Goal: Task Accomplishment & Management: Use online tool/utility

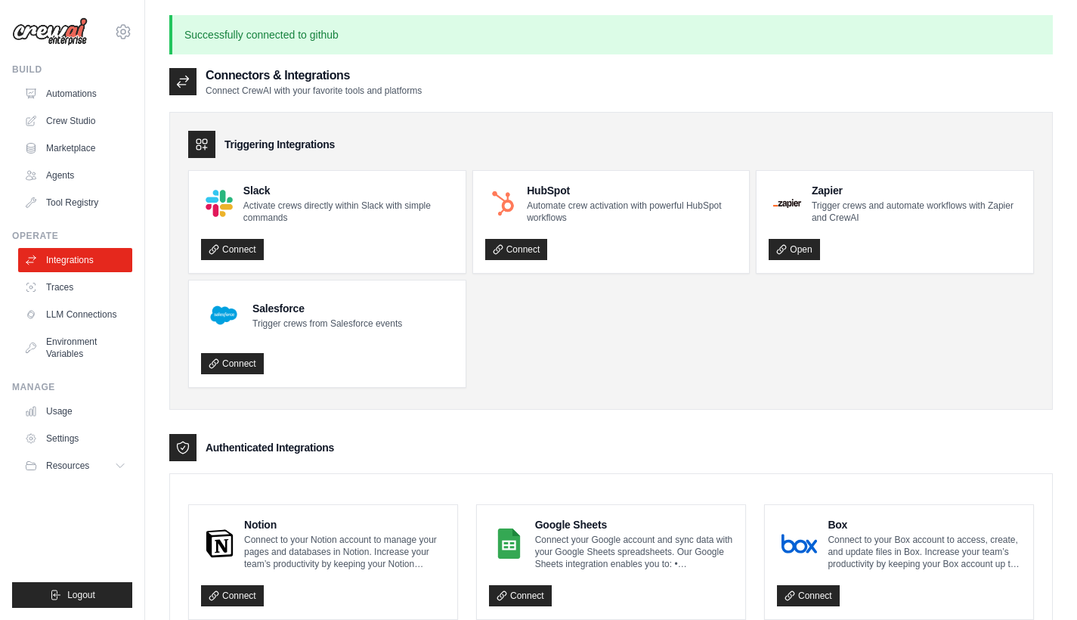
click at [78, 97] on link "Automations" at bounding box center [75, 94] width 114 height 24
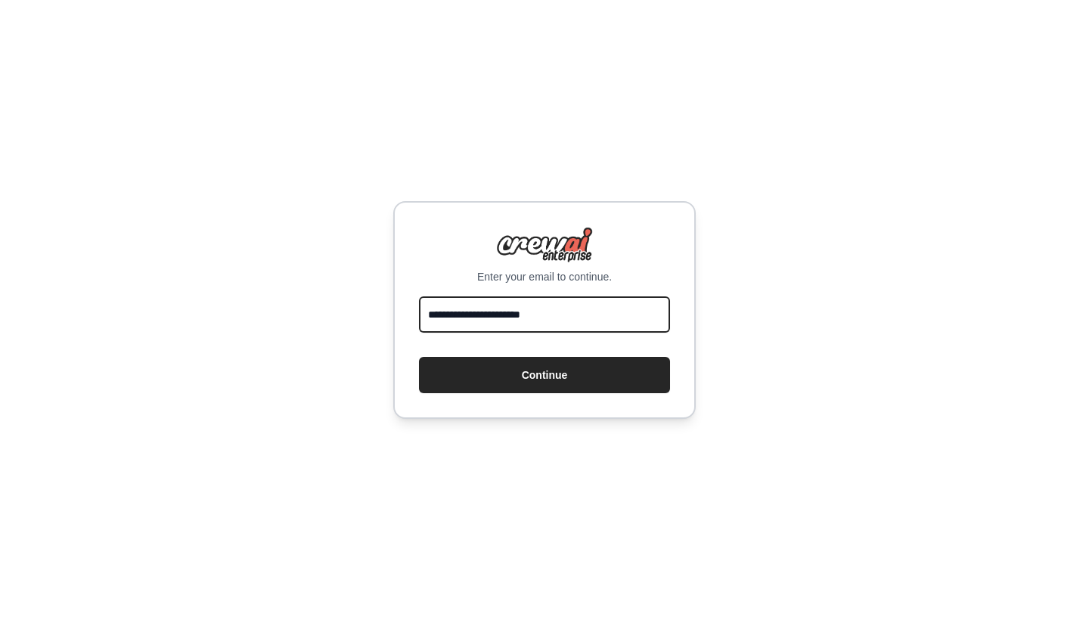
type input "**********"
click at [544, 375] on button "Continue" at bounding box center [544, 375] width 251 height 36
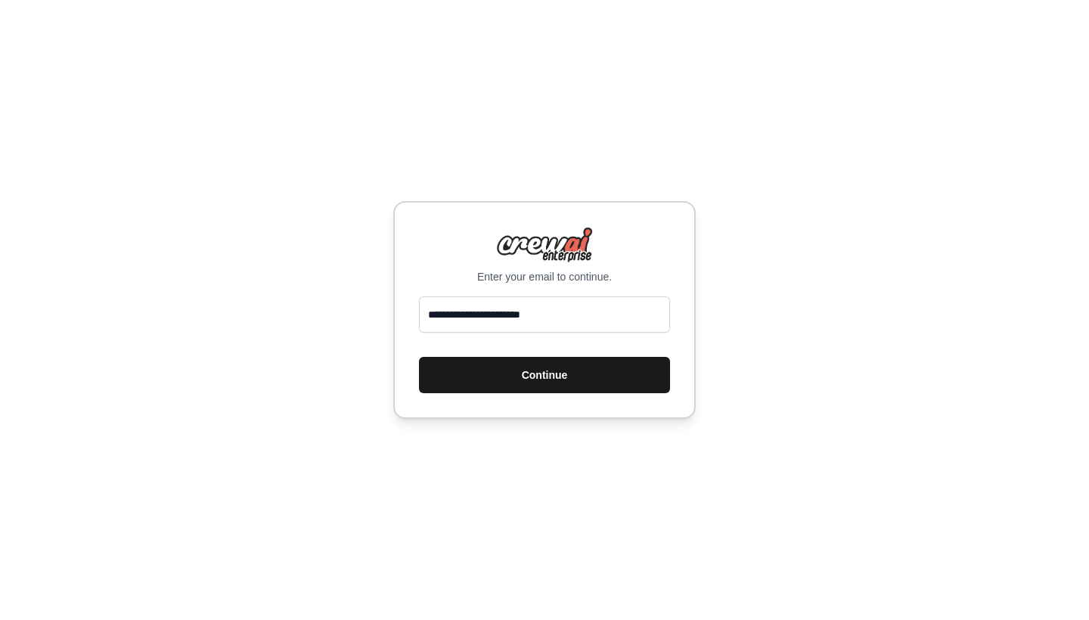
click at [578, 370] on button "Continue" at bounding box center [544, 375] width 251 height 36
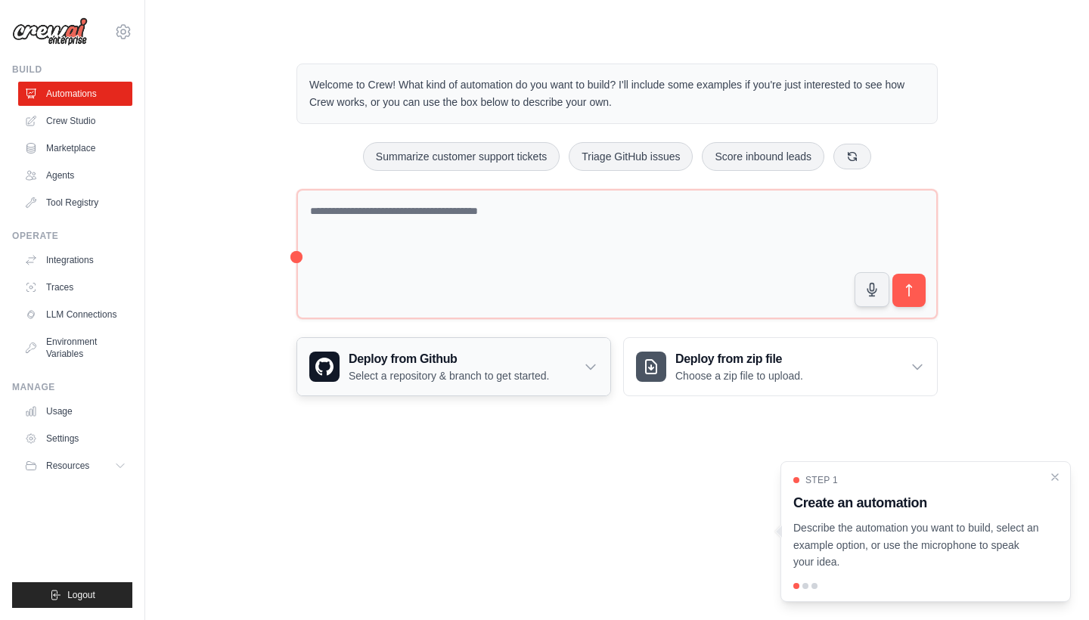
click at [523, 359] on h3 "Deploy from Github" at bounding box center [449, 359] width 200 height 18
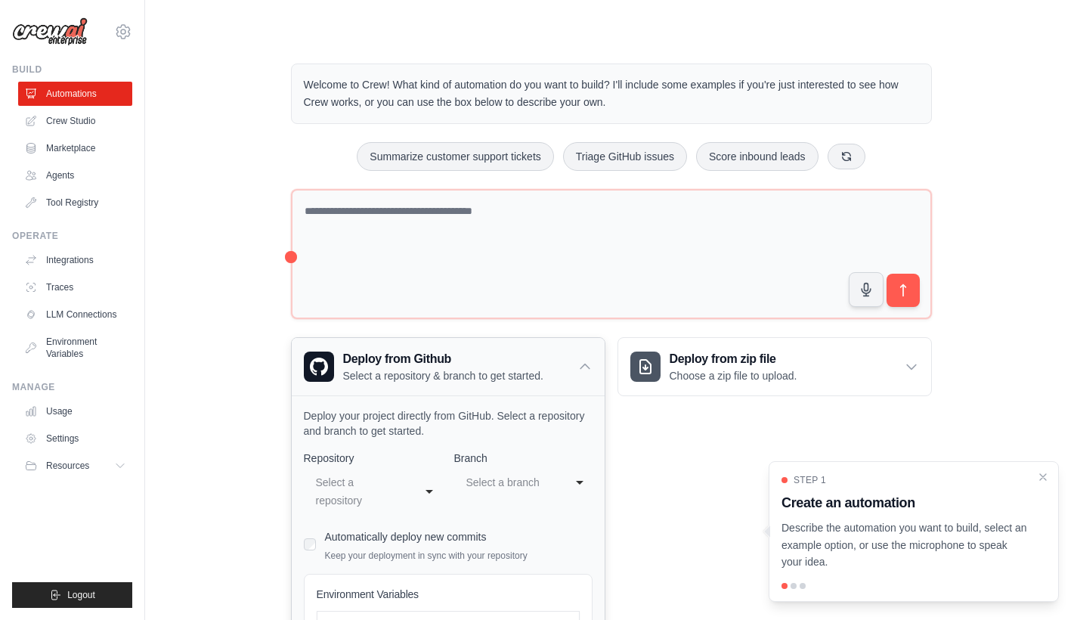
scroll to position [222, 0]
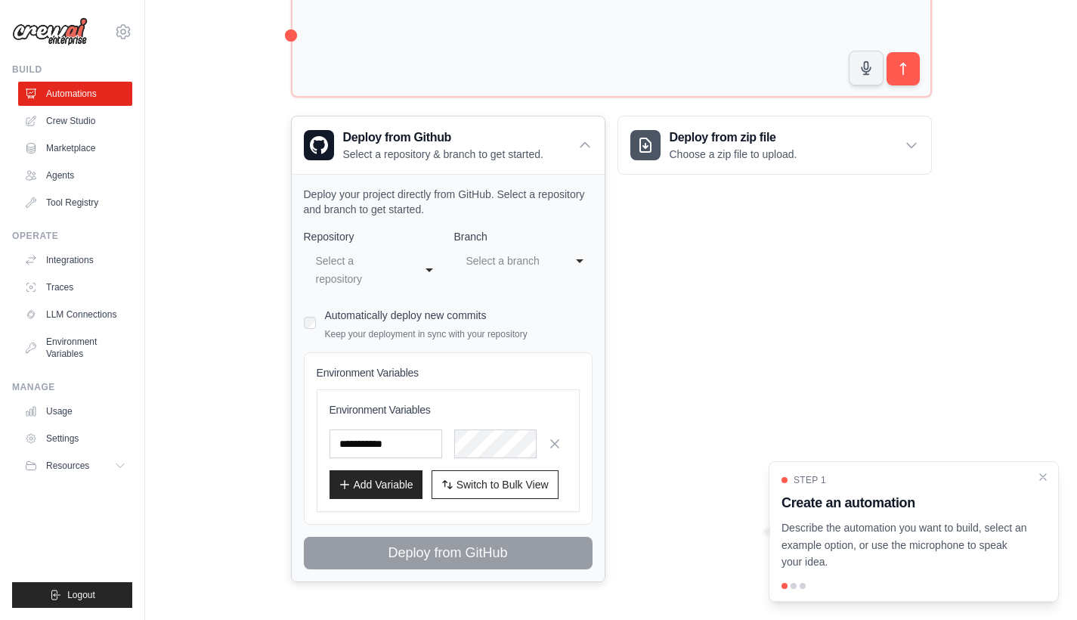
click at [373, 272] on div "Select a repository" at bounding box center [358, 270] width 84 height 36
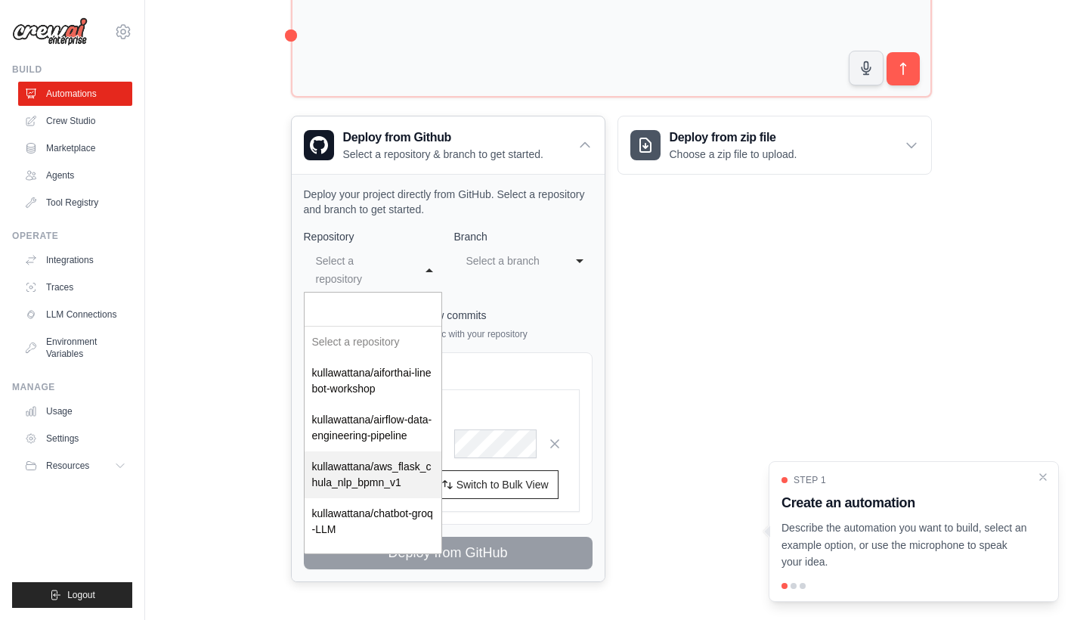
scroll to position [241, 0]
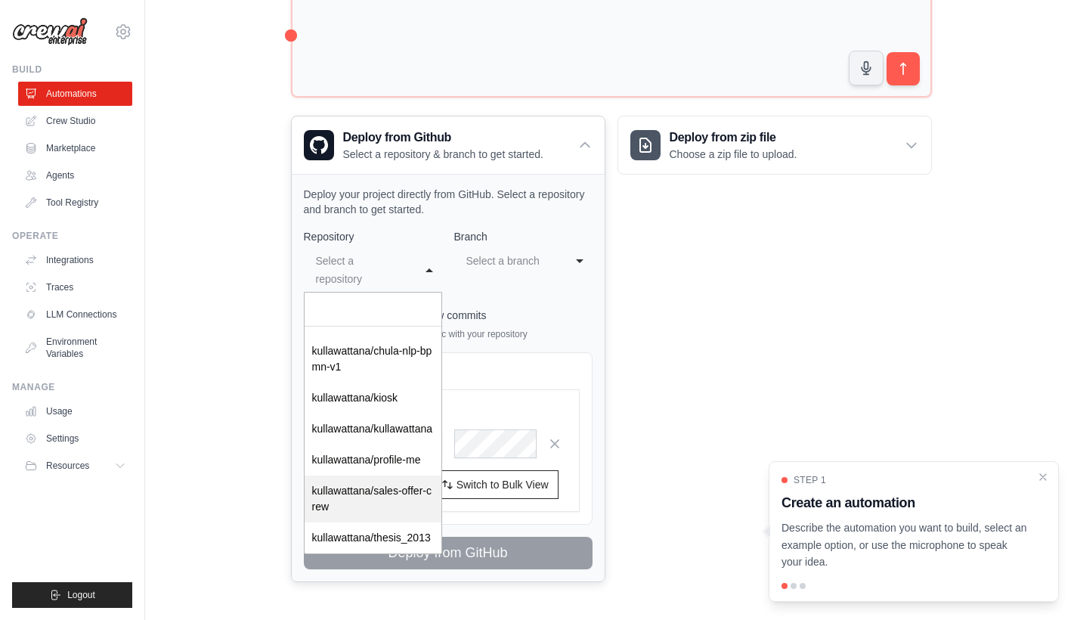
select select "**********"
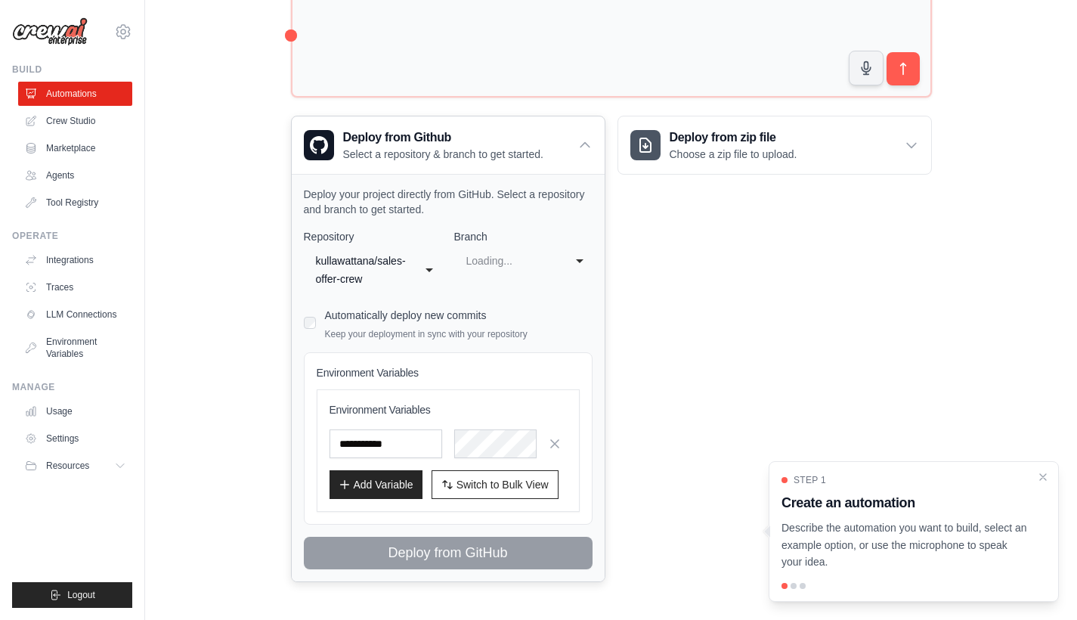
scroll to position [0, 0]
select select "****"
click at [519, 266] on div "main" at bounding box center [508, 261] width 84 height 18
click at [519, 264] on div "main" at bounding box center [508, 261] width 84 height 18
click at [693, 157] on p "Choose a zip file to upload." at bounding box center [734, 154] width 128 height 15
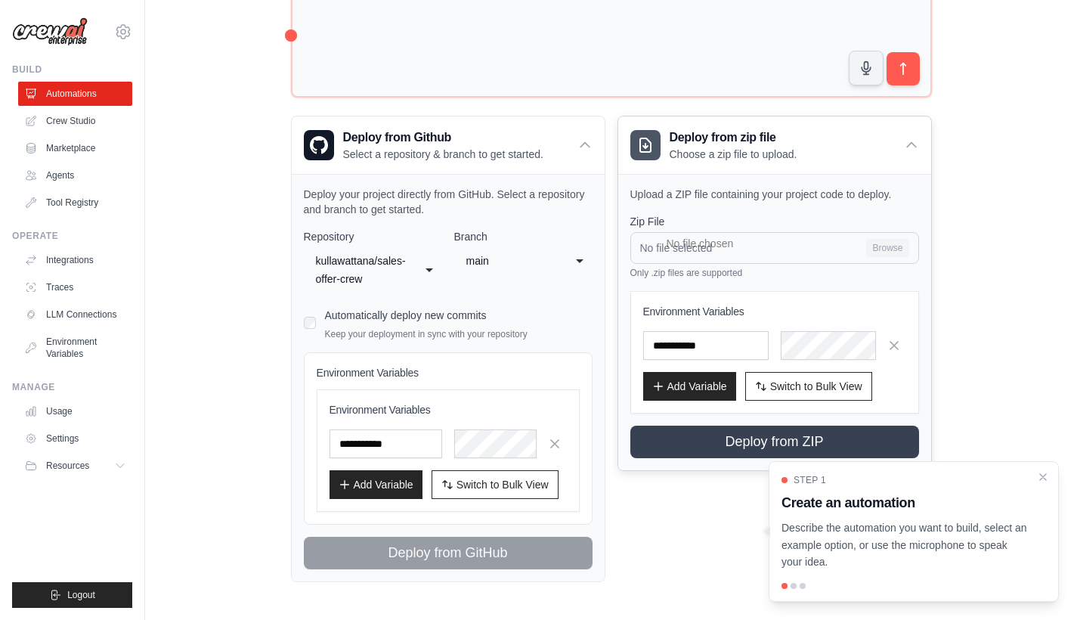
click at [835, 247] on input "No file selected Browse" at bounding box center [775, 248] width 289 height 32
type input "**********"
click at [783, 386] on span "Switch to Bulk View" at bounding box center [816, 385] width 92 height 15
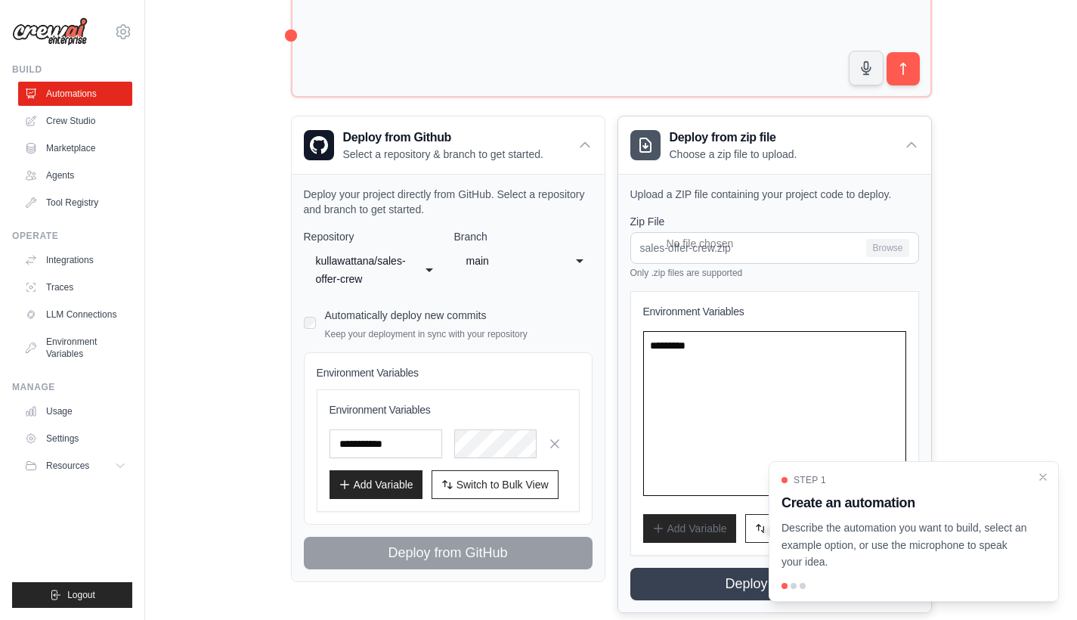
click at [721, 346] on textarea at bounding box center [774, 413] width 263 height 165
paste textarea "**********"
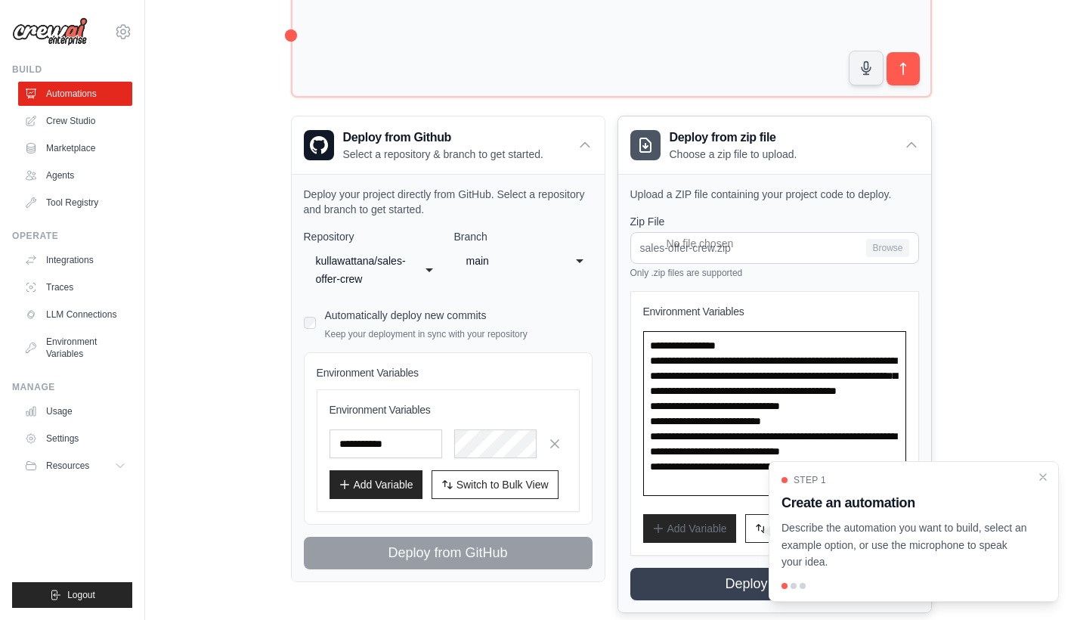
scroll to position [252, 0]
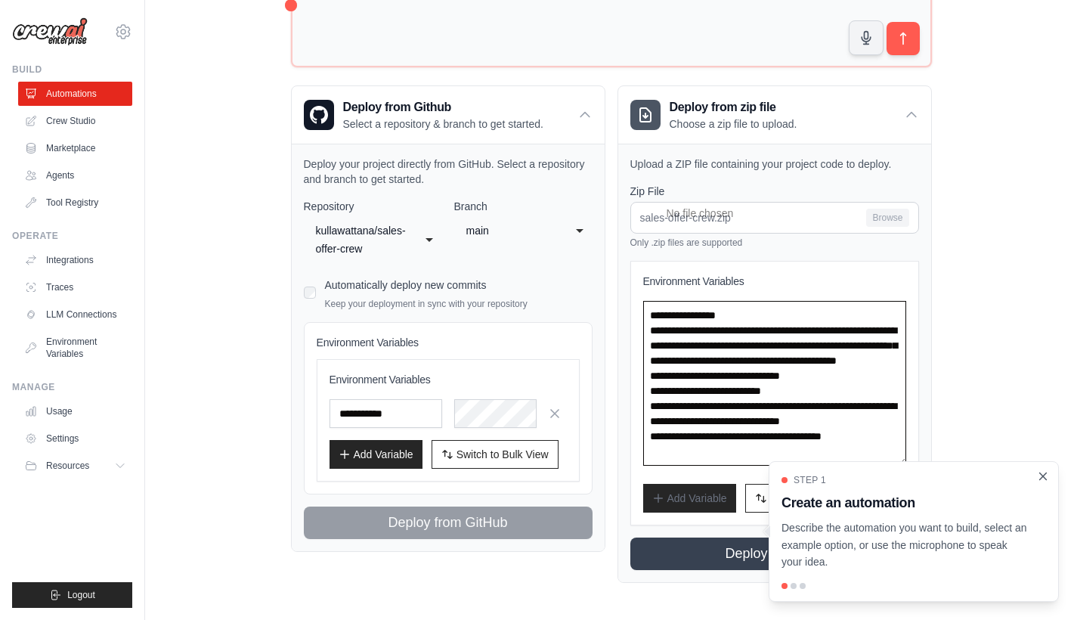
type textarea "**********"
click at [1045, 476] on icon "Close walkthrough" at bounding box center [1043, 476] width 7 height 7
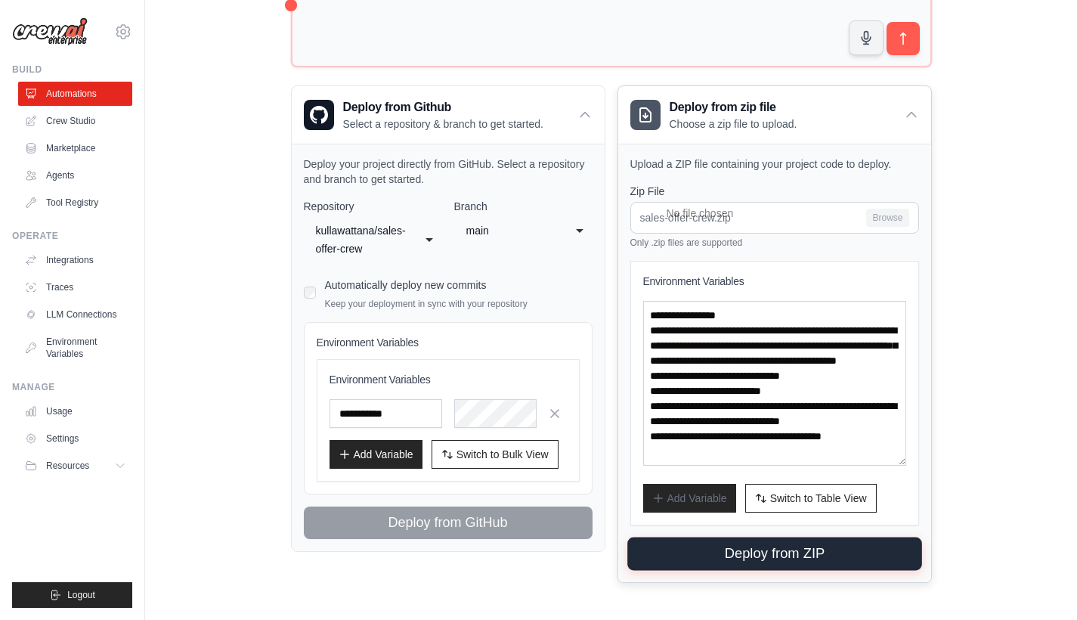
click at [792, 546] on button "Deploy from ZIP" at bounding box center [774, 554] width 295 height 33
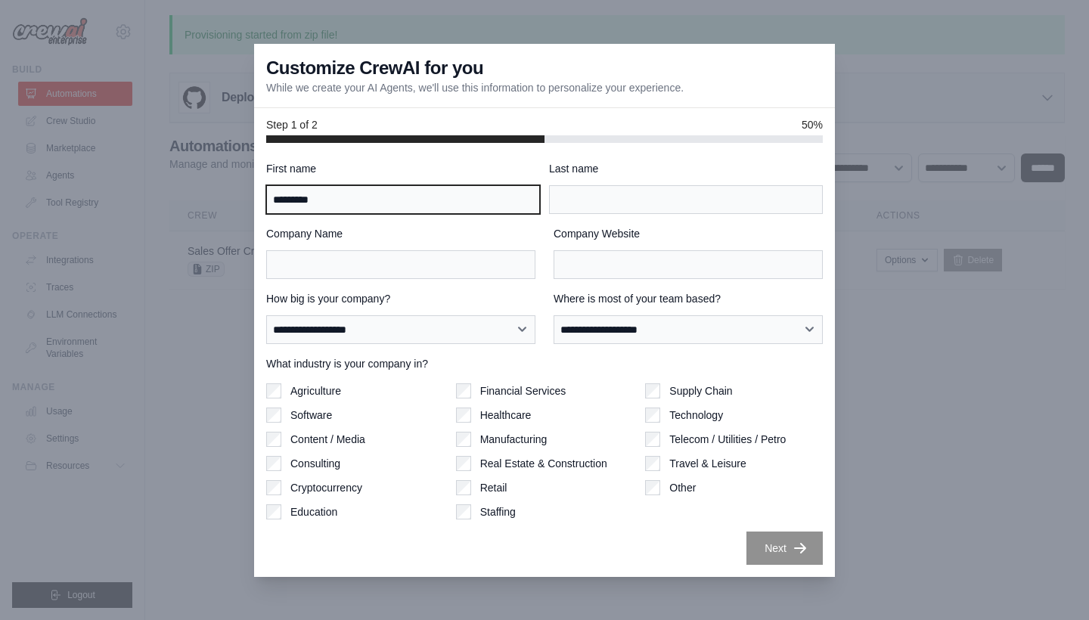
type input "*********"
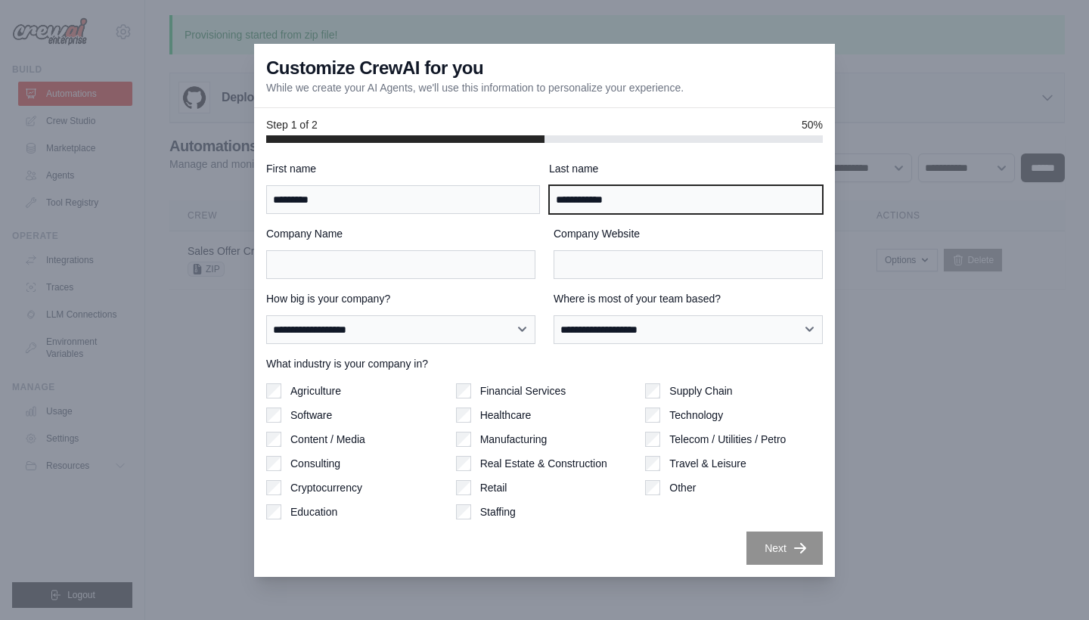
type input "**********"
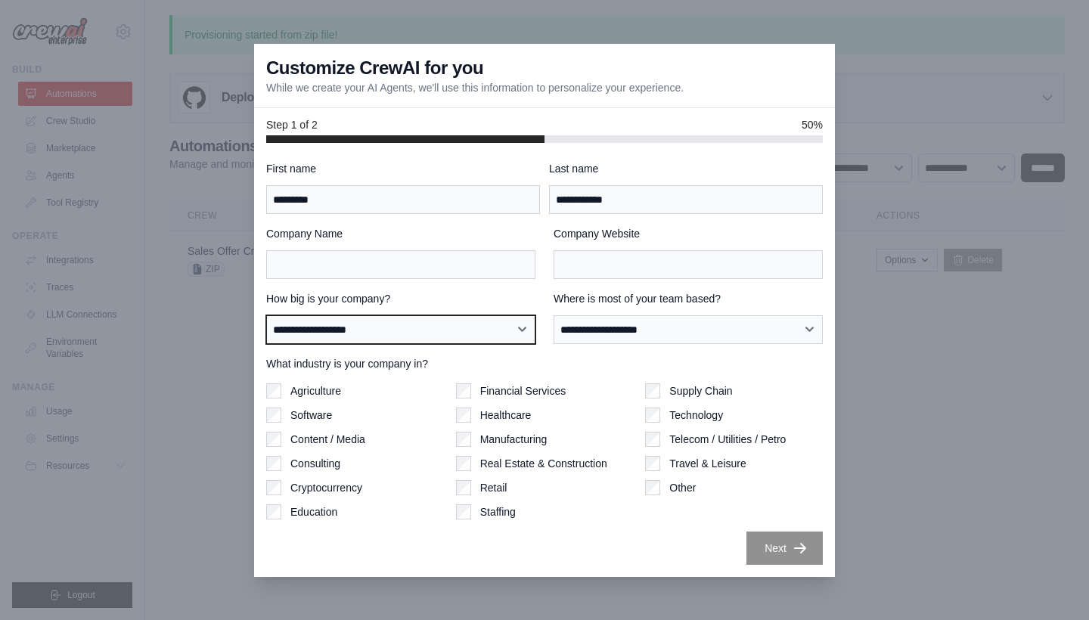
select select "**********"
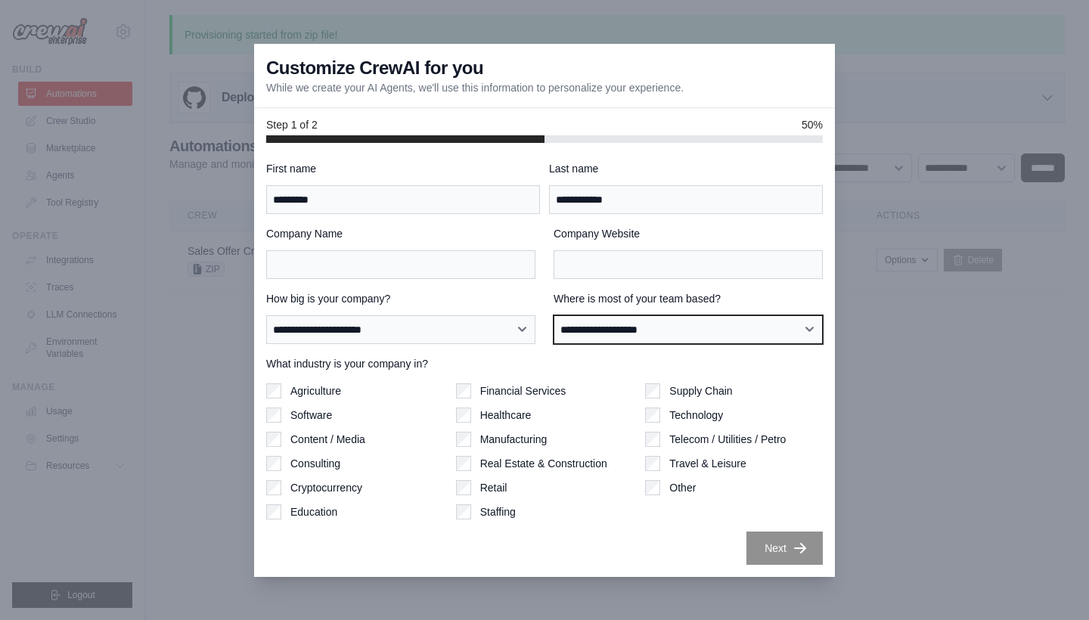
select select "**********"
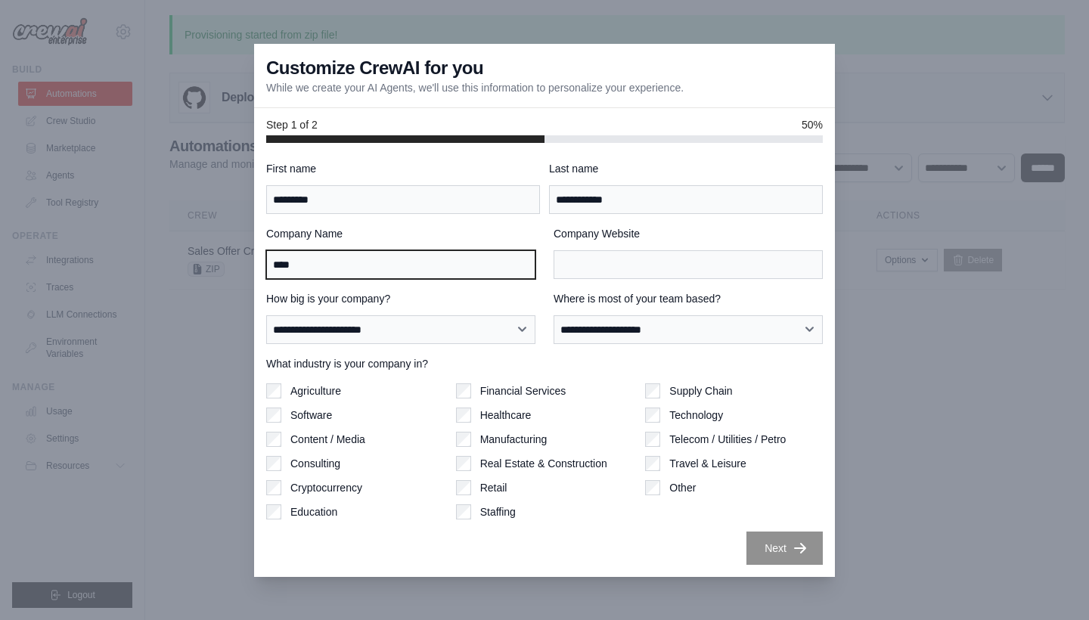
type input "****"
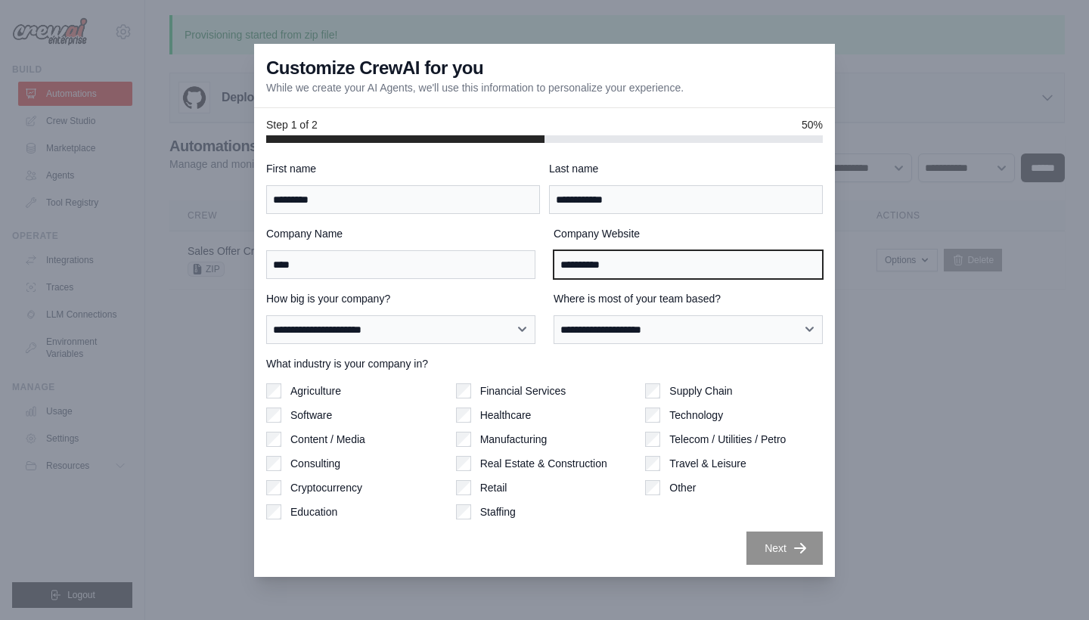
type input "**********"
drag, startPoint x: 612, startPoint y: 261, endPoint x: 486, endPoint y: 259, distance: 126.3
click at [486, 259] on div "**********" at bounding box center [544, 252] width 556 height 53
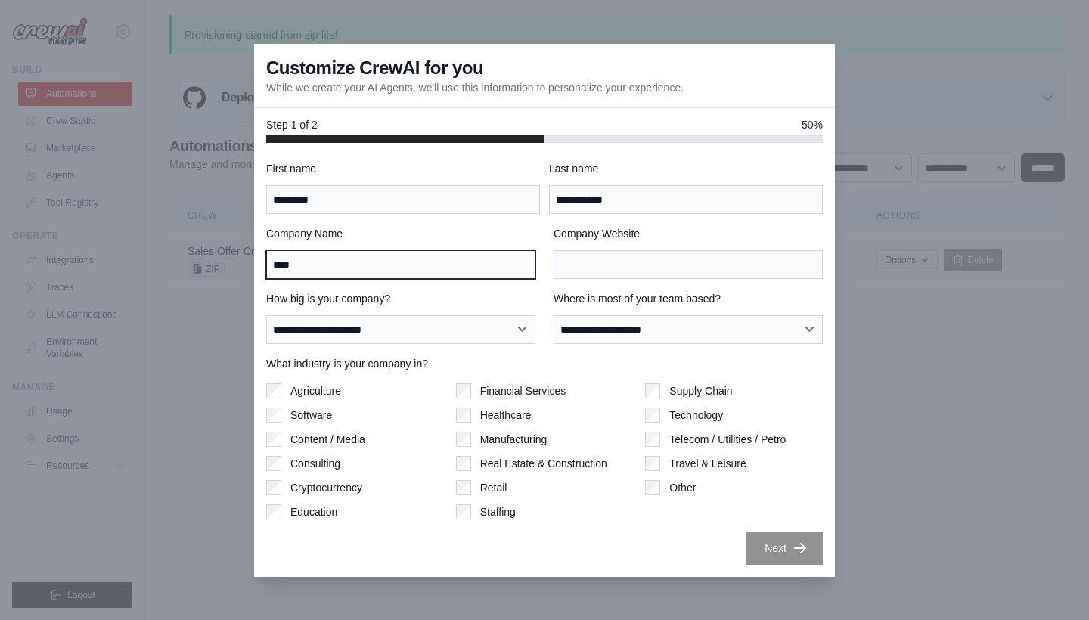
drag, startPoint x: 422, startPoint y: 262, endPoint x: 211, endPoint y: 265, distance: 210.9
click at [211, 265] on div "**********" at bounding box center [544, 310] width 1089 height 620
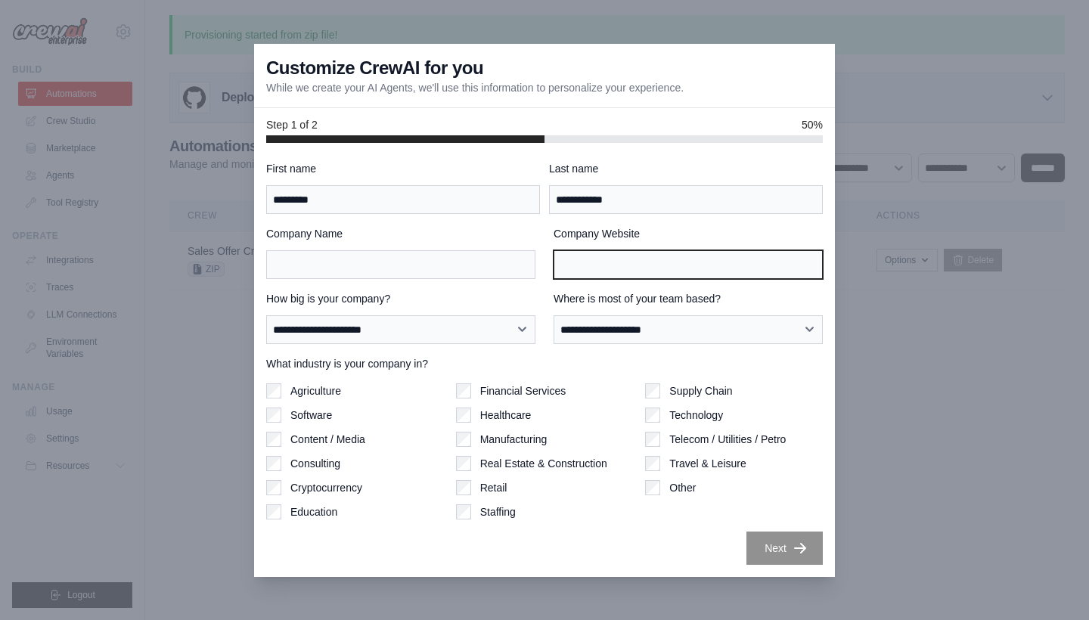
click at [649, 269] on input "Company Website" at bounding box center [687, 264] width 269 height 29
type input "*"
type input "**********"
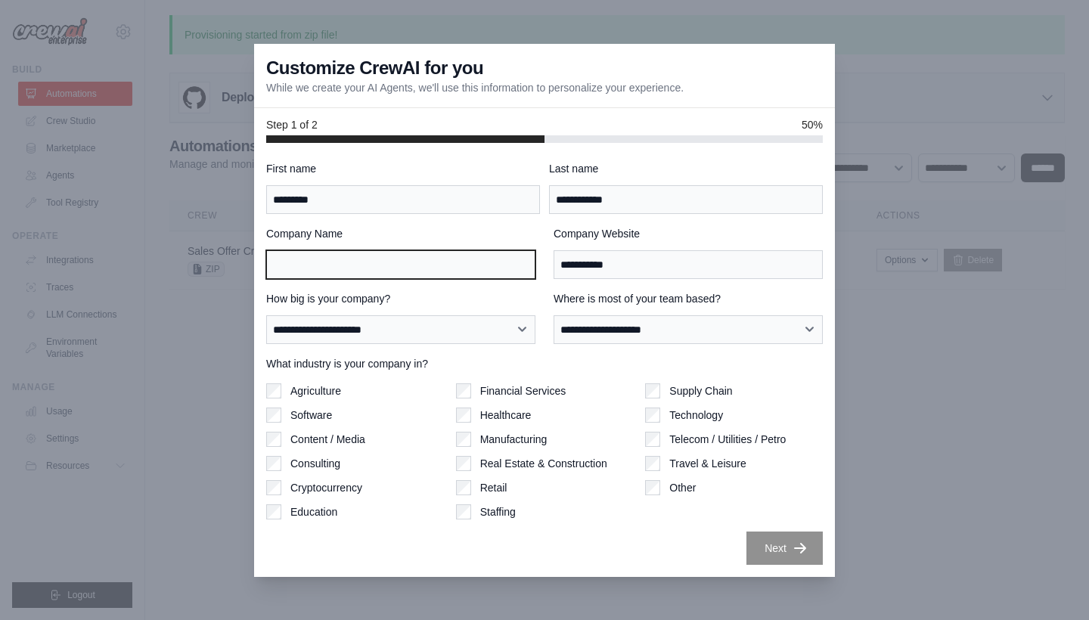
click at [427, 268] on input "Company Name" at bounding box center [400, 264] width 269 height 29
type input "****"
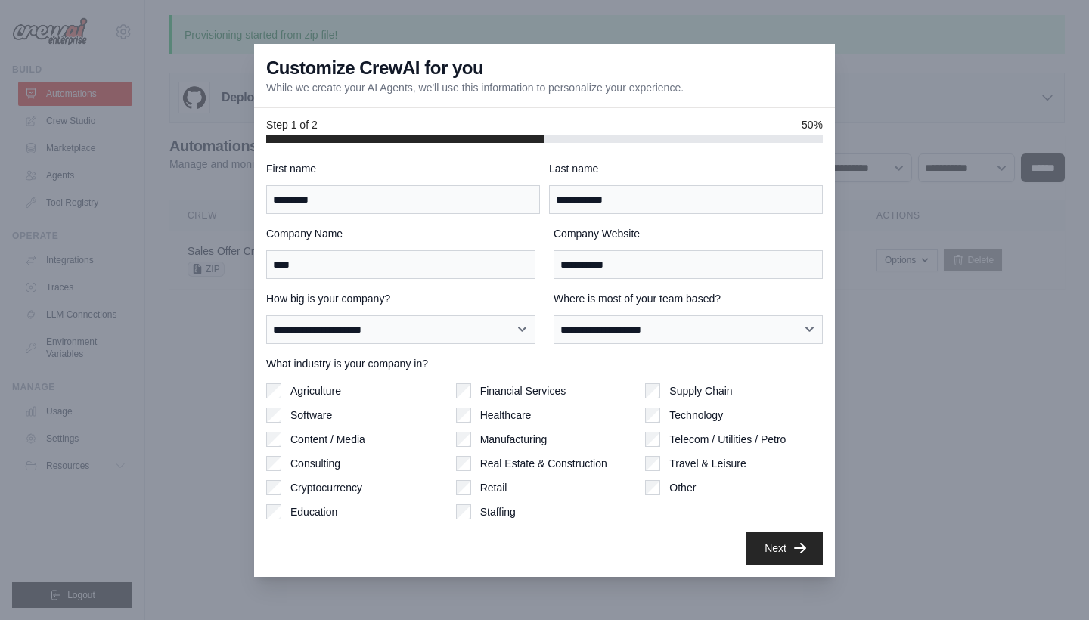
click at [306, 417] on label "Software" at bounding box center [311, 414] width 42 height 15
click at [289, 421] on div "Software" at bounding box center [355, 414] width 178 height 15
click at [296, 414] on label "Software" at bounding box center [311, 414] width 42 height 15
drag, startPoint x: 631, startPoint y: 268, endPoint x: 514, endPoint y: 254, distance: 118.0
click at [514, 254] on div "**********" at bounding box center [544, 252] width 556 height 53
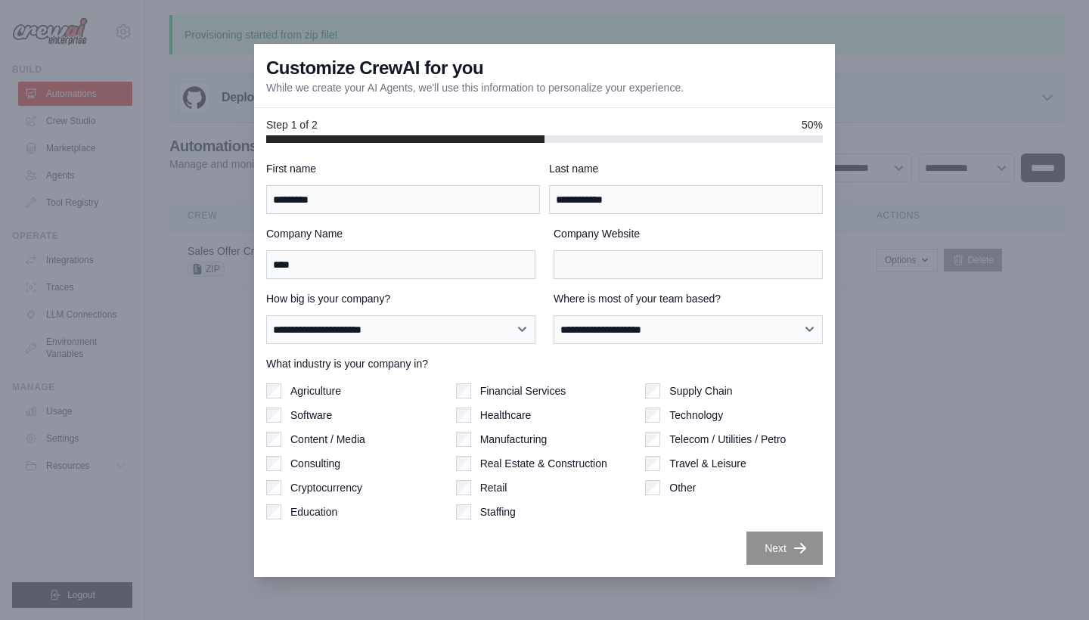
click at [610, 531] on div "Next" at bounding box center [544, 547] width 556 height 33
click at [618, 263] on input "Company Website" at bounding box center [687, 264] width 269 height 29
type input "**********"
click at [797, 550] on icon "button" at bounding box center [799, 547] width 15 height 15
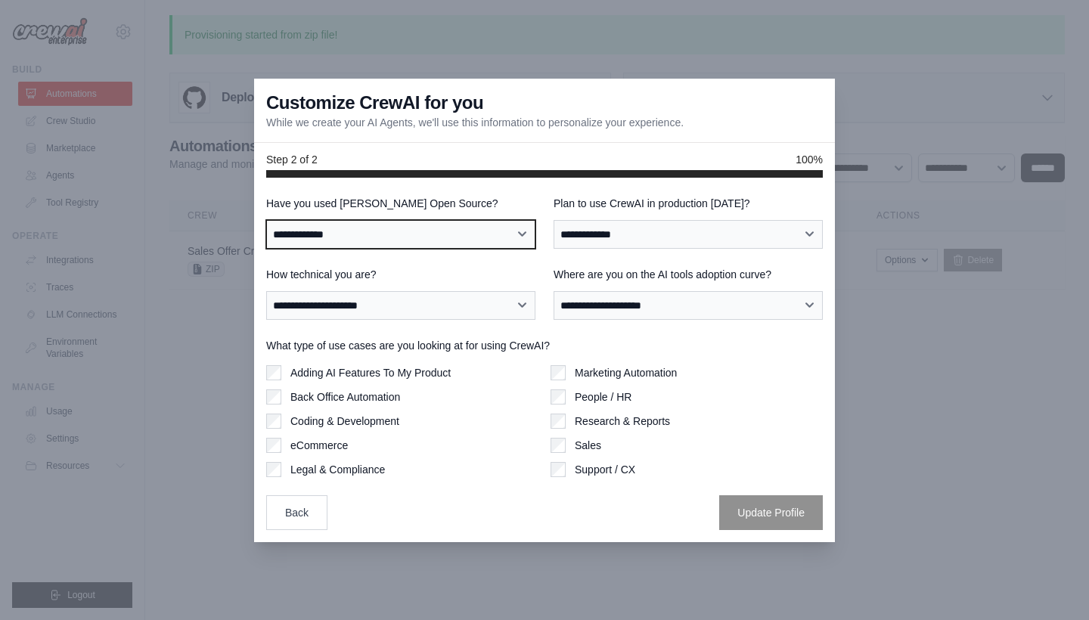
select select "**********"
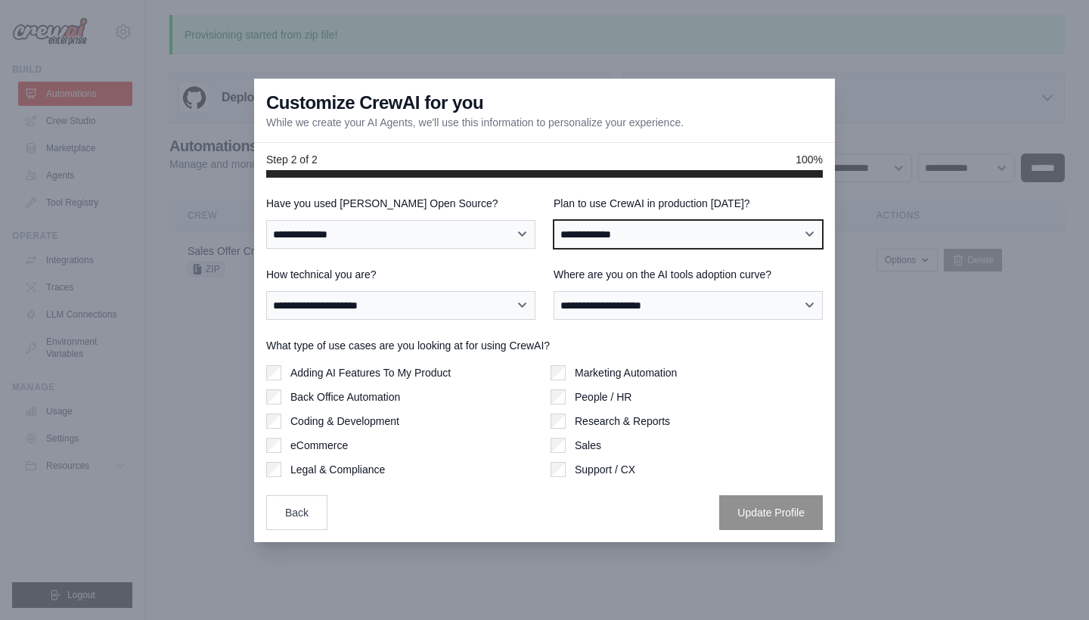
select select "****"
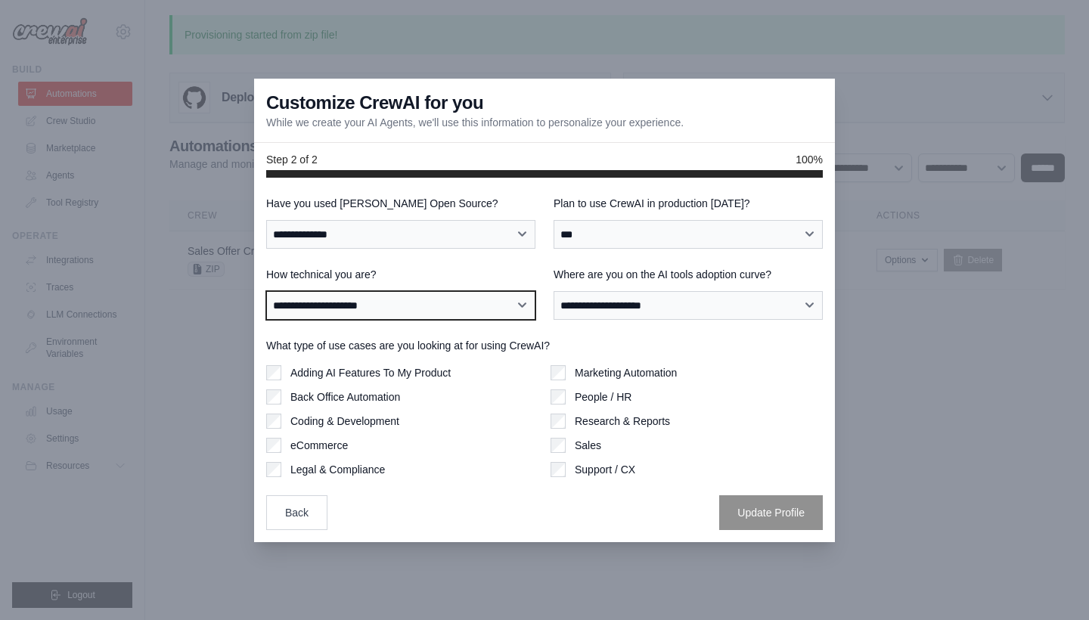
select select "**********"
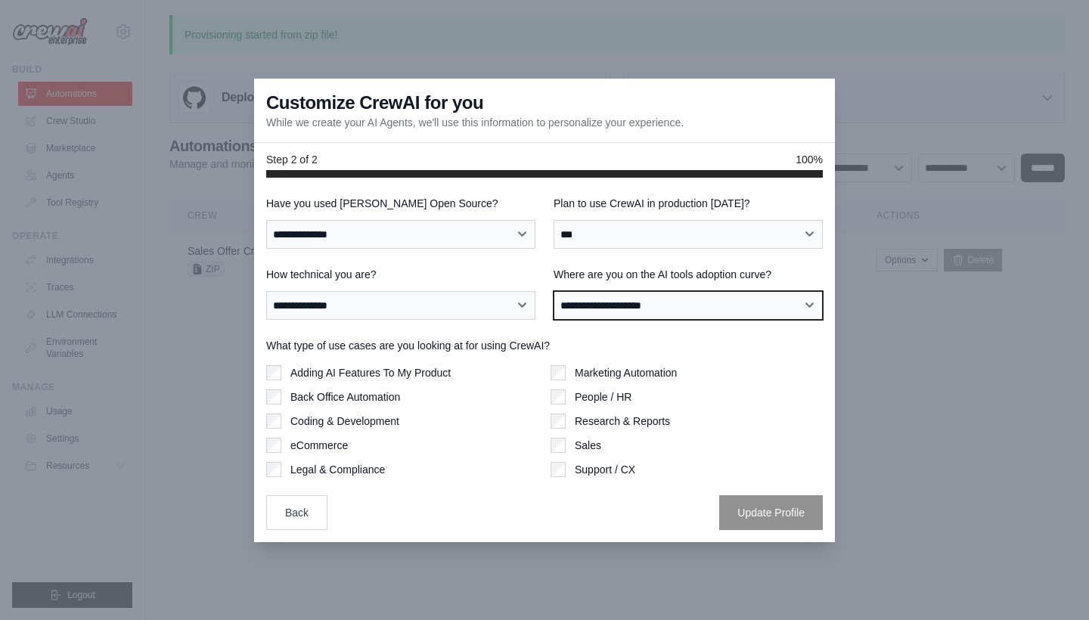
select select "**********"
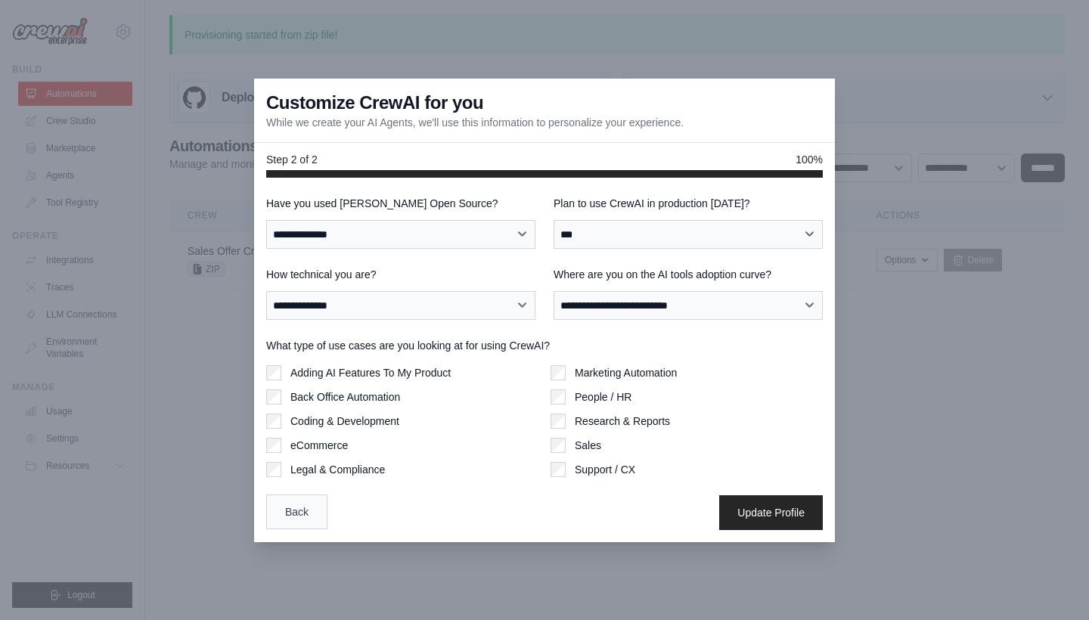
click at [287, 514] on button "Back" at bounding box center [296, 511] width 61 height 35
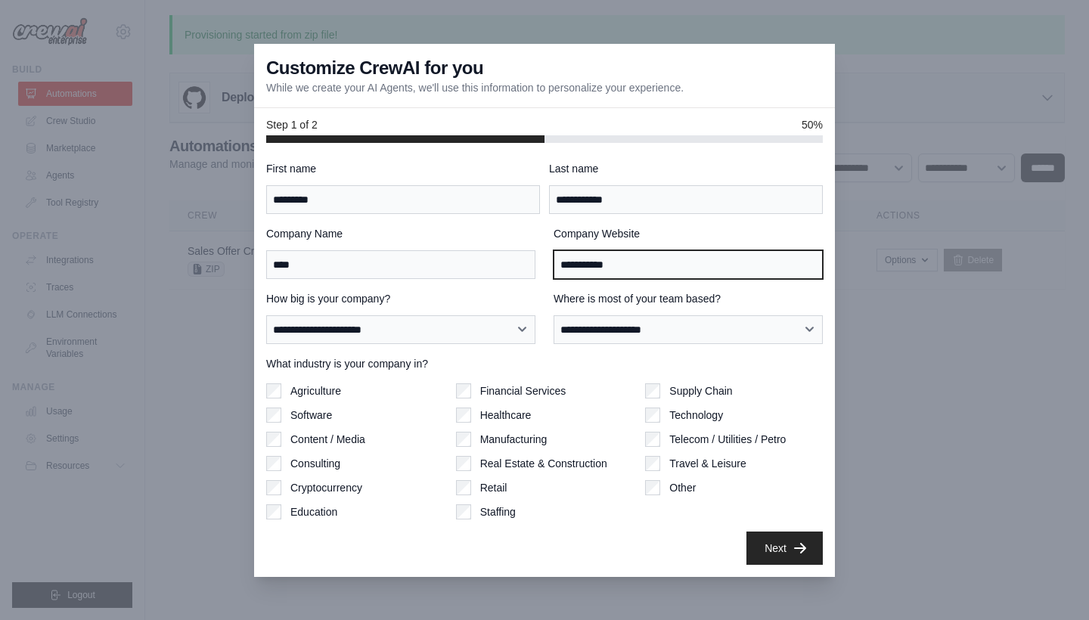
drag, startPoint x: 658, startPoint y: 271, endPoint x: 506, endPoint y: 271, distance: 152.7
click at [505, 271] on div "**********" at bounding box center [544, 252] width 556 height 53
drag, startPoint x: 635, startPoint y: 269, endPoint x: 516, endPoint y: 249, distance: 121.1
click at [516, 249] on div "**********" at bounding box center [544, 252] width 556 height 53
paste input "**********"
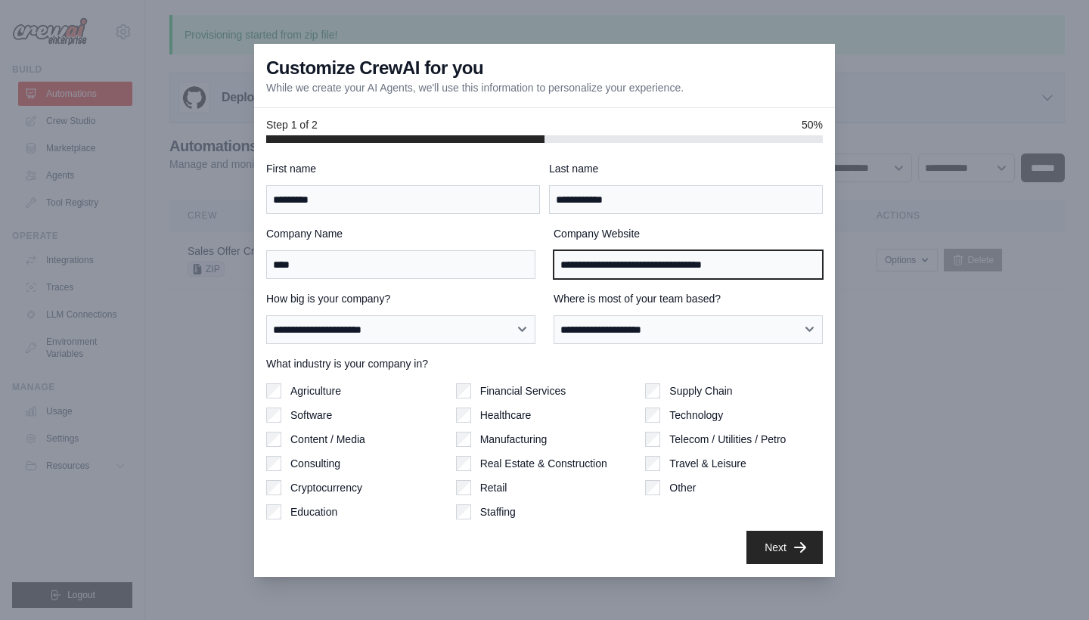
type input "**********"
click at [776, 538] on button "Next" at bounding box center [784, 547] width 76 height 33
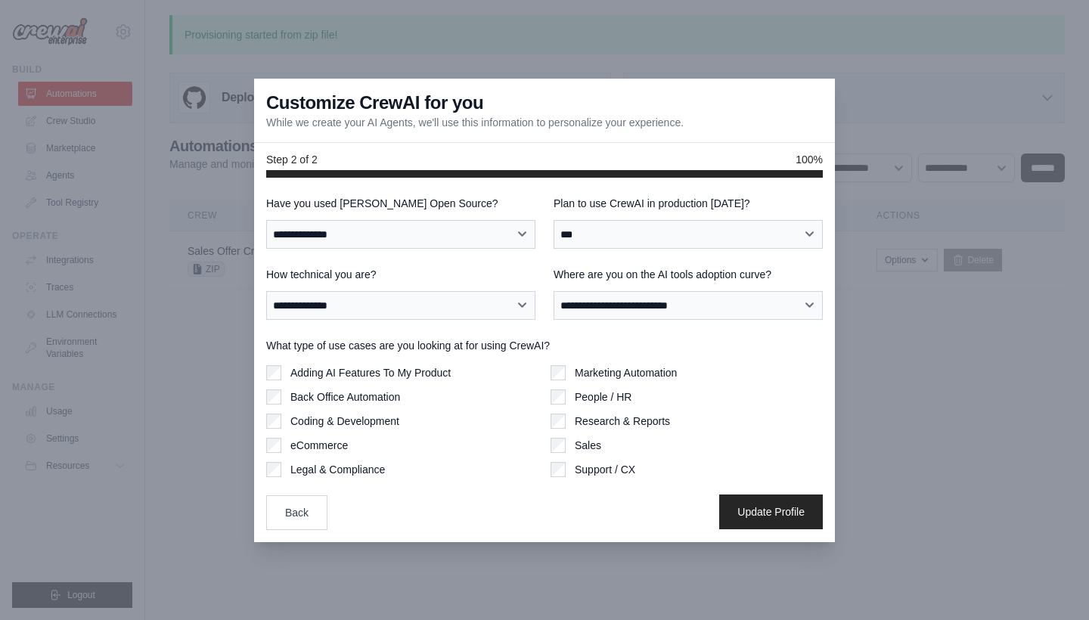
click at [782, 509] on button "Update Profile" at bounding box center [771, 511] width 104 height 35
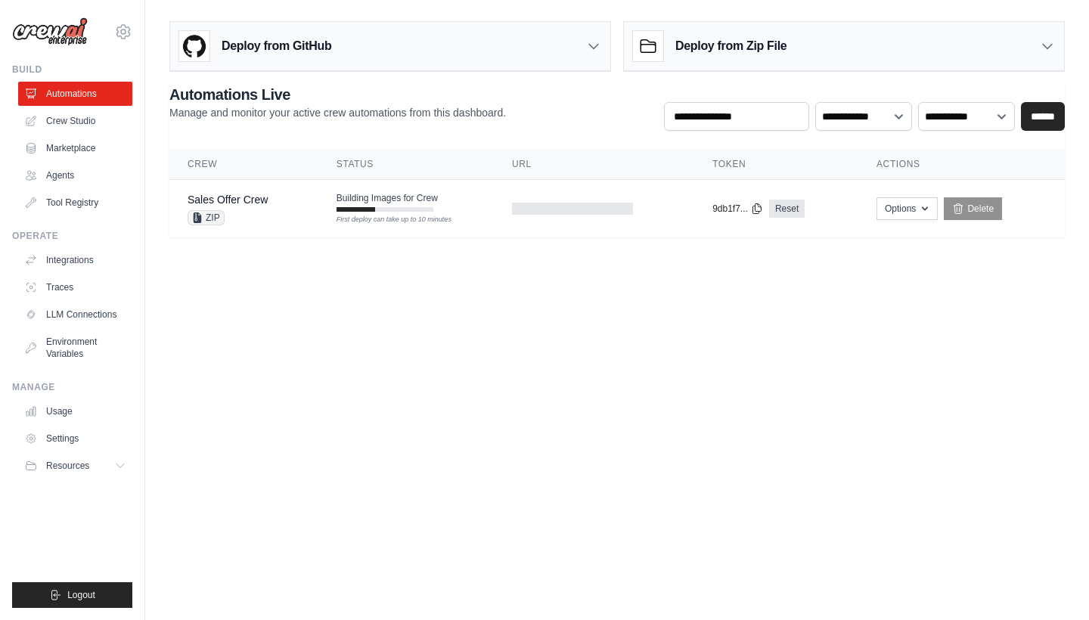
click at [572, 40] on div "Deploy from GitHub" at bounding box center [390, 46] width 440 height 49
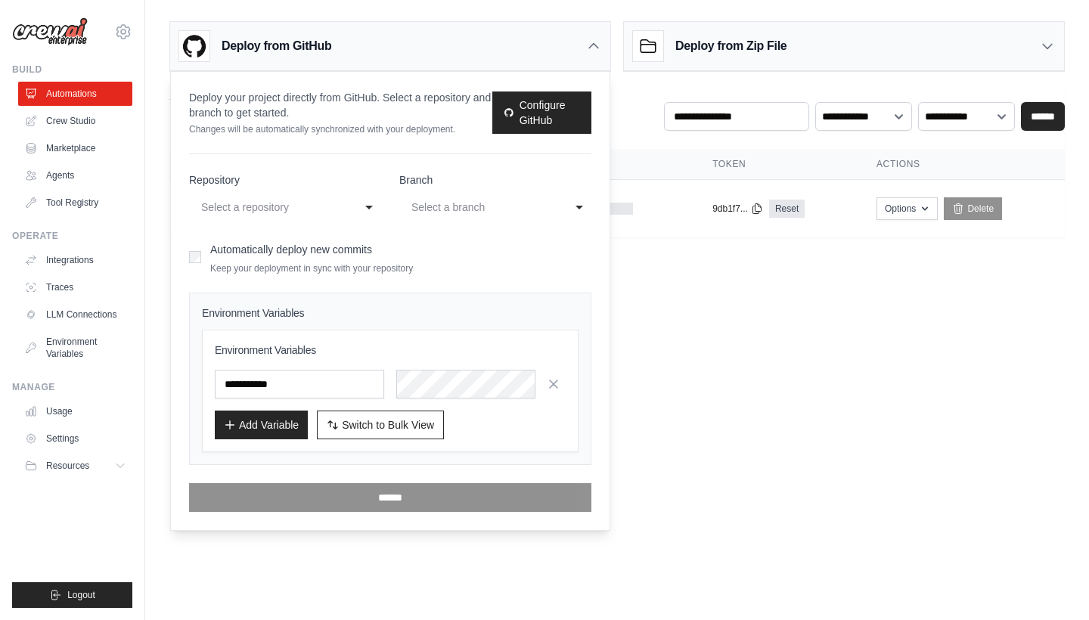
click at [758, 336] on body "suttipong.kull@gmail.com Settings Build Automations Crew Studio" at bounding box center [544, 310] width 1089 height 620
click at [593, 40] on icon at bounding box center [593, 46] width 15 height 15
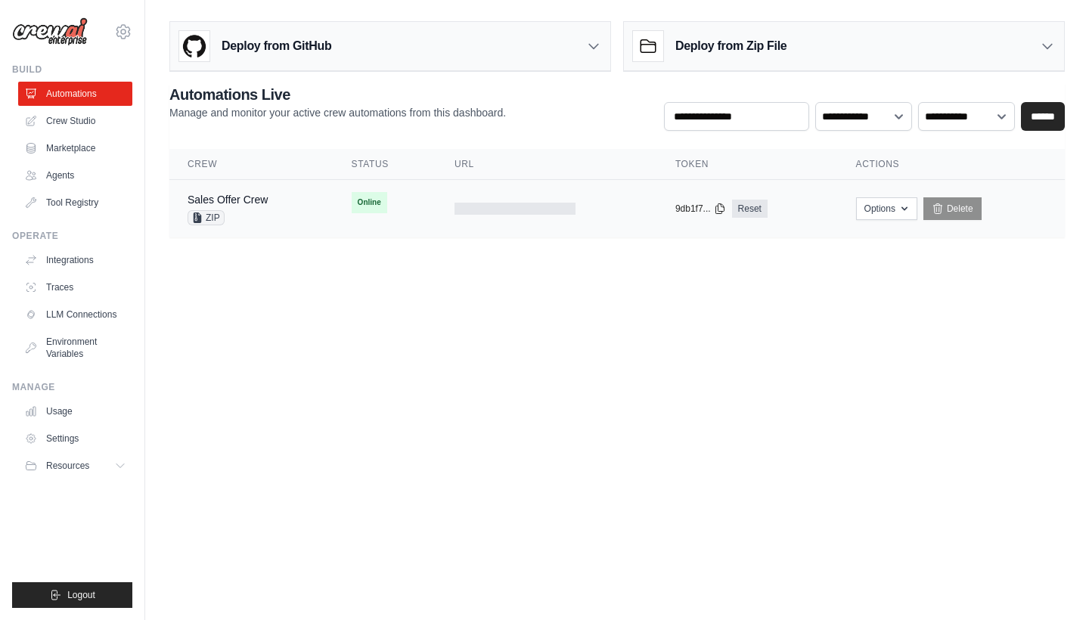
click at [376, 198] on span "Online" at bounding box center [370, 202] width 36 height 21
click at [373, 206] on span "Online" at bounding box center [370, 202] width 36 height 21
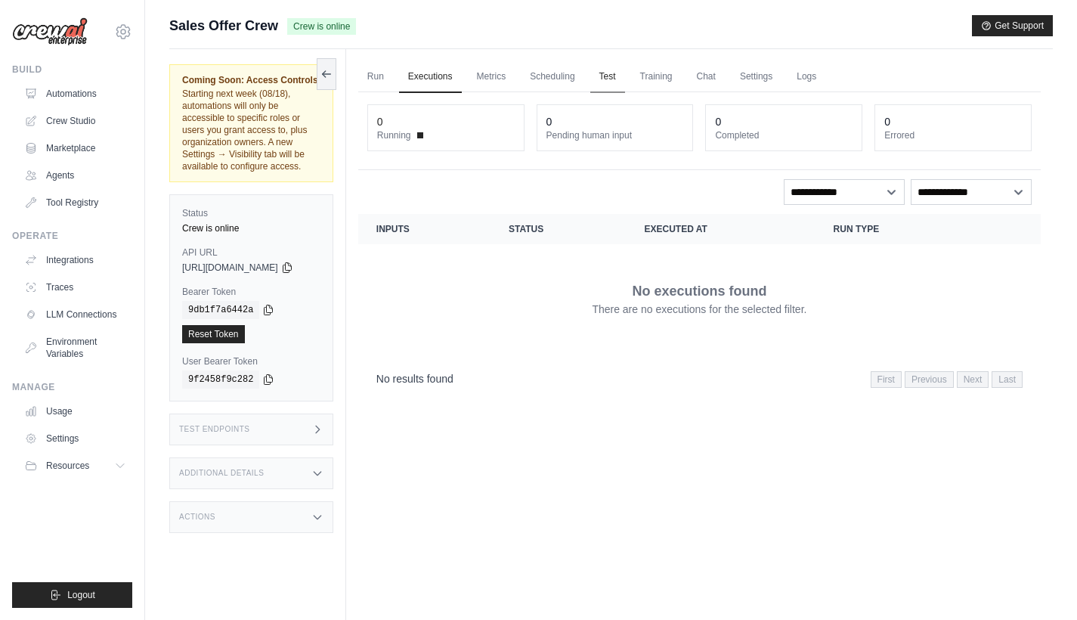
click at [613, 79] on link "Test" at bounding box center [607, 77] width 35 height 32
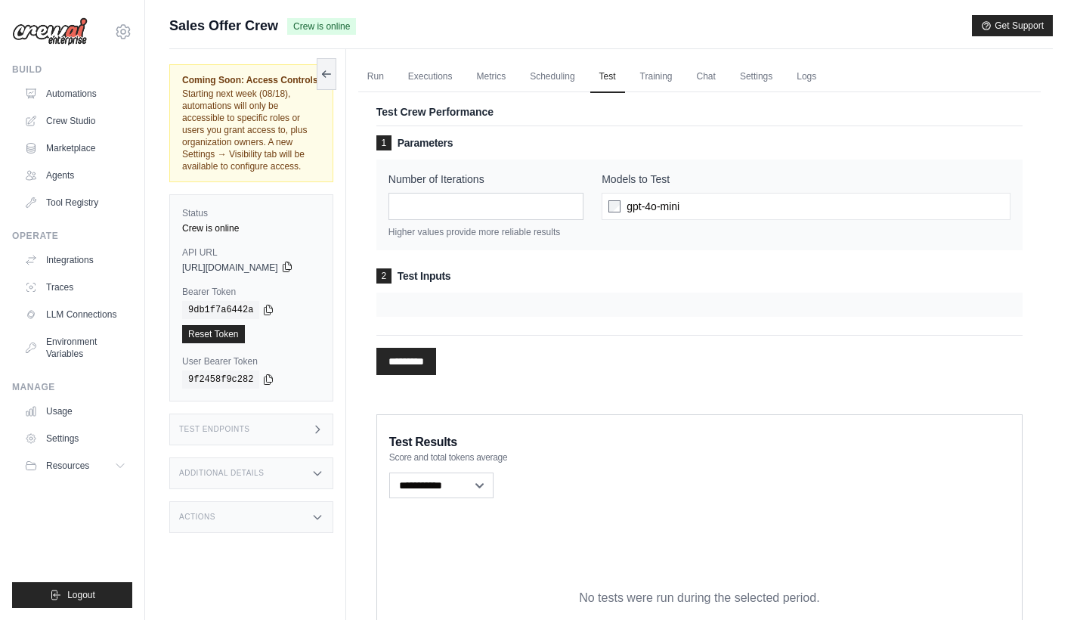
click at [291, 262] on icon at bounding box center [287, 267] width 8 height 10
click at [277, 414] on div "Test Endpoints" at bounding box center [251, 430] width 164 height 32
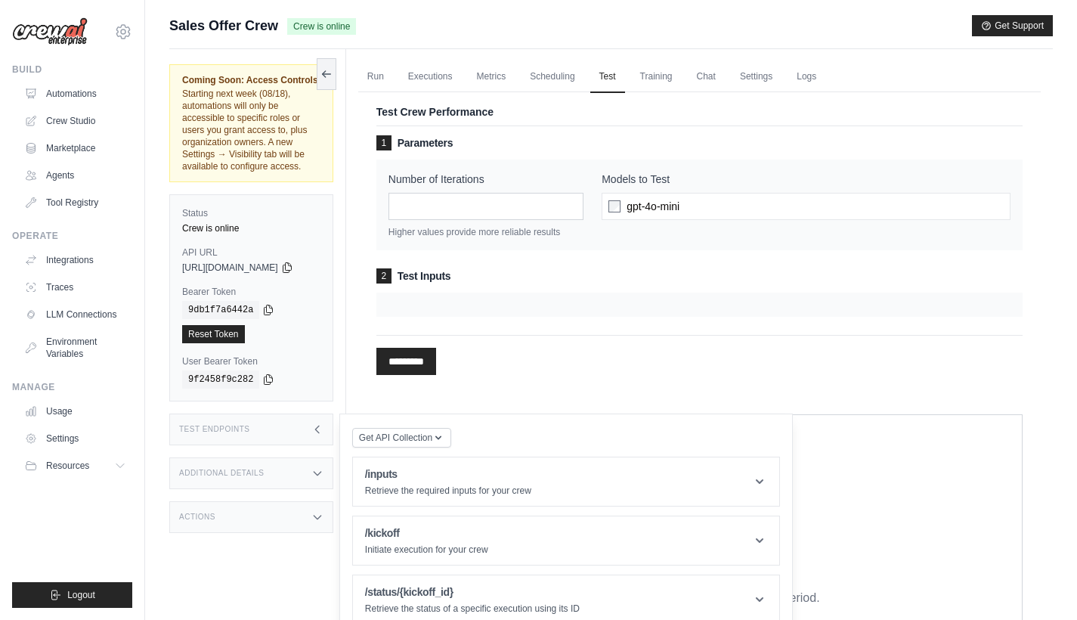
scroll to position [133, 0]
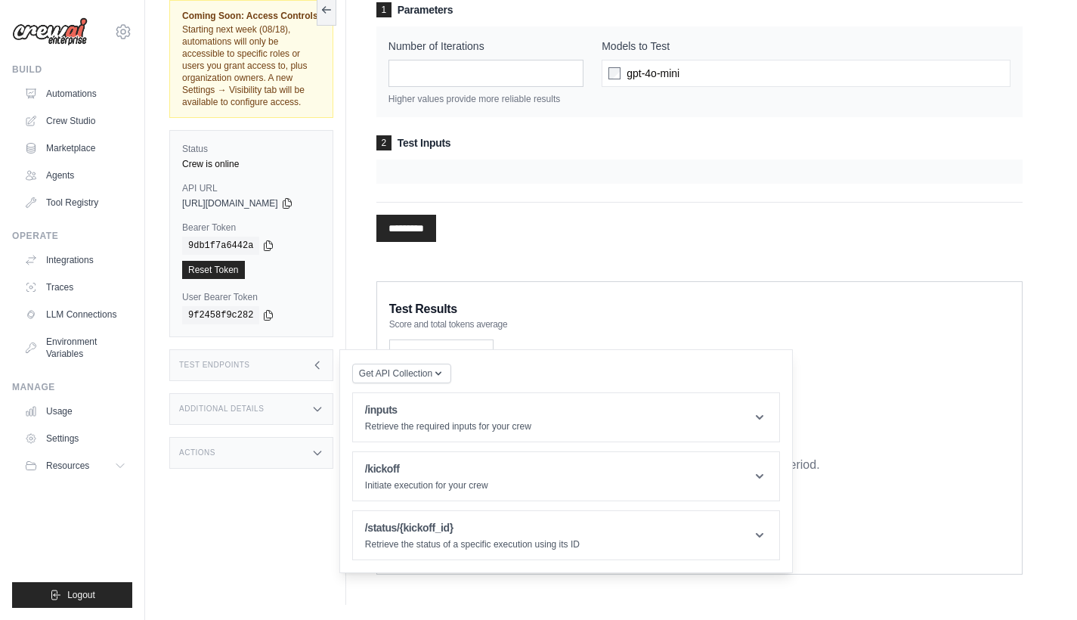
click at [285, 397] on div "Additional Details" at bounding box center [251, 409] width 164 height 32
click at [286, 395] on div "Additional Details" at bounding box center [251, 409] width 164 height 32
click at [490, 520] on h1 "/status/{kickoff_id}" at bounding box center [472, 527] width 215 height 15
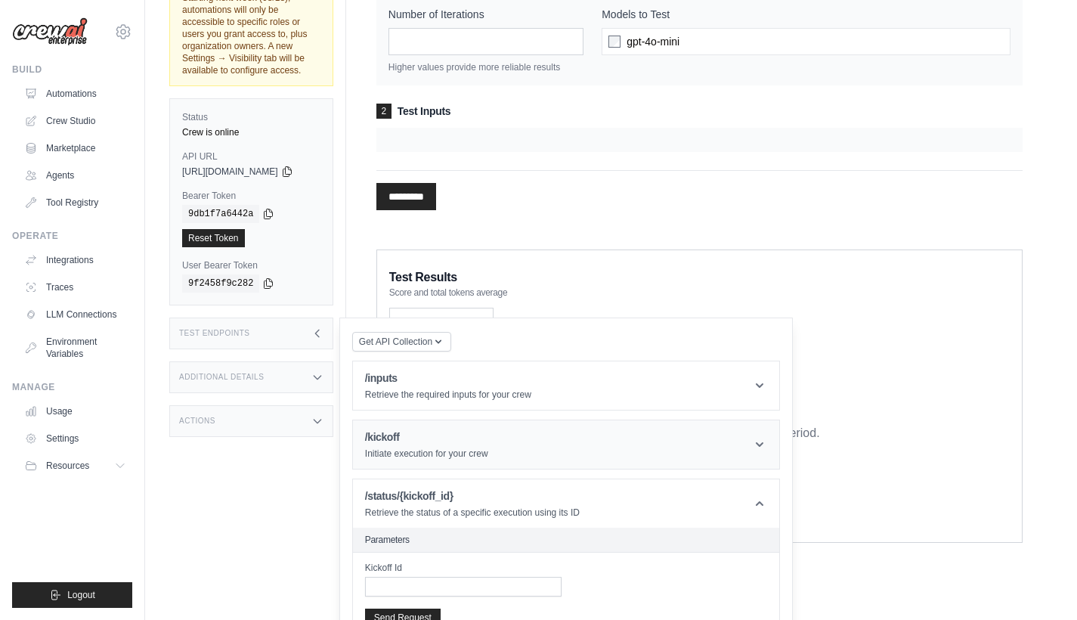
click at [482, 420] on header "/kickoff Initiate execution for your crew" at bounding box center [566, 444] width 426 height 48
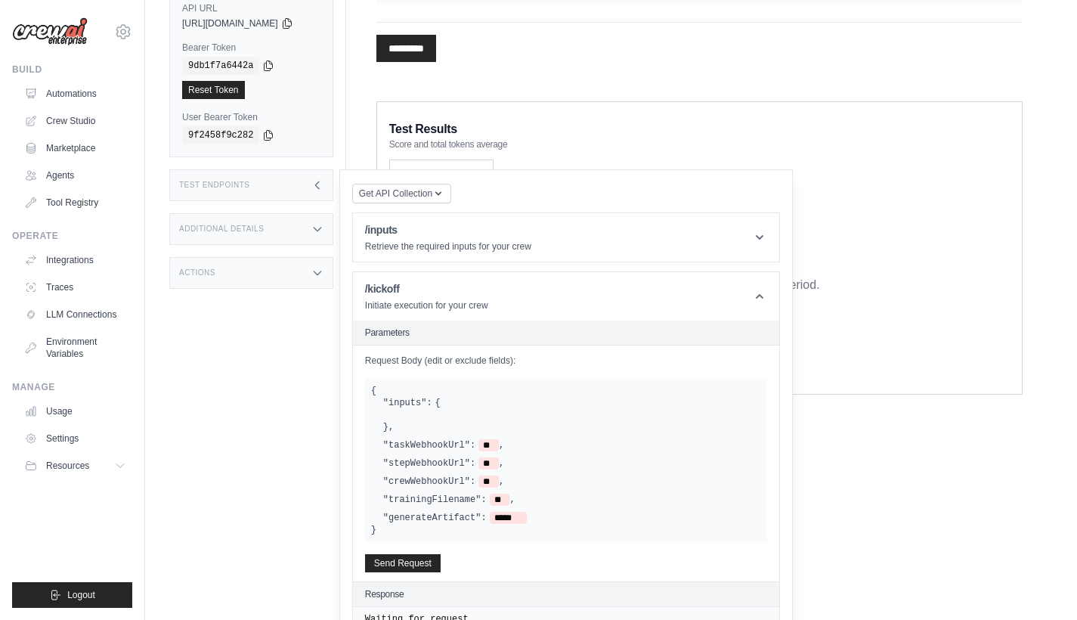
scroll to position [476, 0]
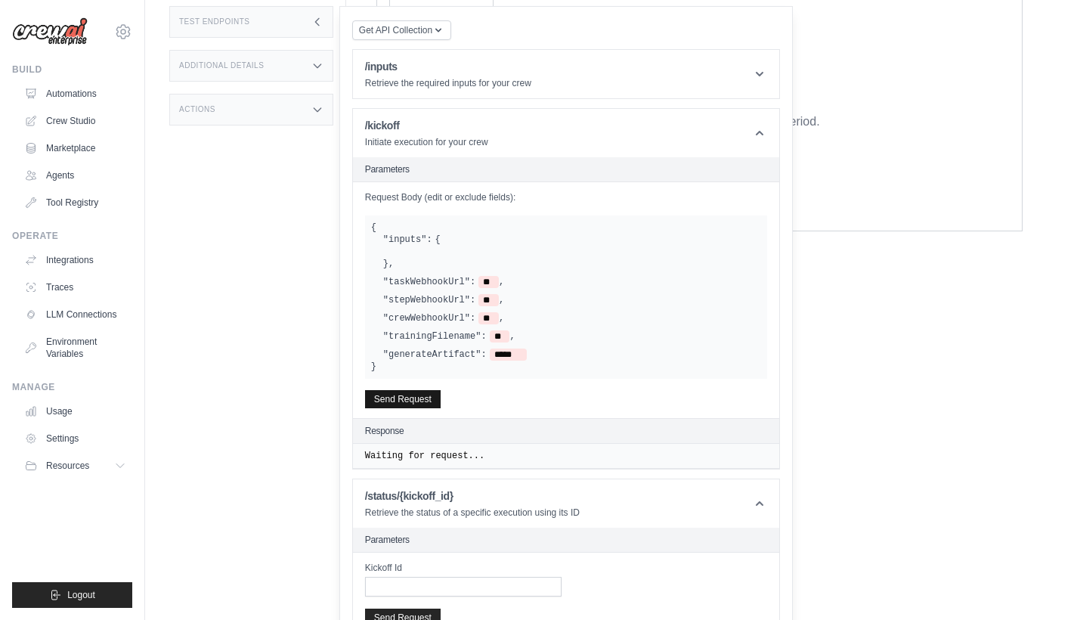
click at [432, 391] on button "Send Request" at bounding box center [403, 399] width 76 height 18
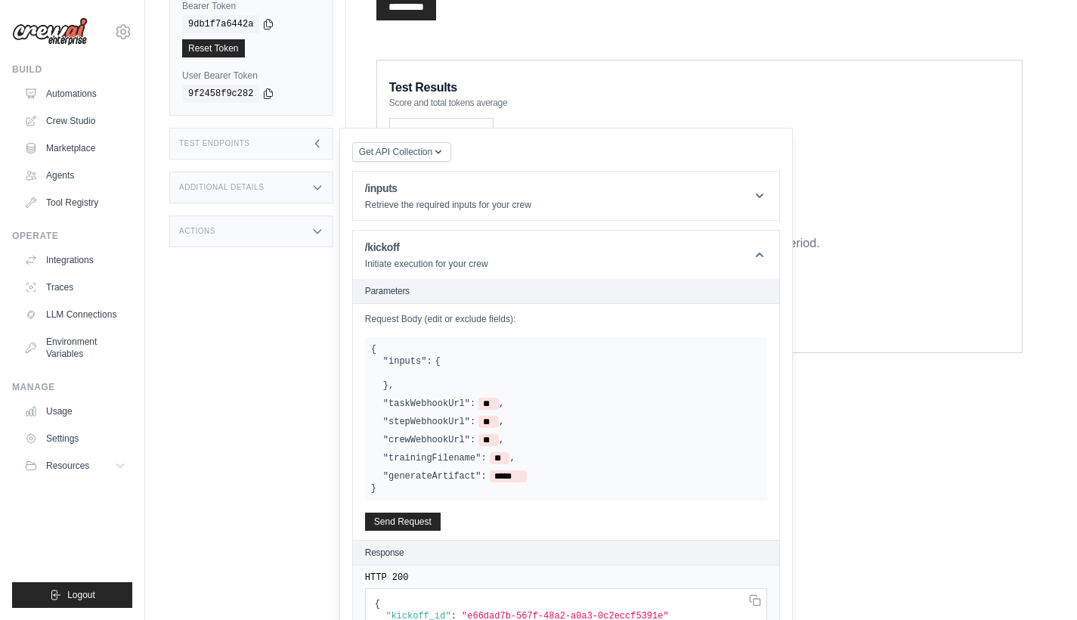
scroll to position [541, 0]
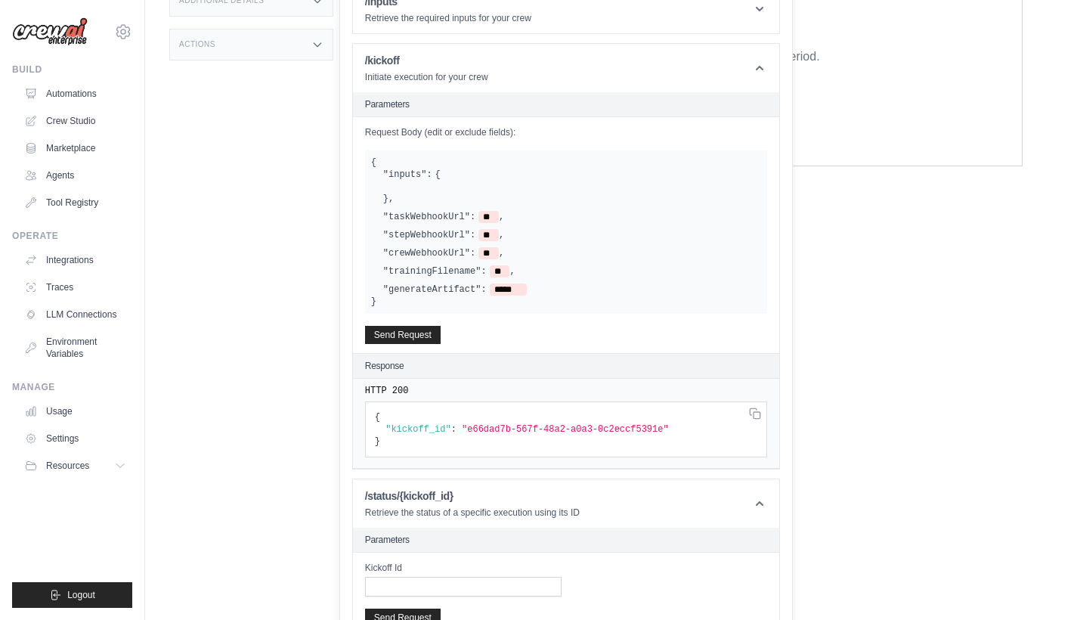
click at [513, 424] on span ""e66dad7b-567f-48a2-a0a3-0c2eccf5391e"" at bounding box center [565, 429] width 207 height 11
drag, startPoint x: 686, startPoint y: 417, endPoint x: 483, endPoint y: 418, distance: 203.4
click at [483, 424] on span ""e66dad7b-567f-48a2-a0a3-0c2eccf5391e"" at bounding box center [565, 429] width 207 height 11
copy span "e66dad7b-567f-48a2-a0a3-0c2eccf5391e"
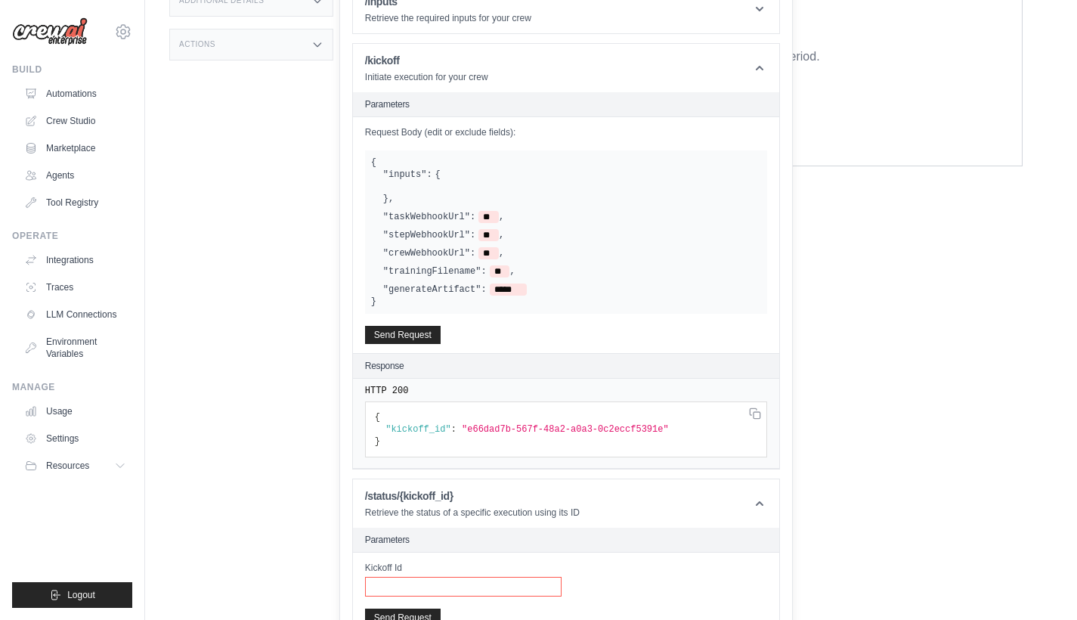
click at [491, 577] on input "Kickoff Id" at bounding box center [463, 587] width 197 height 20
paste input "**********"
type input "**********"
click at [441, 608] on button "Send Request" at bounding box center [403, 617] width 76 height 18
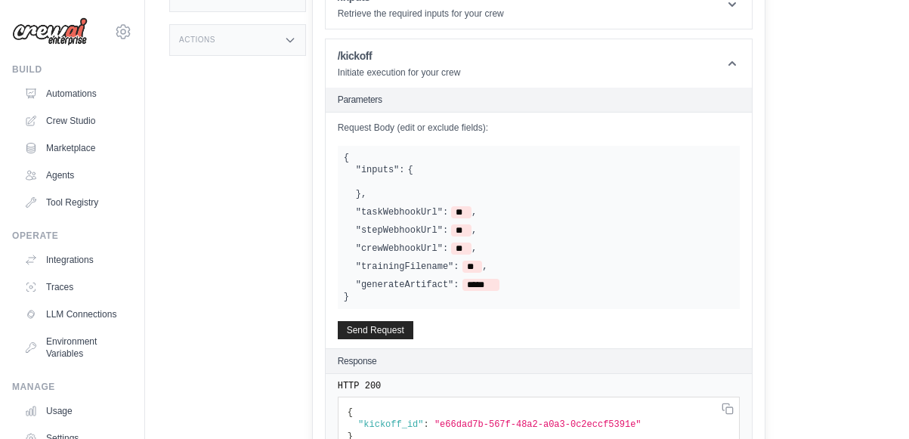
scroll to position [956, 0]
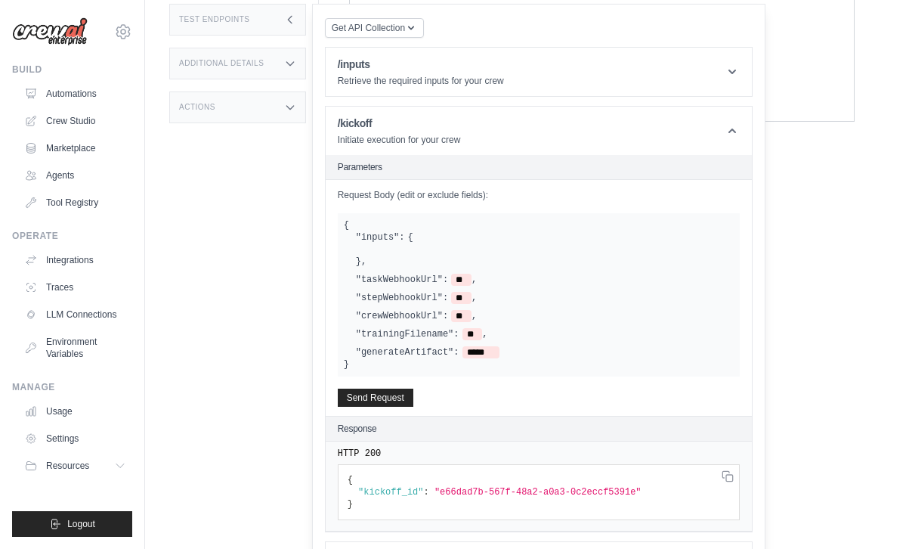
scroll to position [846, 0]
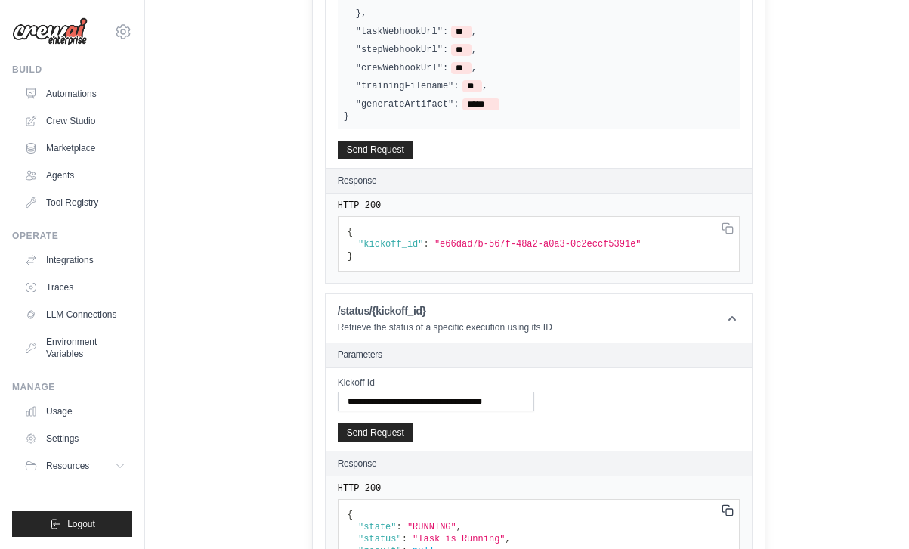
click at [0, 0] on icon at bounding box center [0, 0] width 0 height 0
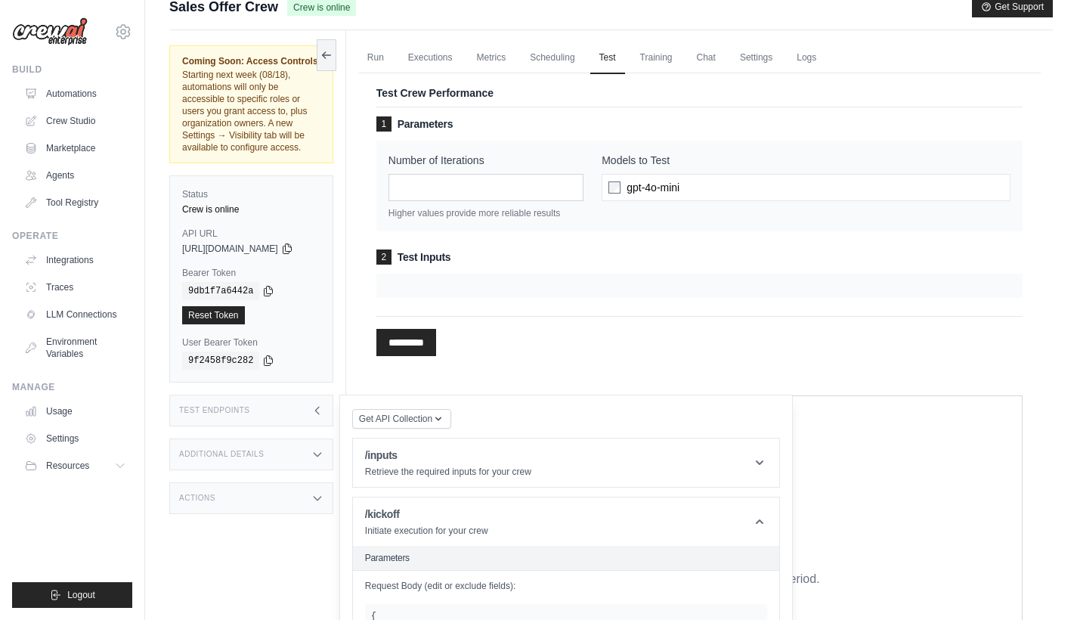
scroll to position [0, 0]
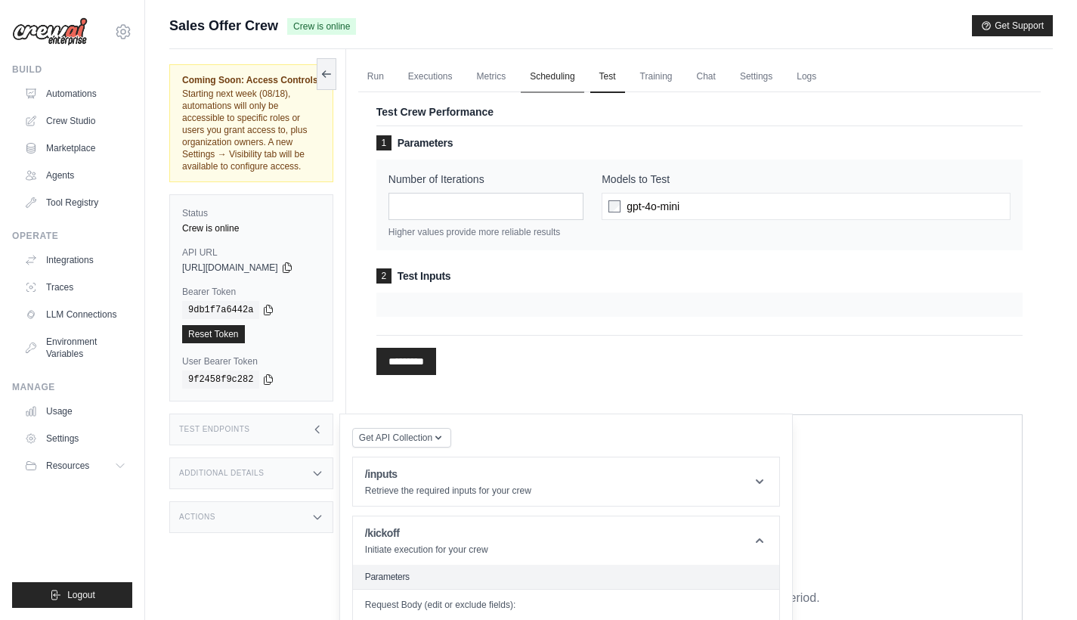
click at [562, 84] on link "Scheduling" at bounding box center [552, 77] width 63 height 32
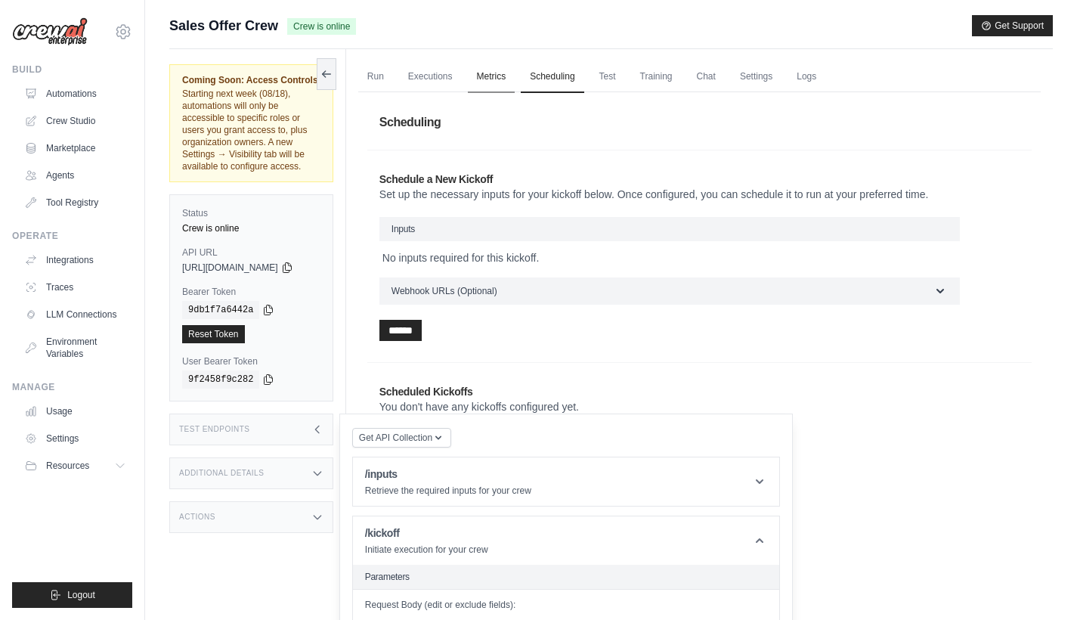
click at [500, 82] on link "Metrics" at bounding box center [492, 77] width 48 height 32
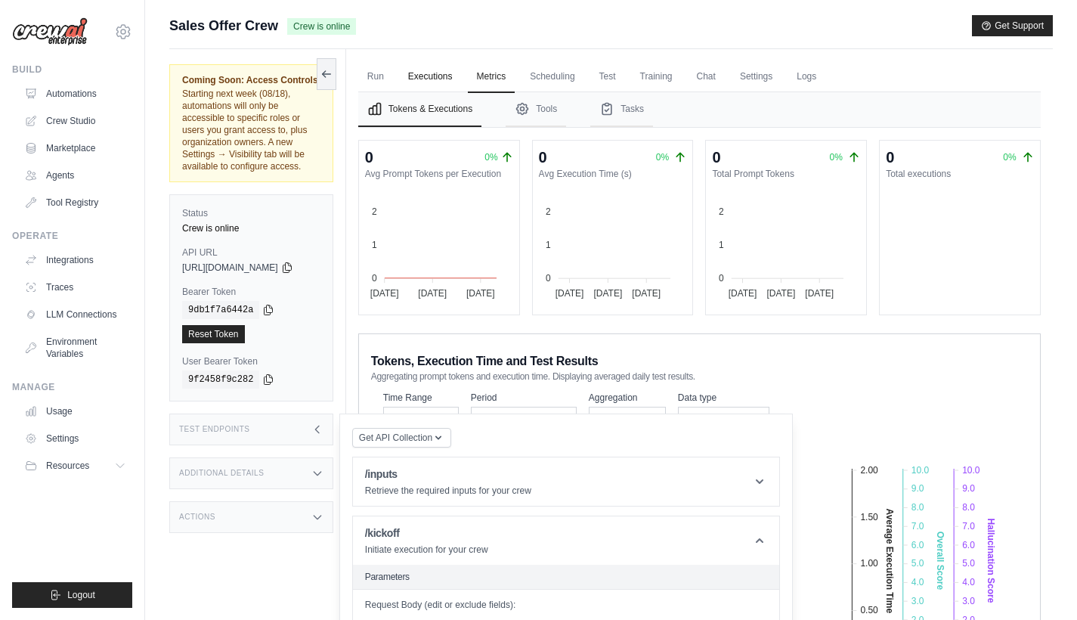
click at [443, 70] on link "Executions" at bounding box center [430, 77] width 63 height 32
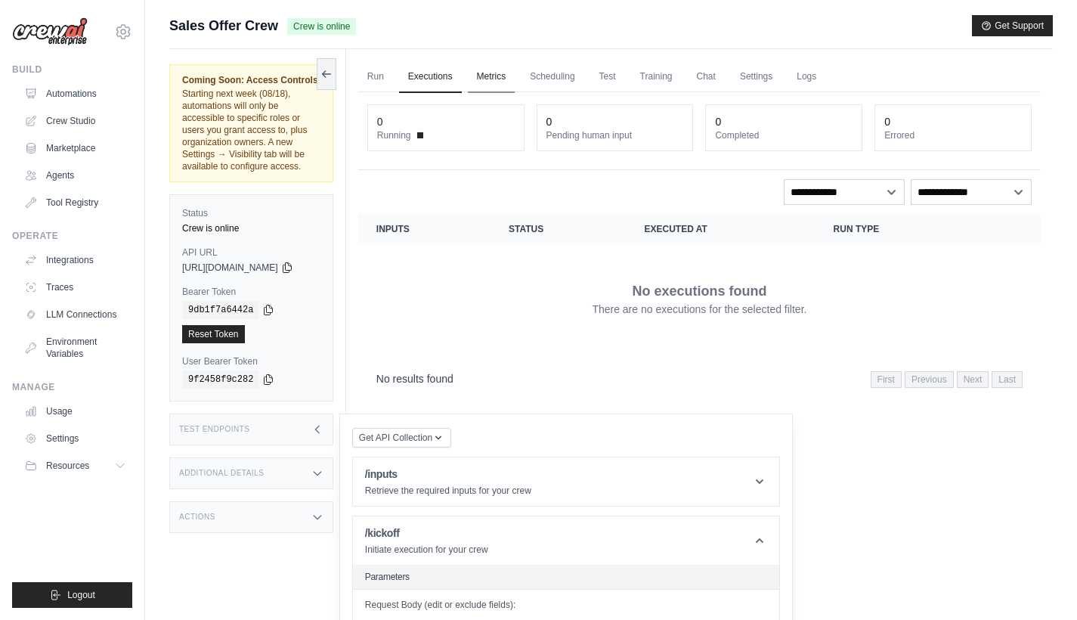
click at [503, 77] on link "Metrics" at bounding box center [492, 77] width 48 height 32
click at [79, 94] on link "Automations" at bounding box center [77, 94] width 114 height 24
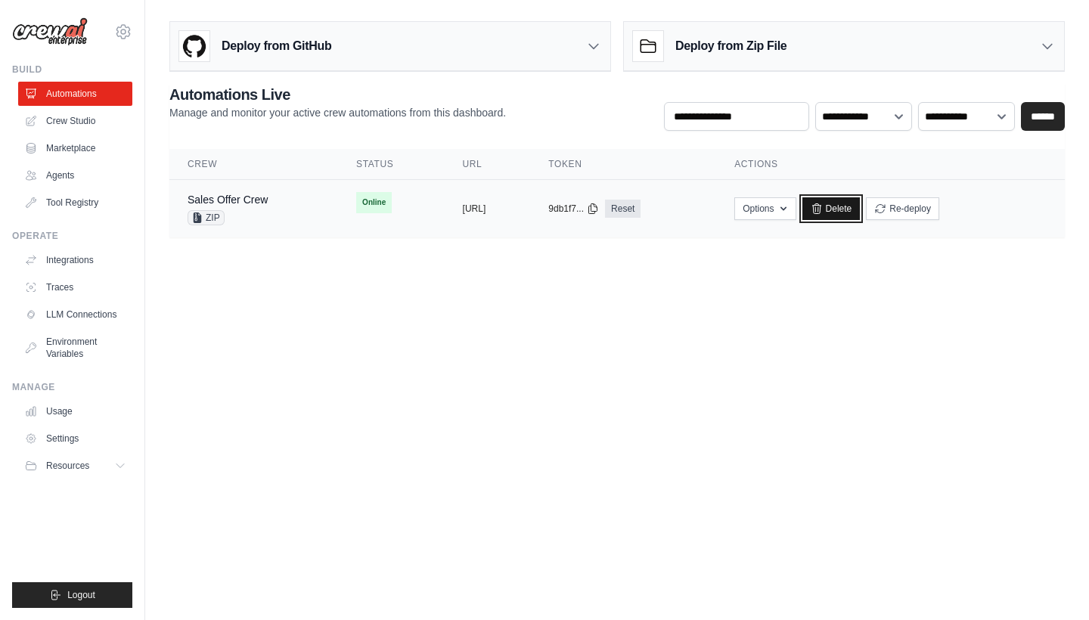
click at [860, 207] on link "Delete" at bounding box center [831, 208] width 58 height 23
click at [939, 212] on button "Re-deploy" at bounding box center [902, 208] width 73 height 23
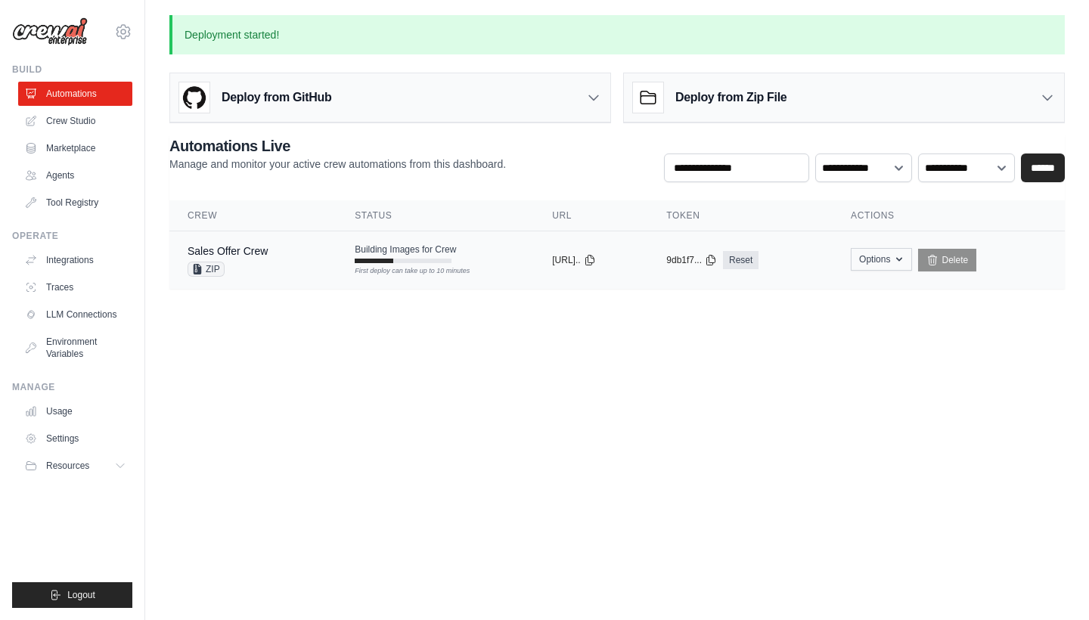
click at [904, 265] on button "Options" at bounding box center [881, 259] width 61 height 23
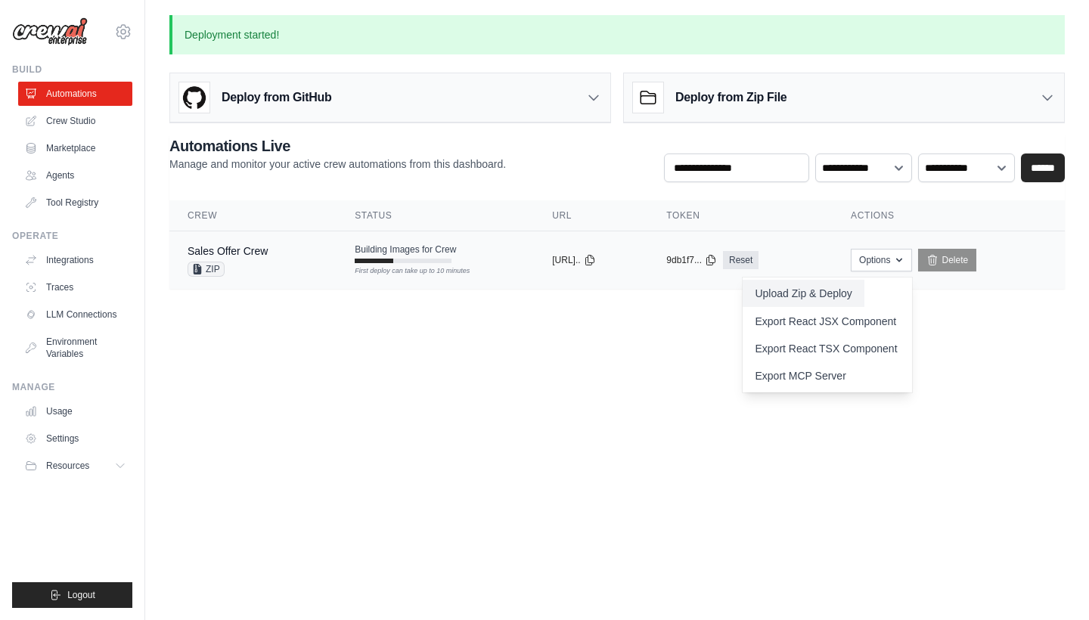
click at [862, 298] on button "Upload Zip & Deploy" at bounding box center [802, 293] width 121 height 27
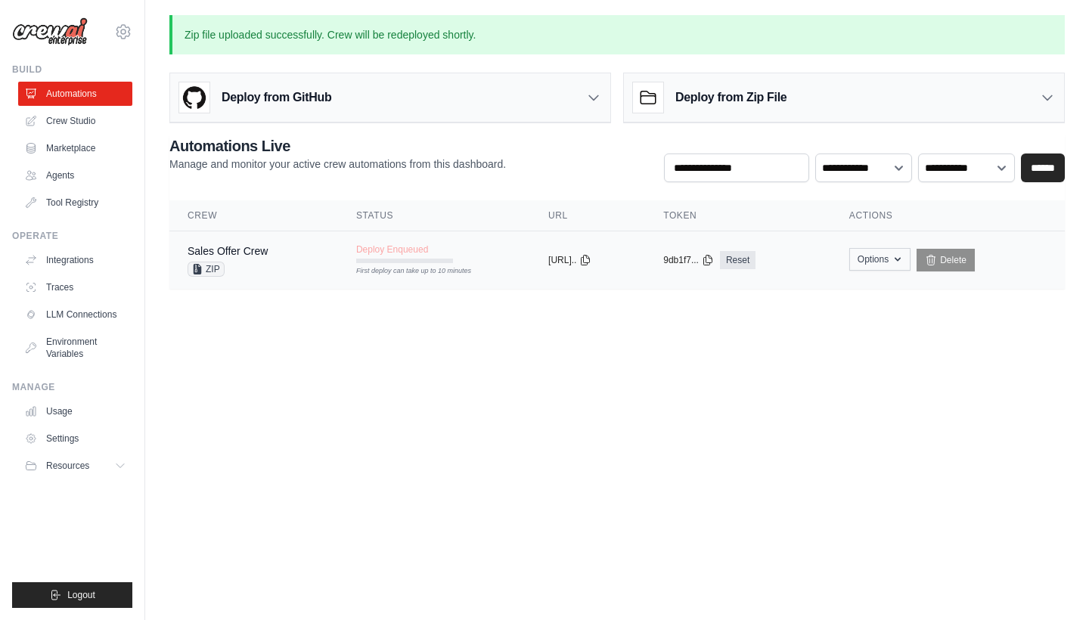
click at [906, 267] on button "Options" at bounding box center [879, 259] width 61 height 23
click at [654, 314] on main "**********" at bounding box center [616, 161] width 943 height 322
click at [492, 252] on td "Deploy Enqueued First deploy can take up to 10 minutes" at bounding box center [434, 253] width 192 height 44
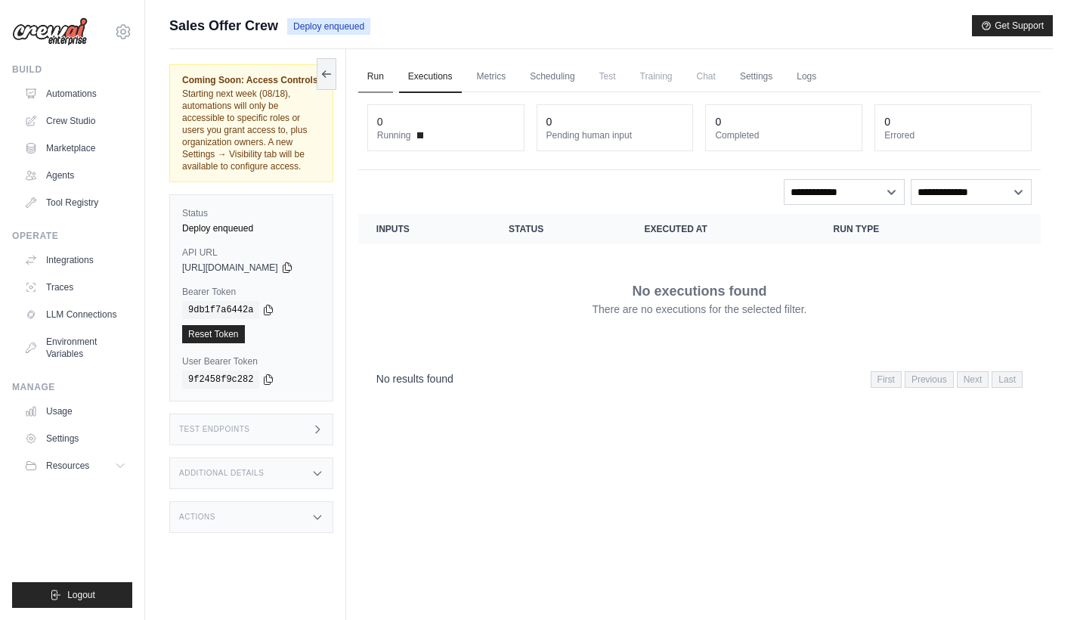
click at [393, 75] on link "Run" at bounding box center [375, 77] width 35 height 32
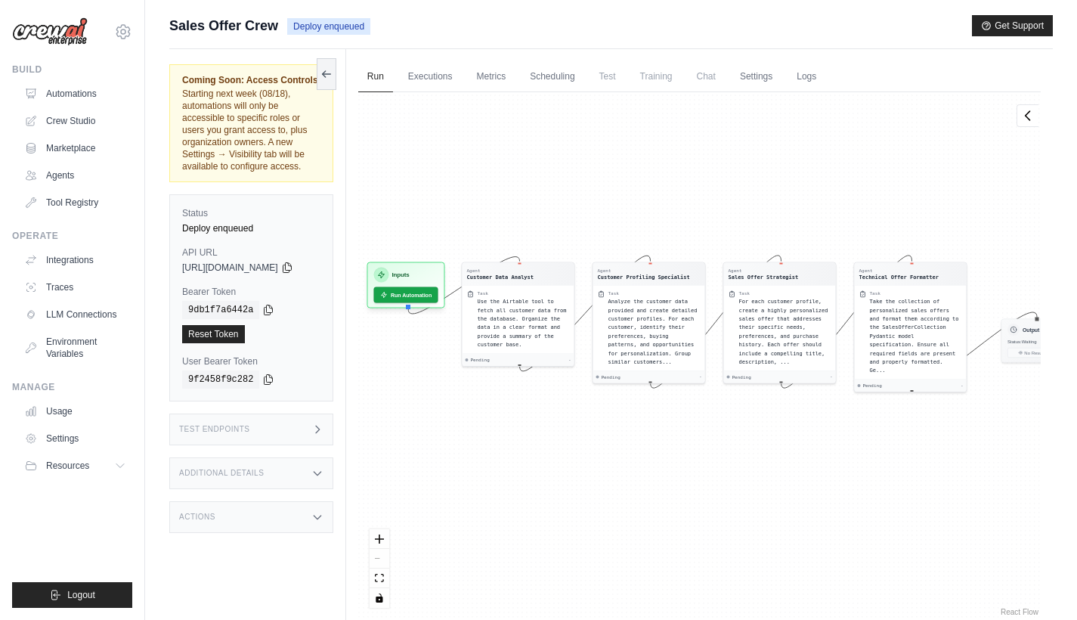
drag, startPoint x: 686, startPoint y: 470, endPoint x: 711, endPoint y: 436, distance: 42.2
click at [711, 436] on div "Agent Customer Data Analyst Task Use the Airtable tool to fetch all customer da…" at bounding box center [699, 355] width 683 height 527
click at [553, 171] on div "Agent Customer Data Analyst Task Use the Airtable tool to fetch all customer da…" at bounding box center [699, 355] width 683 height 527
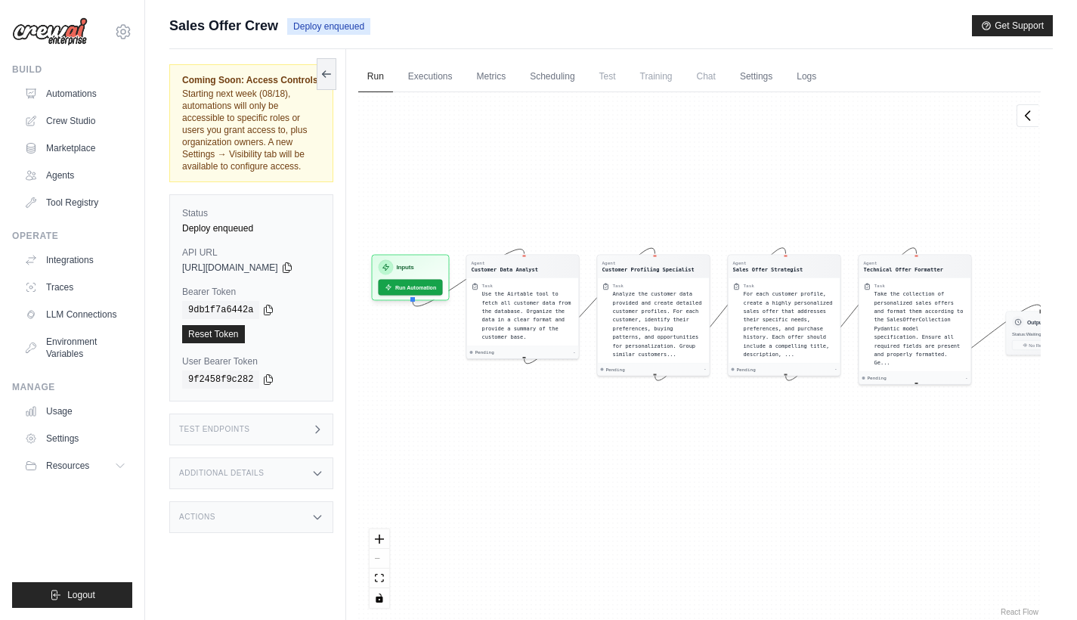
drag, startPoint x: 531, startPoint y: 176, endPoint x: 535, endPoint y: 169, distance: 8.8
click at [535, 169] on div "Agent Customer Data Analyst Task Use the Airtable tool to fetch all customer da…" at bounding box center [699, 355] width 683 height 527
click at [513, 84] on link "Metrics" at bounding box center [492, 77] width 48 height 32
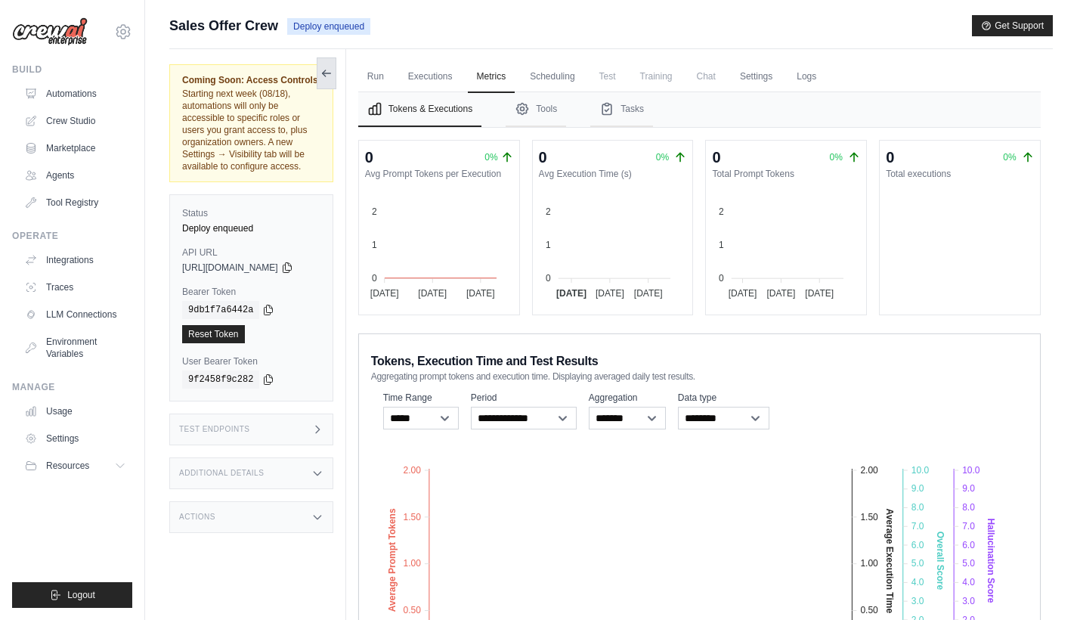
click at [333, 70] on icon at bounding box center [327, 73] width 12 height 12
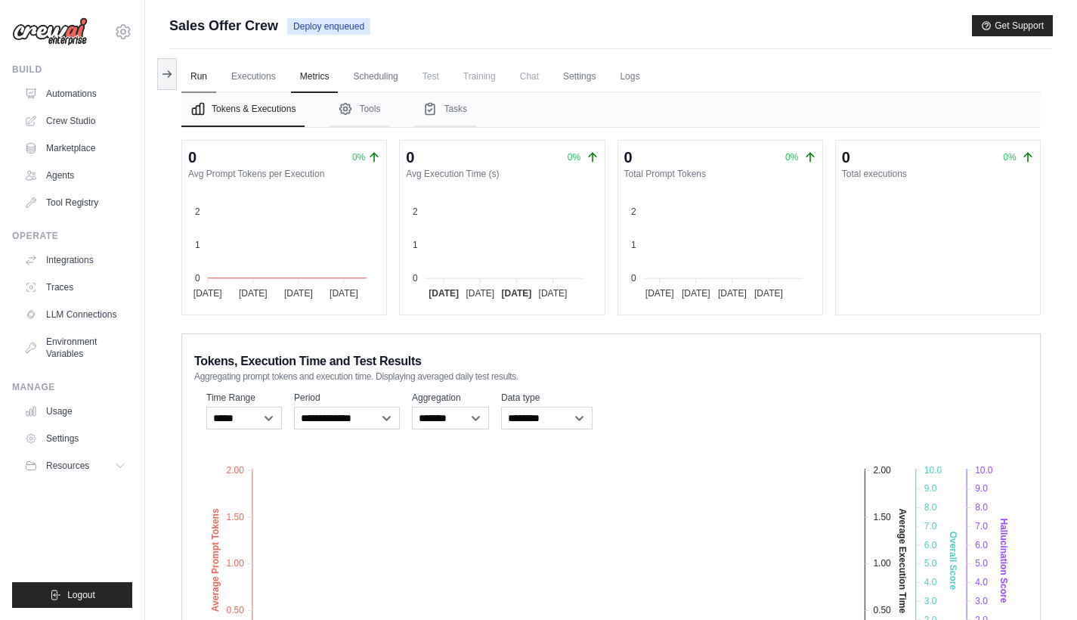
click at [197, 74] on link "Run" at bounding box center [198, 77] width 35 height 32
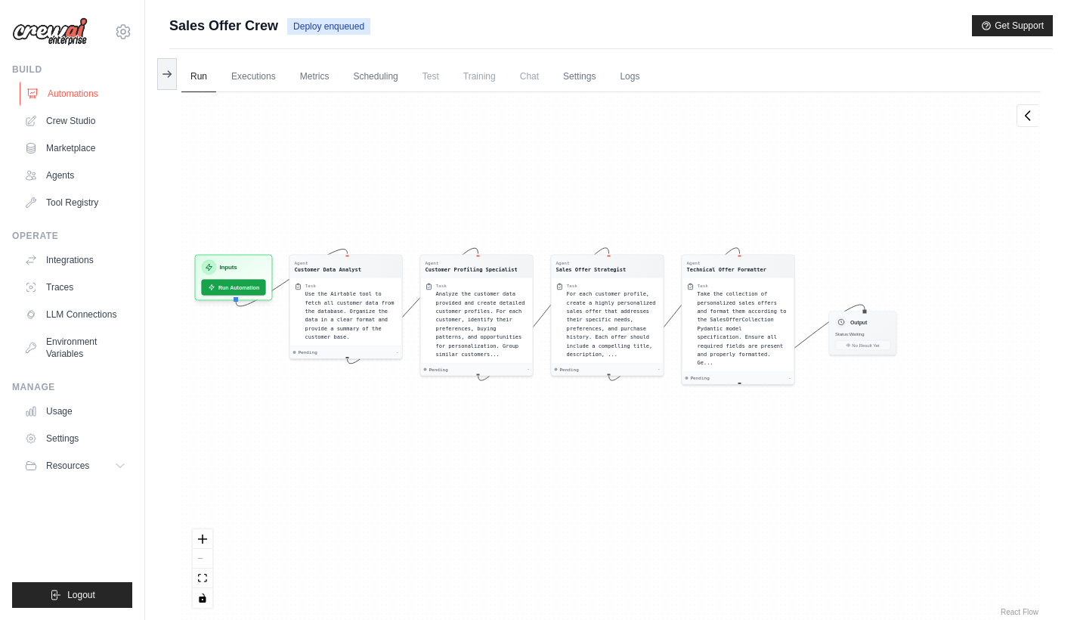
click at [76, 89] on link "Automations" at bounding box center [77, 94] width 114 height 24
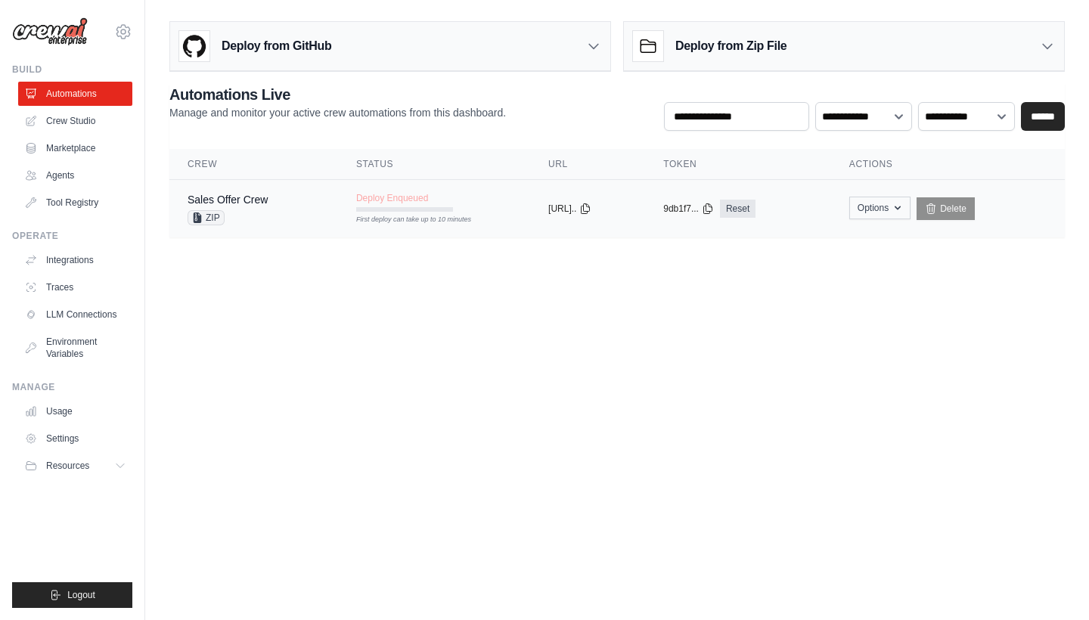
click at [903, 209] on icon "button" at bounding box center [897, 208] width 12 height 12
click at [598, 45] on icon at bounding box center [593, 47] width 9 height 5
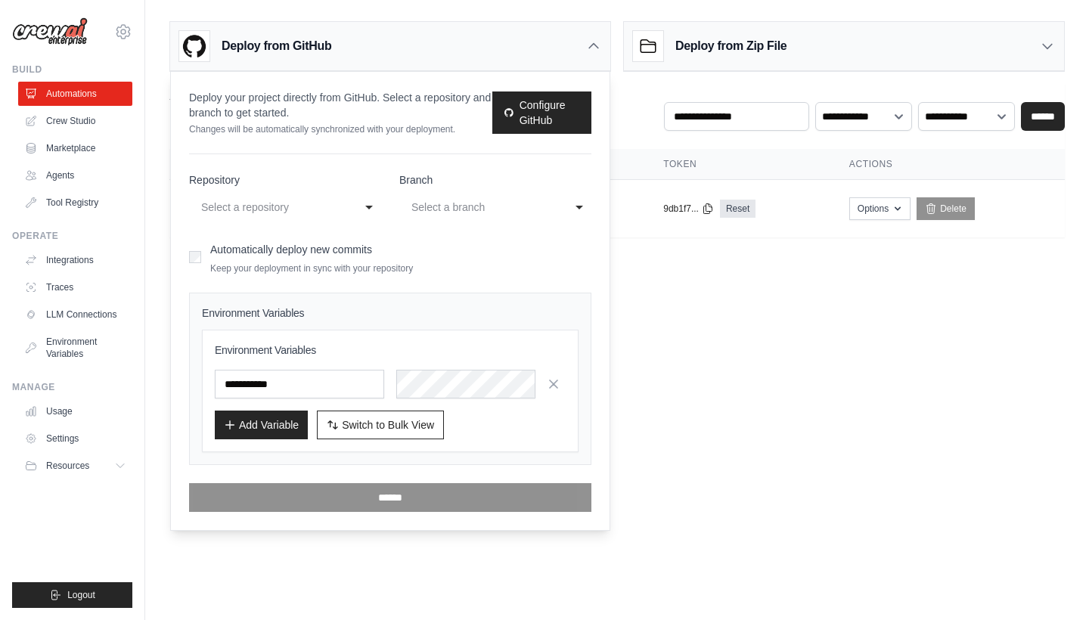
click at [330, 207] on div "Select a repository" at bounding box center [270, 207] width 138 height 18
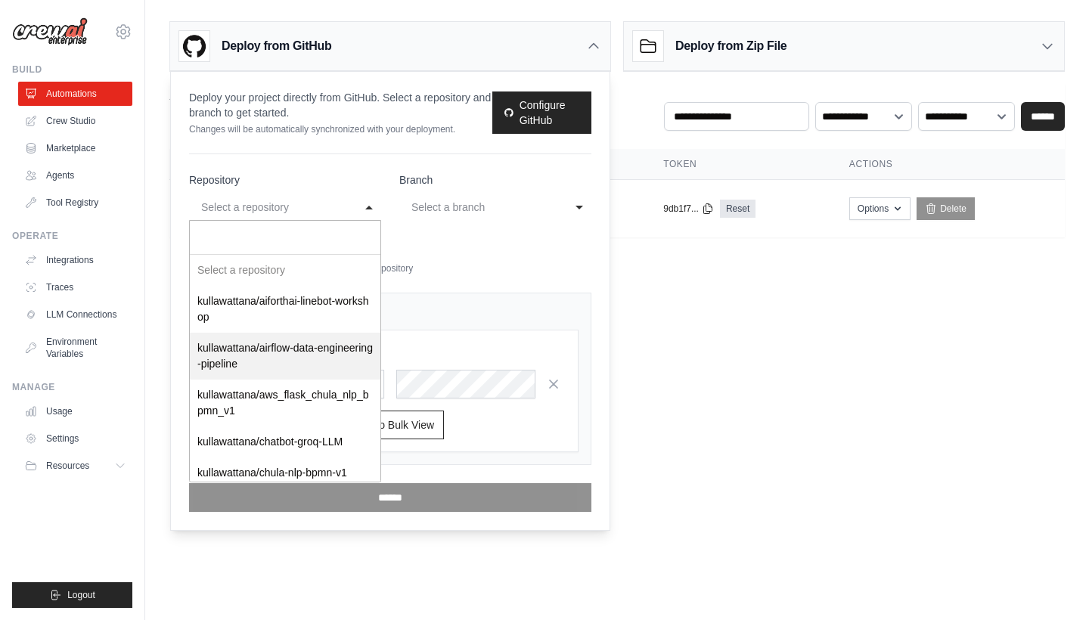
scroll to position [162, 0]
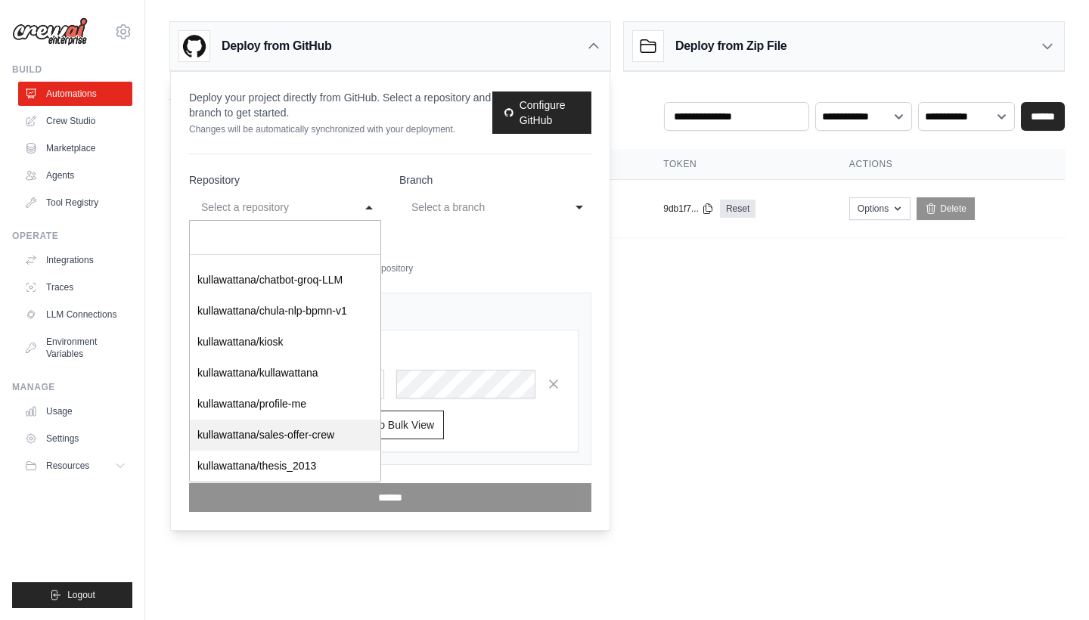
select select "**********"
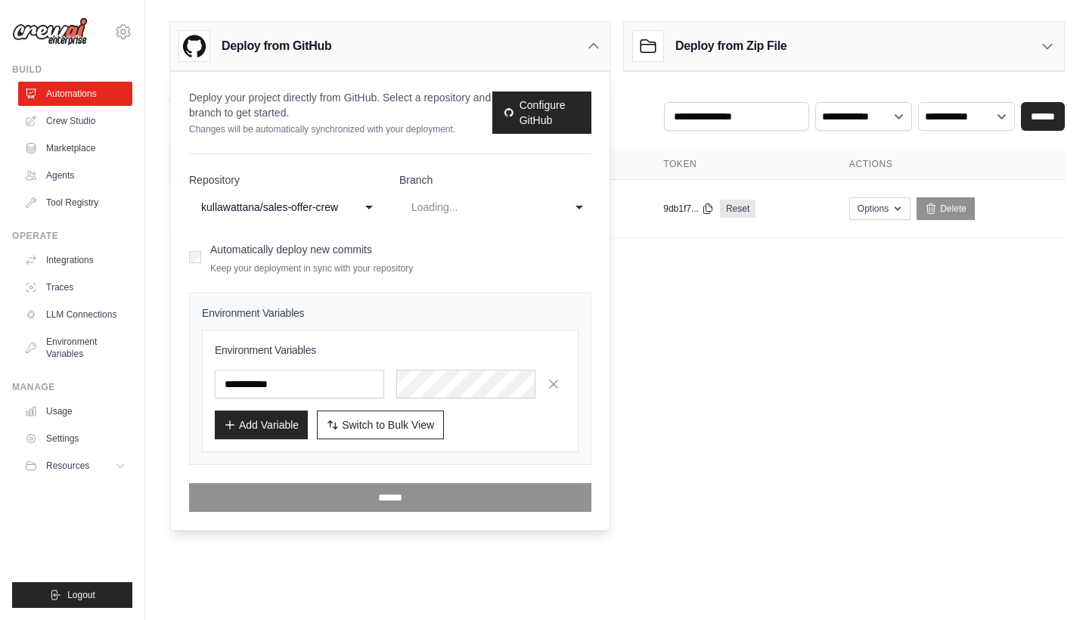
scroll to position [0, 0]
select select "****"
click at [687, 288] on body "suttipong.kull@gmail.com Settings Build Automations Crew Studio" at bounding box center [544, 310] width 1089 height 620
click at [540, 103] on link "Configure GitHub" at bounding box center [541, 112] width 99 height 42
click at [699, 309] on body "suttipong.kull@gmail.com Settings Build Automations Crew Studio" at bounding box center [544, 310] width 1089 height 620
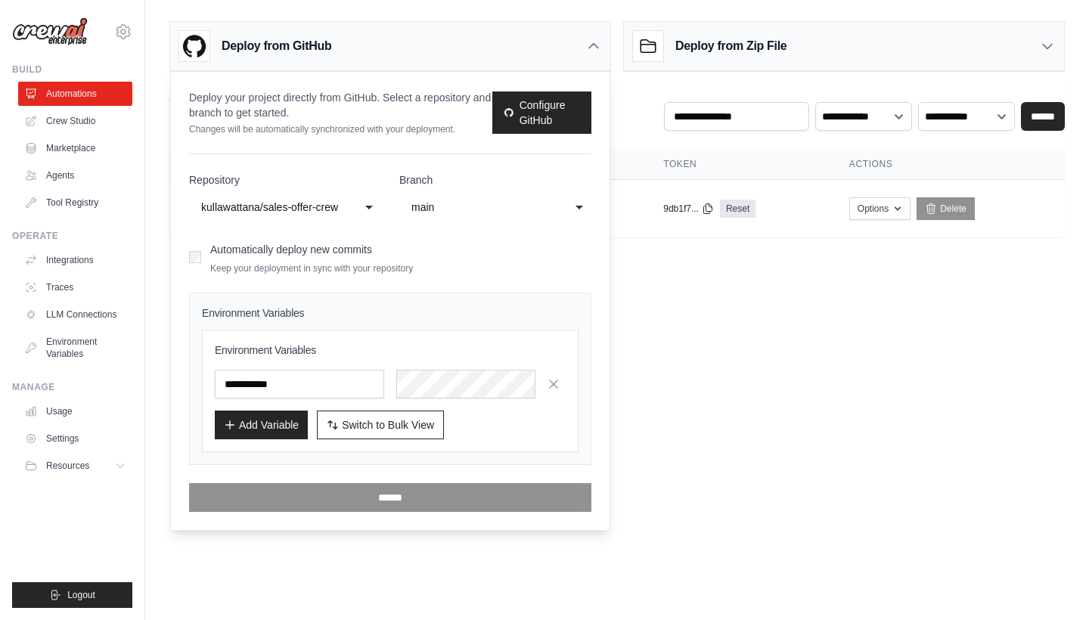
click at [598, 43] on icon at bounding box center [593, 46] width 15 height 15
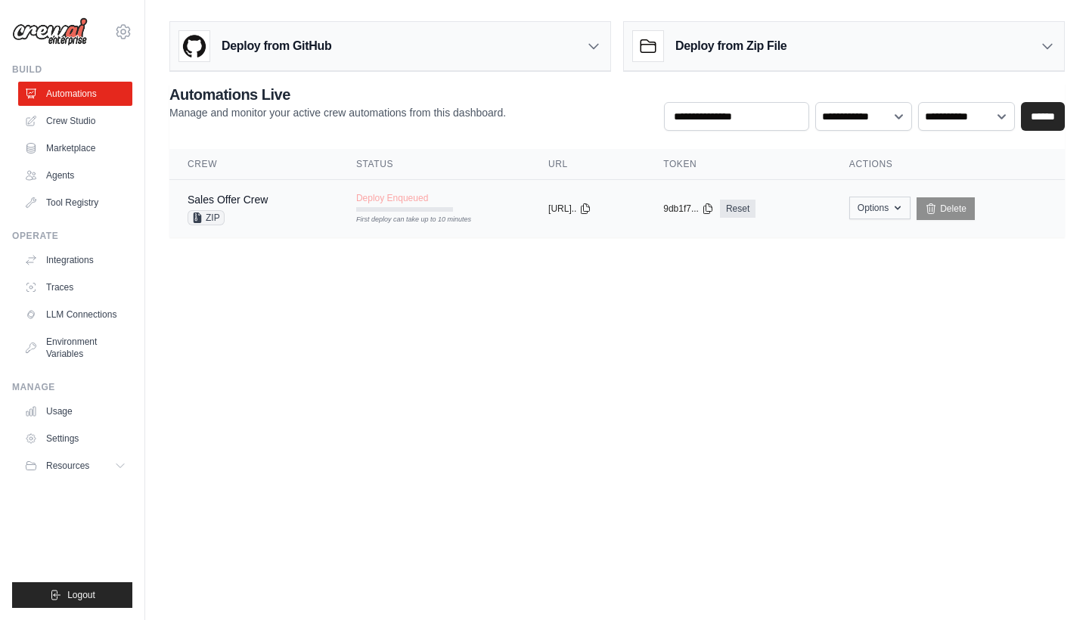
click at [875, 204] on button "Options" at bounding box center [879, 208] width 61 height 23
click at [645, 269] on main "**********" at bounding box center [616, 135] width 943 height 271
click at [437, 277] on body "suttipong.kull@gmail.com Settings Build Automations Crew Studio" at bounding box center [544, 310] width 1089 height 620
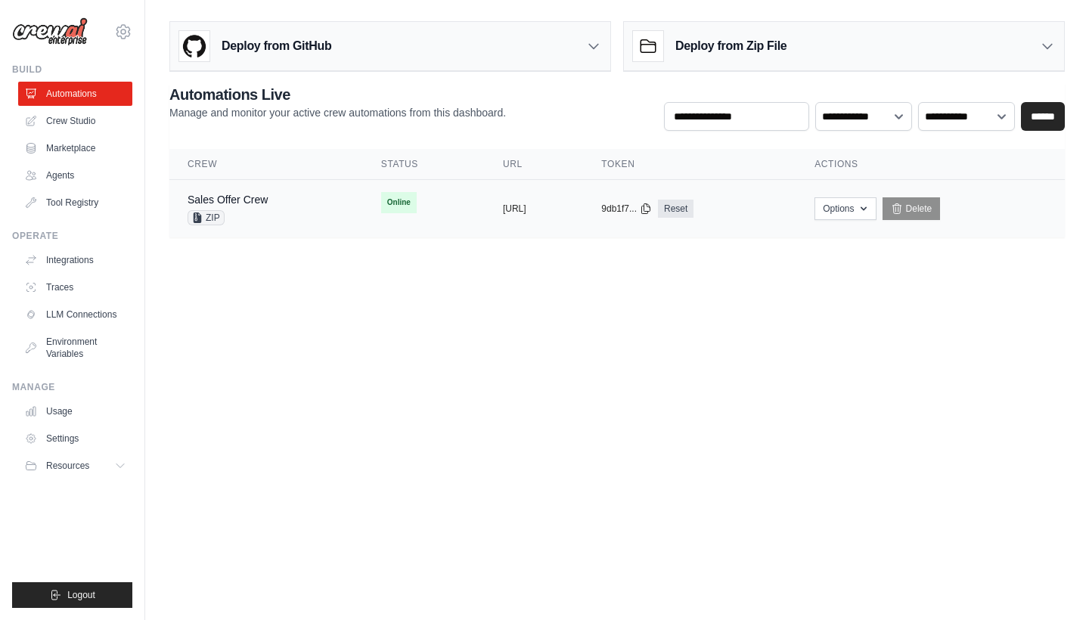
click at [381, 202] on span "Online" at bounding box center [399, 202] width 36 height 21
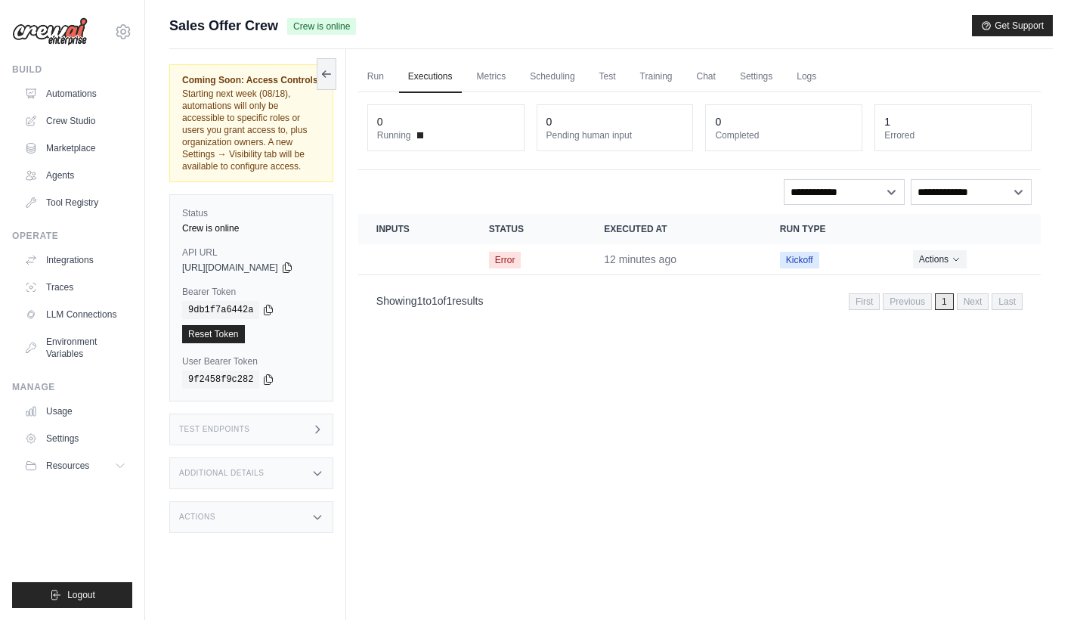
click at [309, 419] on div "Test Endpoints" at bounding box center [251, 430] width 164 height 32
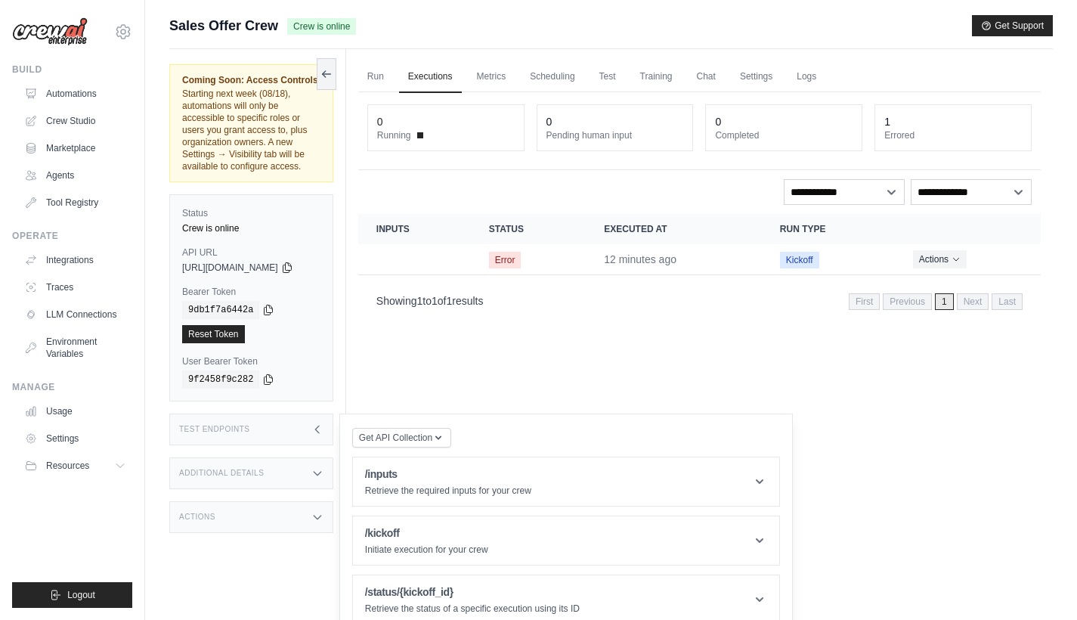
scroll to position [64, 0]
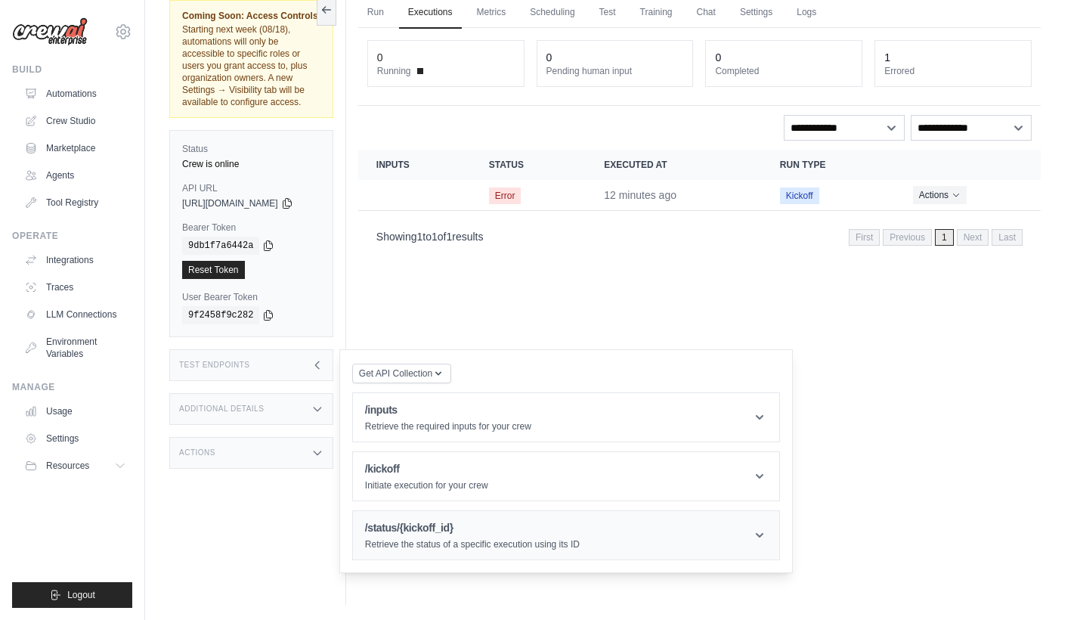
click at [532, 522] on h1 "/status/{kickoff_id}" at bounding box center [472, 527] width 215 height 15
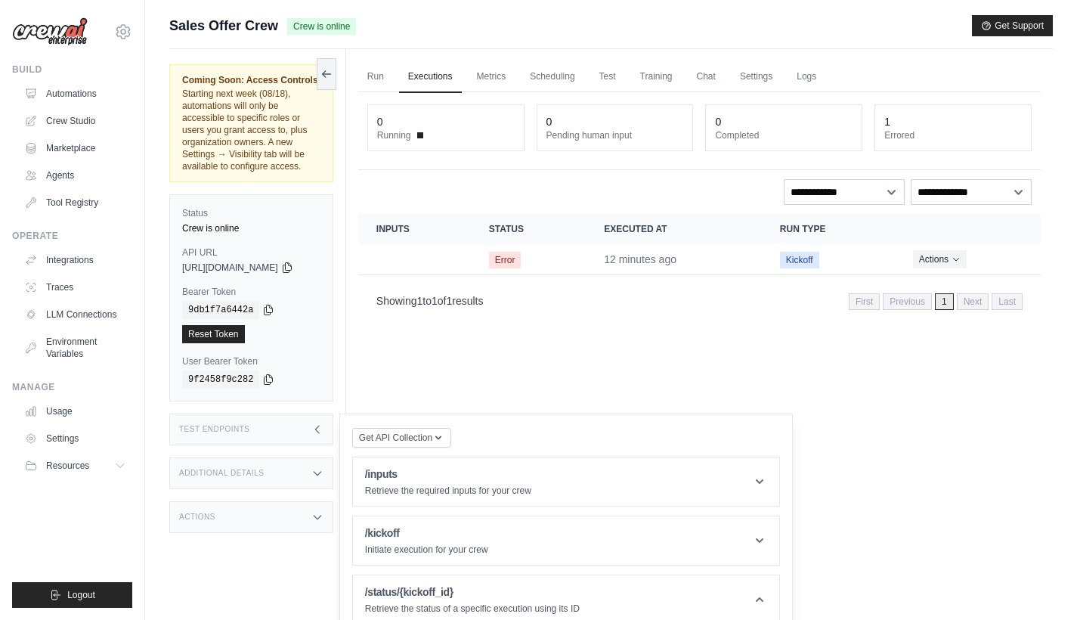
scroll to position [165, 0]
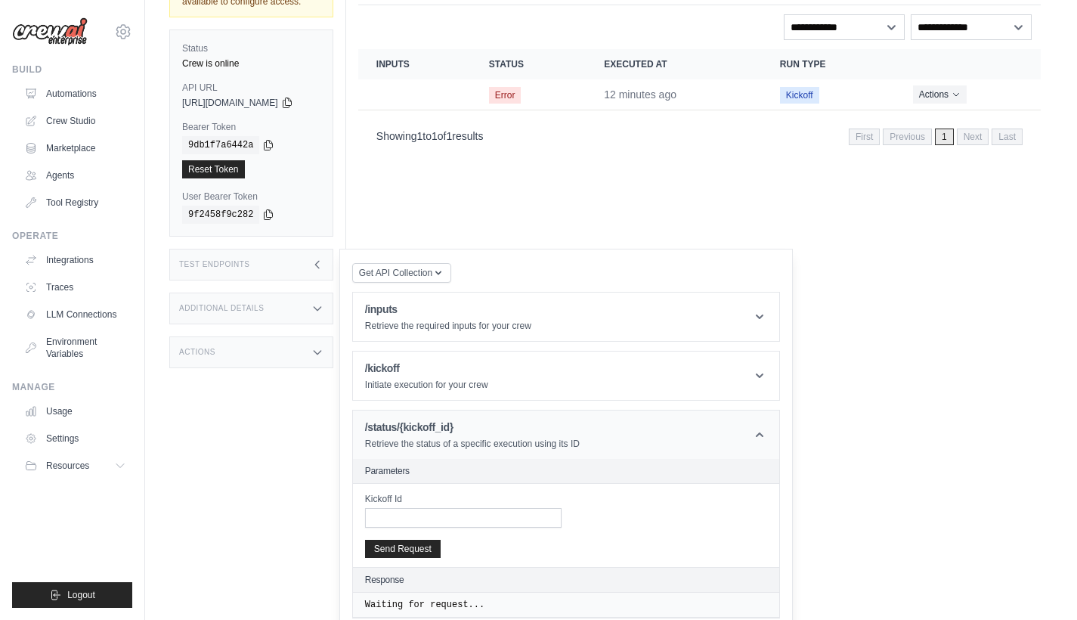
click at [527, 420] on h1 "/status/{kickoff_id}" at bounding box center [472, 427] width 215 height 15
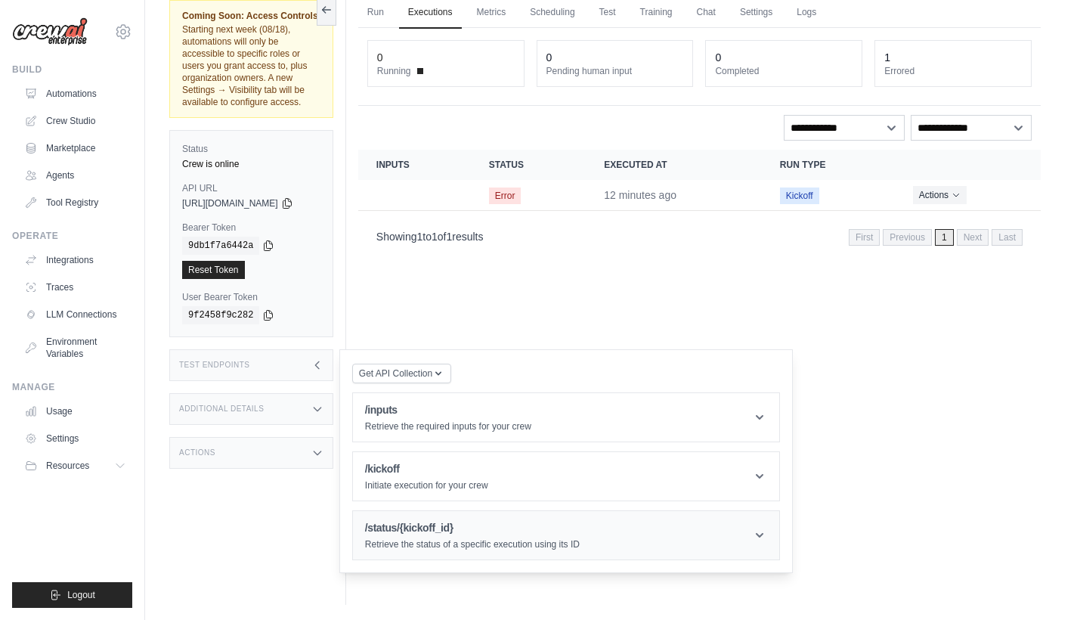
scroll to position [64, 0]
click at [528, 468] on header "/kickoff Initiate execution for your crew" at bounding box center [566, 476] width 426 height 48
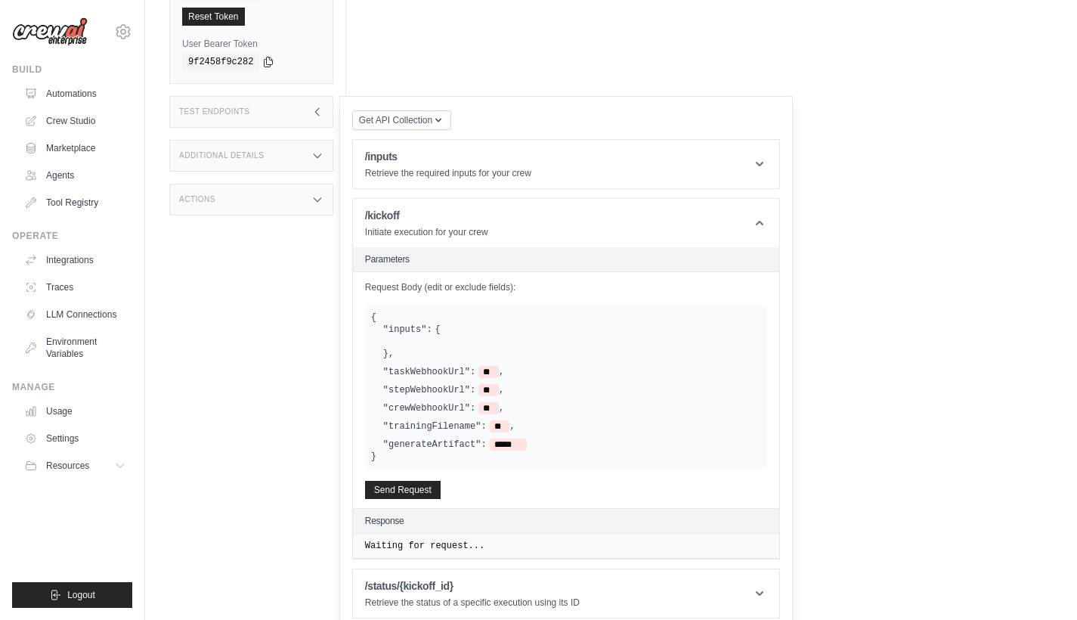
scroll to position [0, 0]
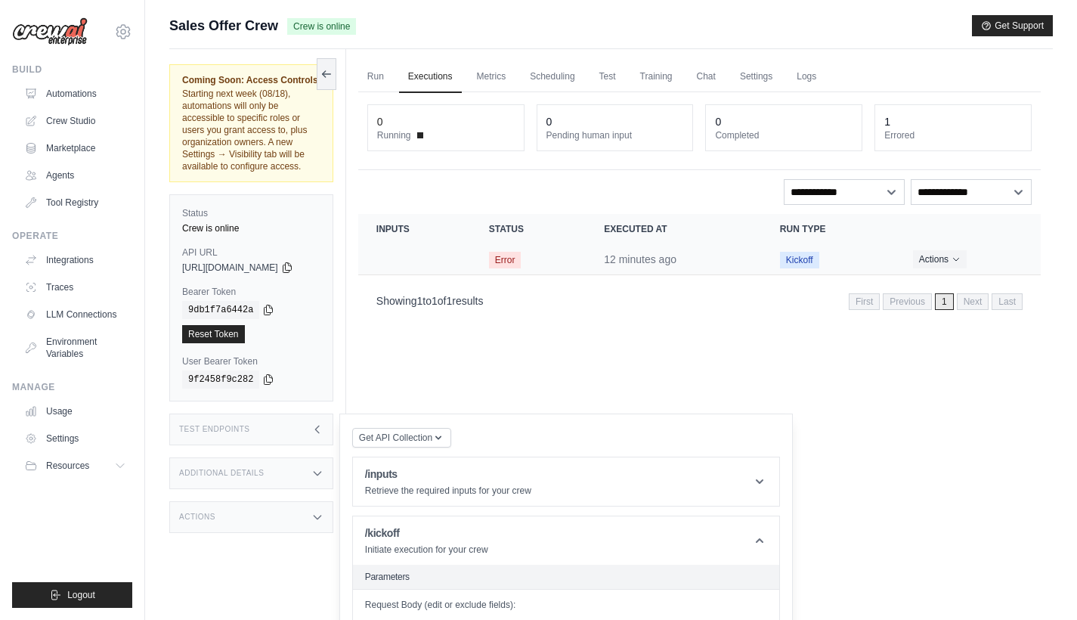
click at [515, 261] on span "Error" at bounding box center [505, 260] width 33 height 17
click at [928, 259] on button "Actions" at bounding box center [940, 258] width 54 height 18
click at [948, 281] on link "View Details" at bounding box center [974, 286] width 97 height 24
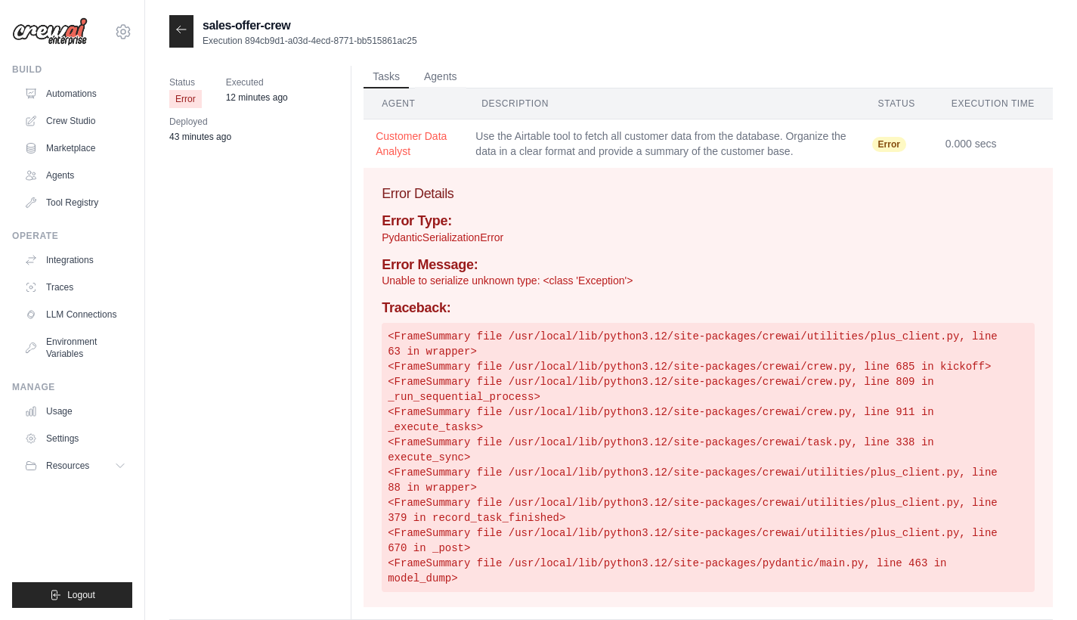
click at [183, 34] on icon at bounding box center [181, 29] width 12 height 12
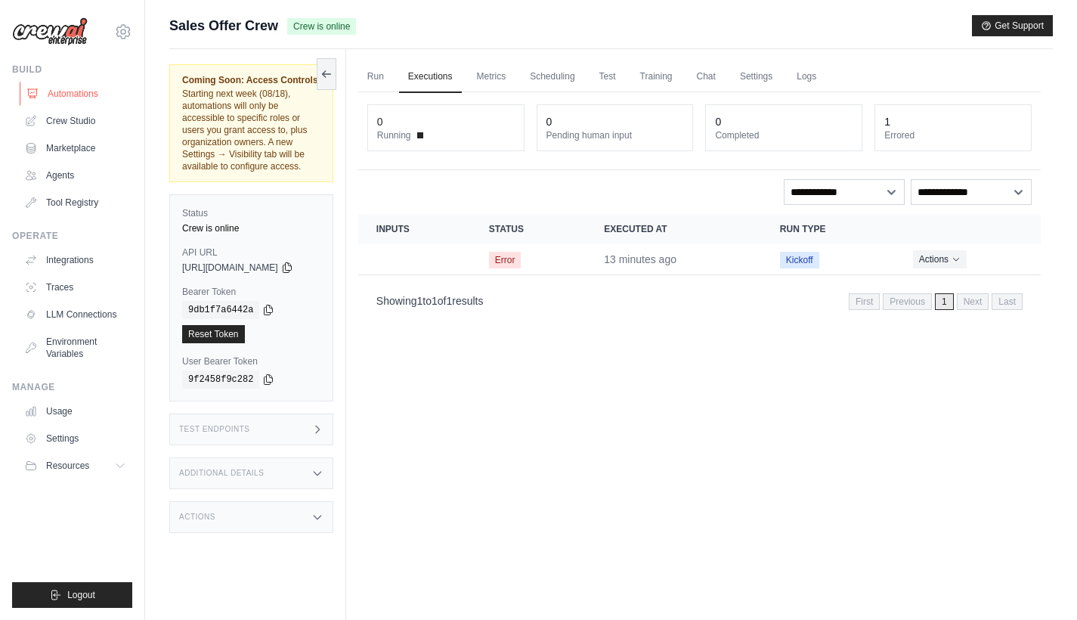
click at [78, 94] on link "Automations" at bounding box center [77, 94] width 114 height 24
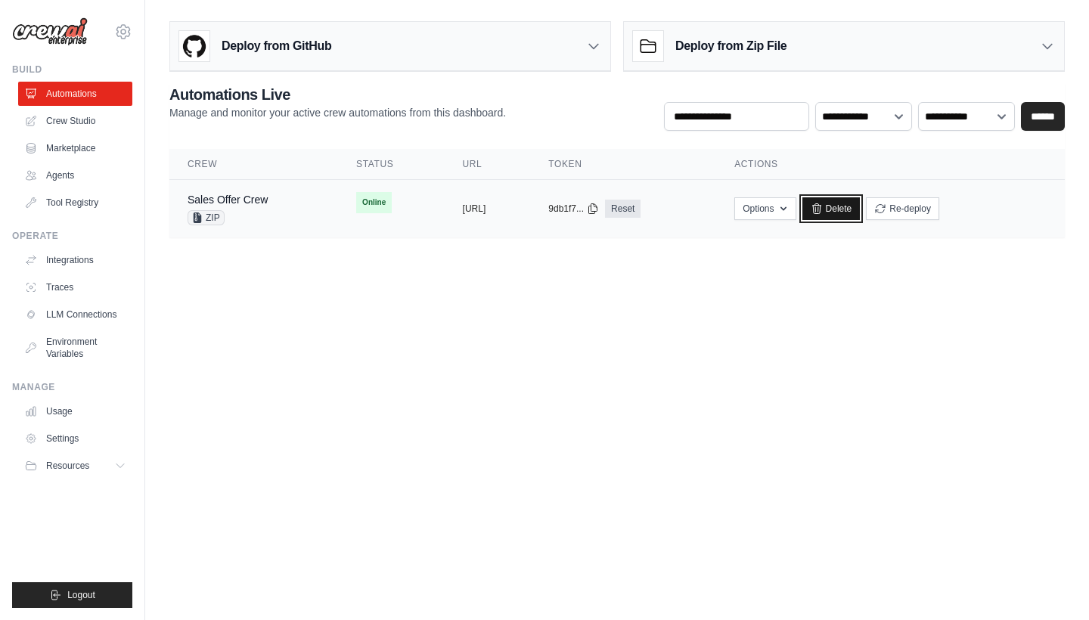
click at [860, 203] on link "Delete" at bounding box center [831, 208] width 58 height 23
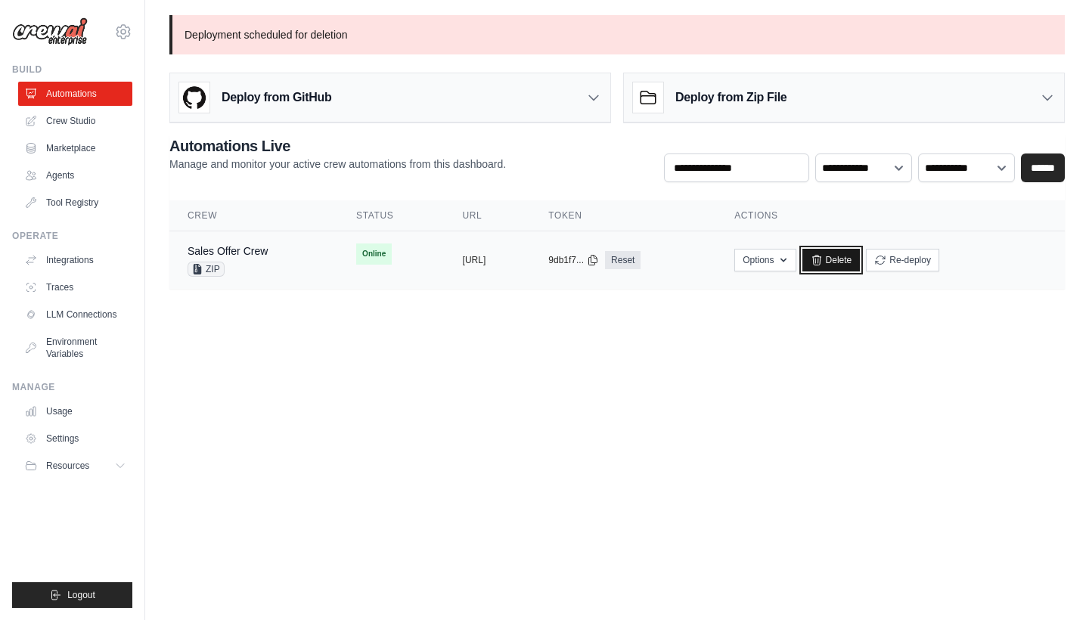
click at [860, 260] on link "Delete" at bounding box center [831, 260] width 58 height 23
click at [800, 263] on icon "button" at bounding box center [794, 259] width 12 height 12
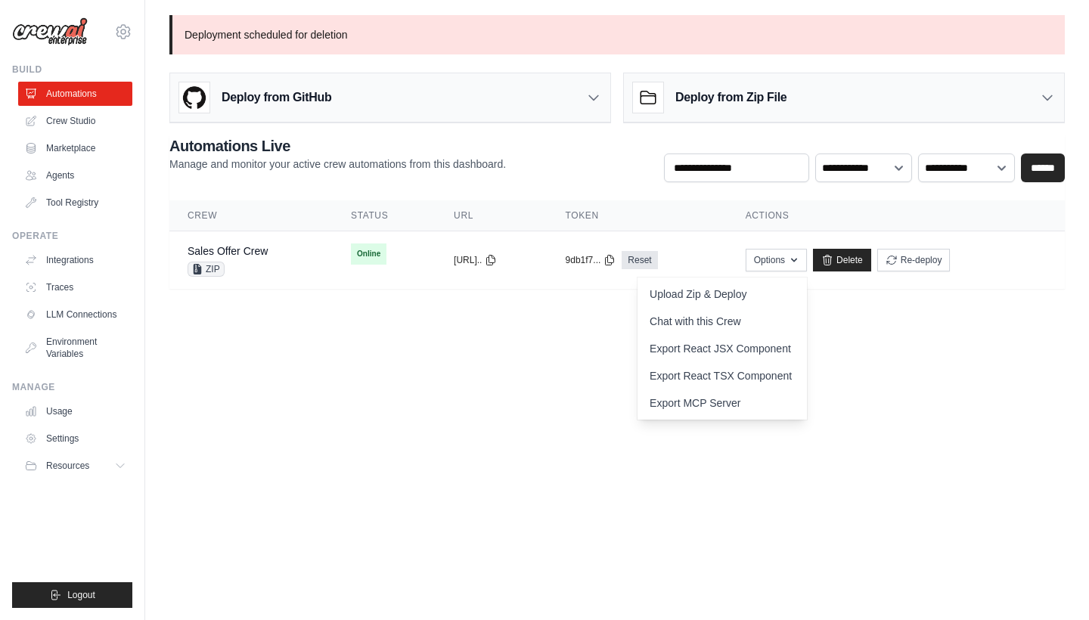
click at [867, 370] on body "suttipong.kull@gmail.com Settings Build Automations Crew Studio" at bounding box center [544, 310] width 1089 height 620
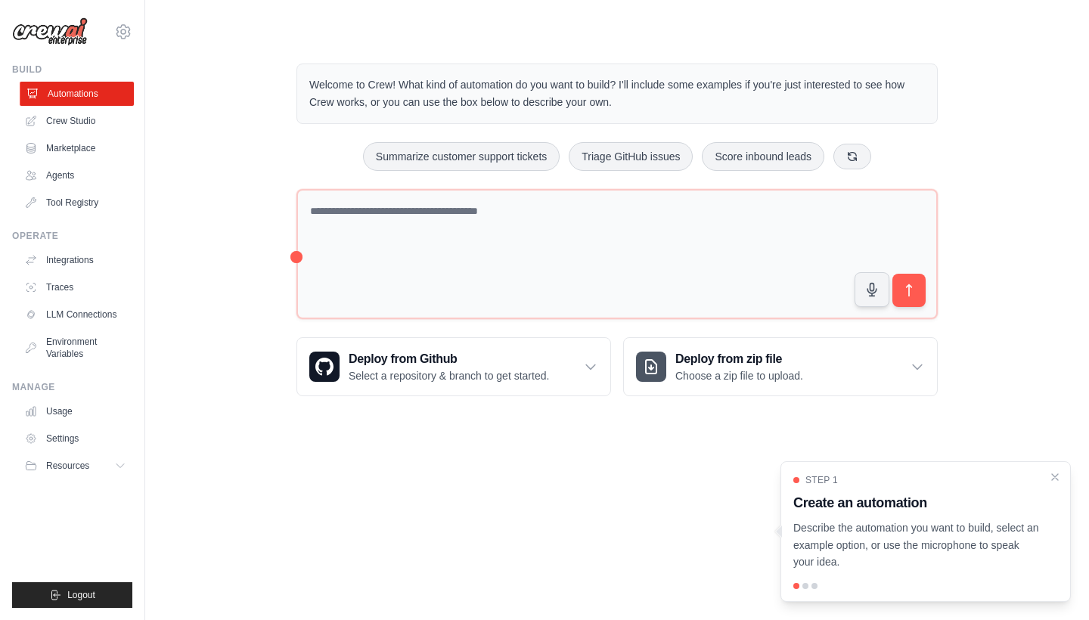
click at [78, 91] on link "Automations" at bounding box center [77, 94] width 114 height 24
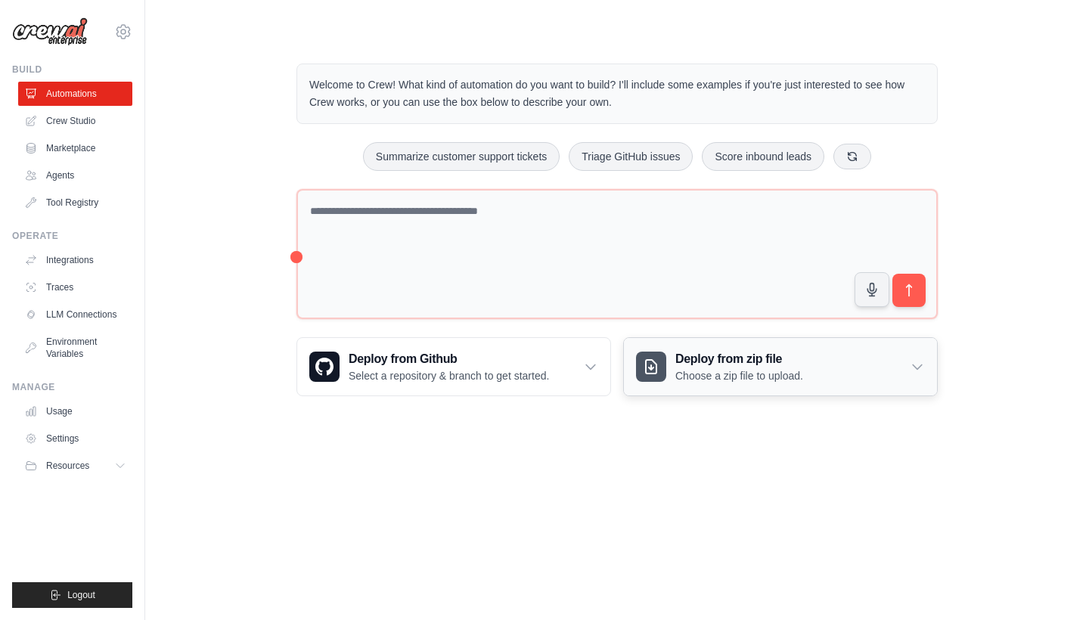
click at [687, 370] on p "Choose a zip file to upload." at bounding box center [739, 375] width 128 height 15
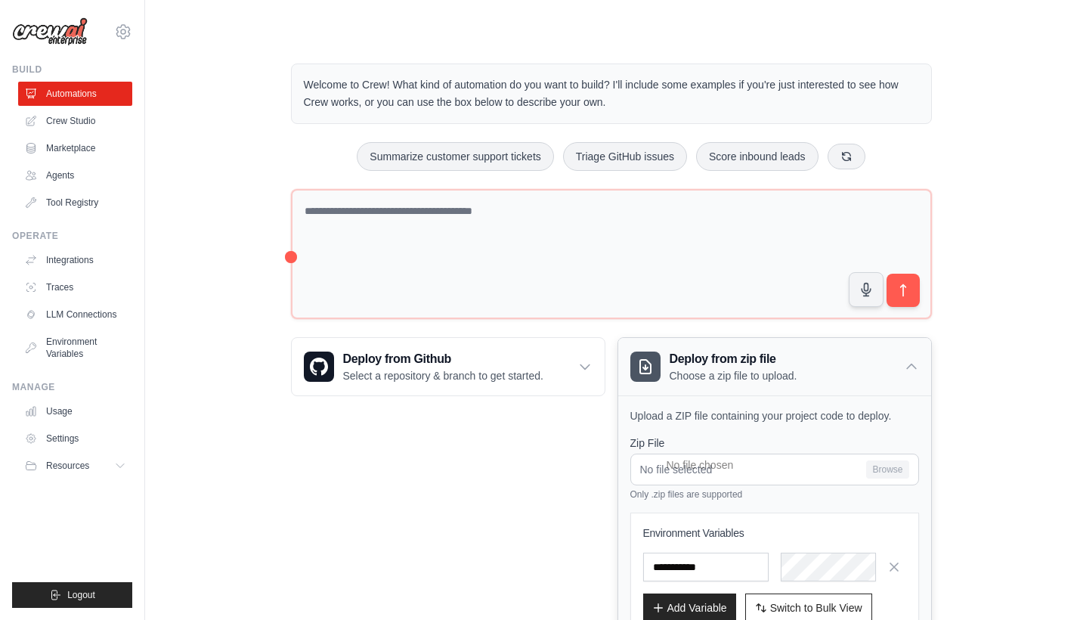
scroll to position [110, 0]
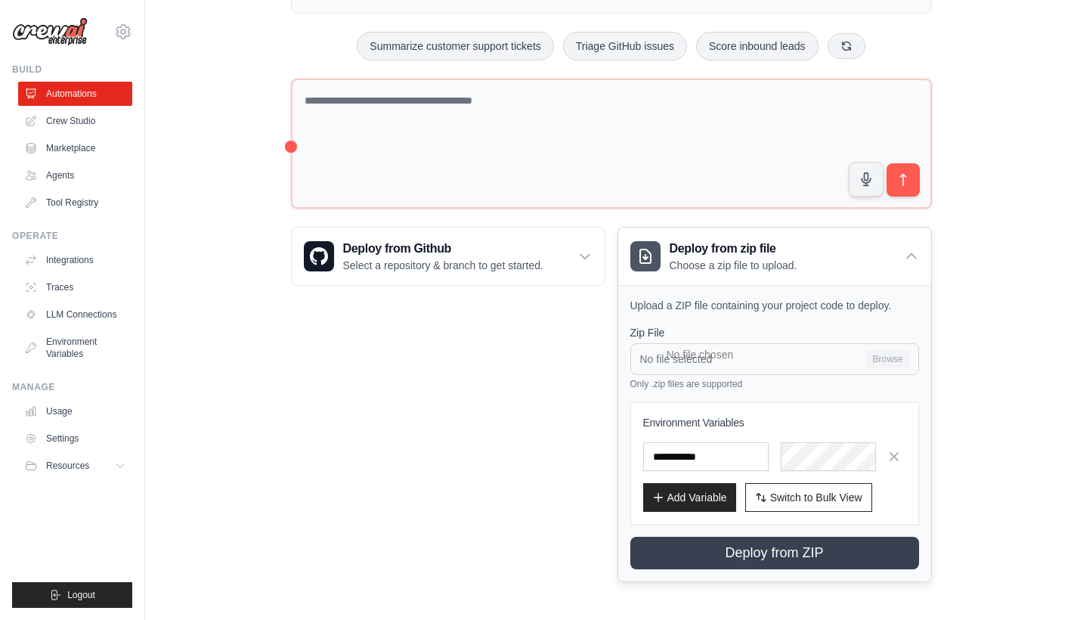
click at [862, 360] on input "No file selected Browse" at bounding box center [775, 359] width 289 height 32
type input "**********"
click at [775, 494] on span "Switch to Bulk View" at bounding box center [816, 496] width 92 height 15
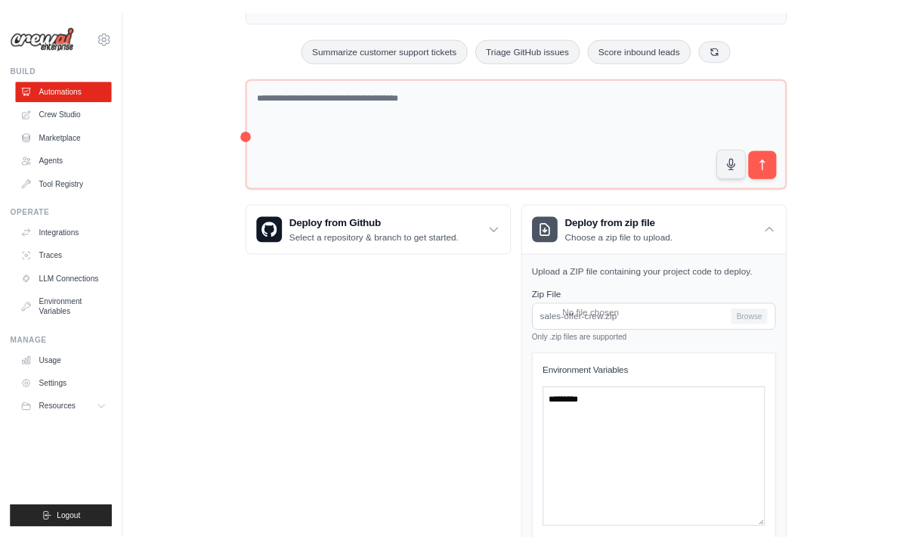
scroll to position [252, 0]
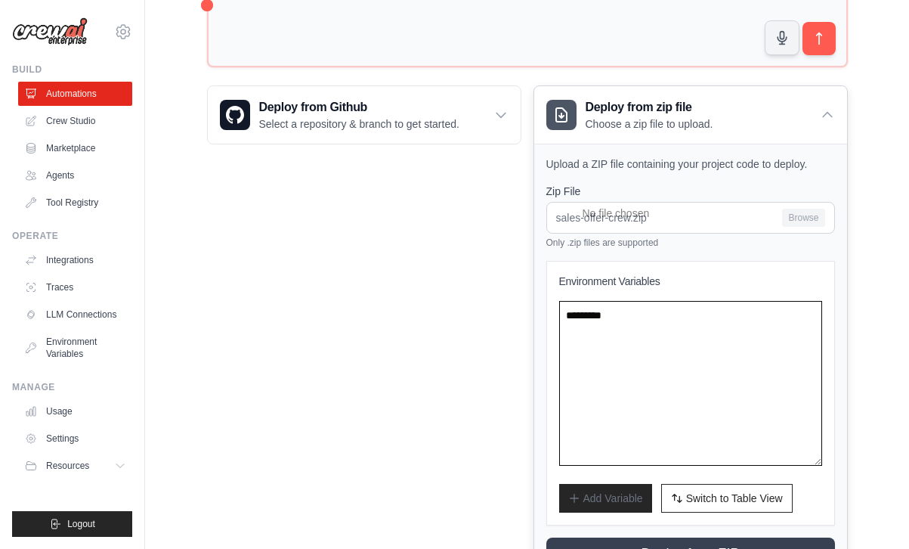
click at [577, 408] on textarea at bounding box center [690, 383] width 263 height 165
paste textarea "**********"
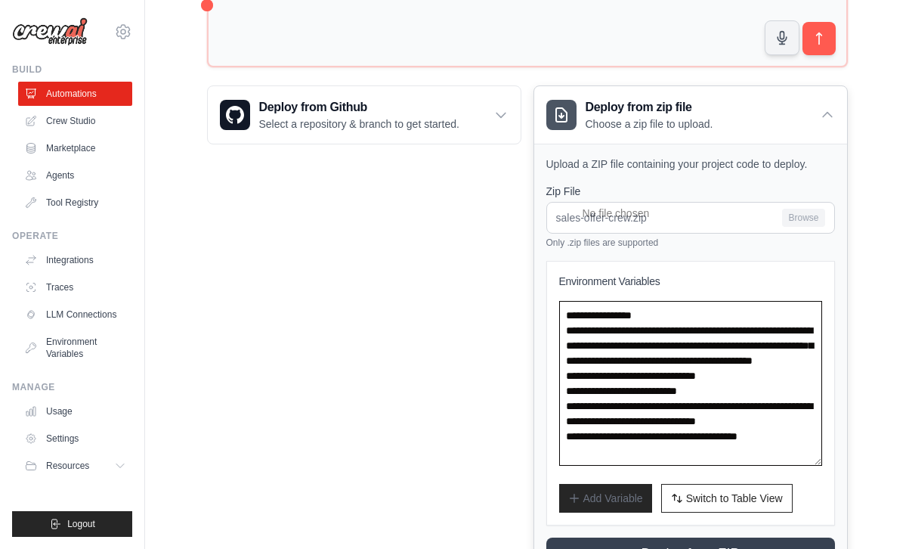
scroll to position [323, 0]
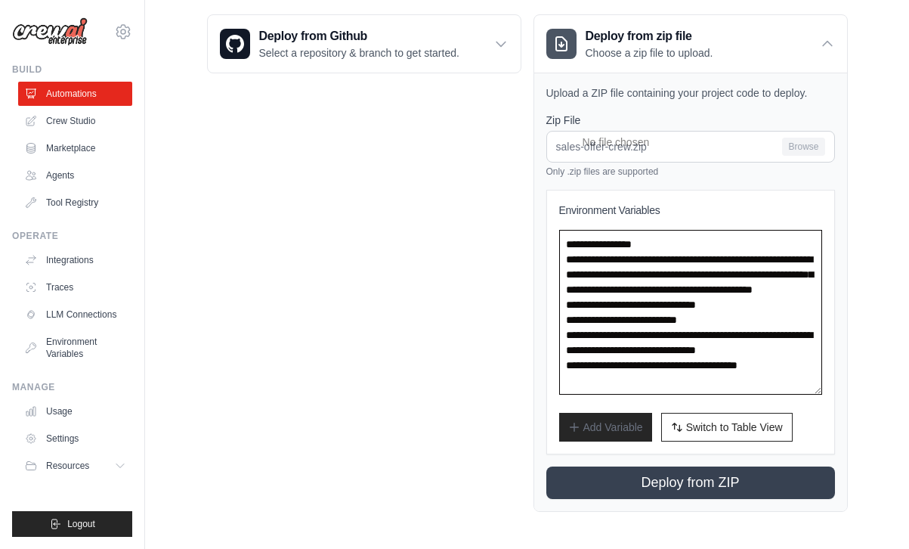
type textarea "**********"
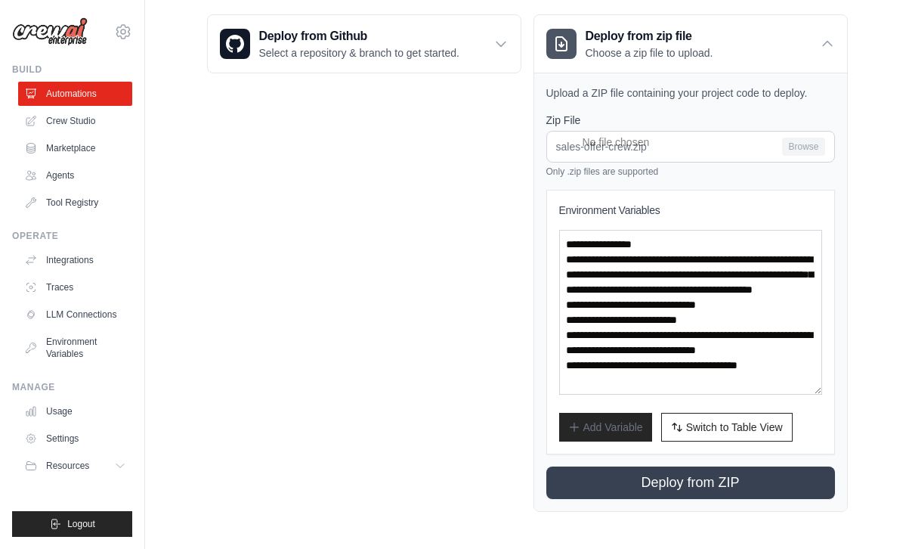
click at [690, 484] on p "Describe the automation you want to build, select an example option, or use the…" at bounding box center [738, 481] width 234 height 49
click at [712, 481] on p "Describe the automation you want to build, select an example option, or use the…" at bounding box center [738, 481] width 234 height 49
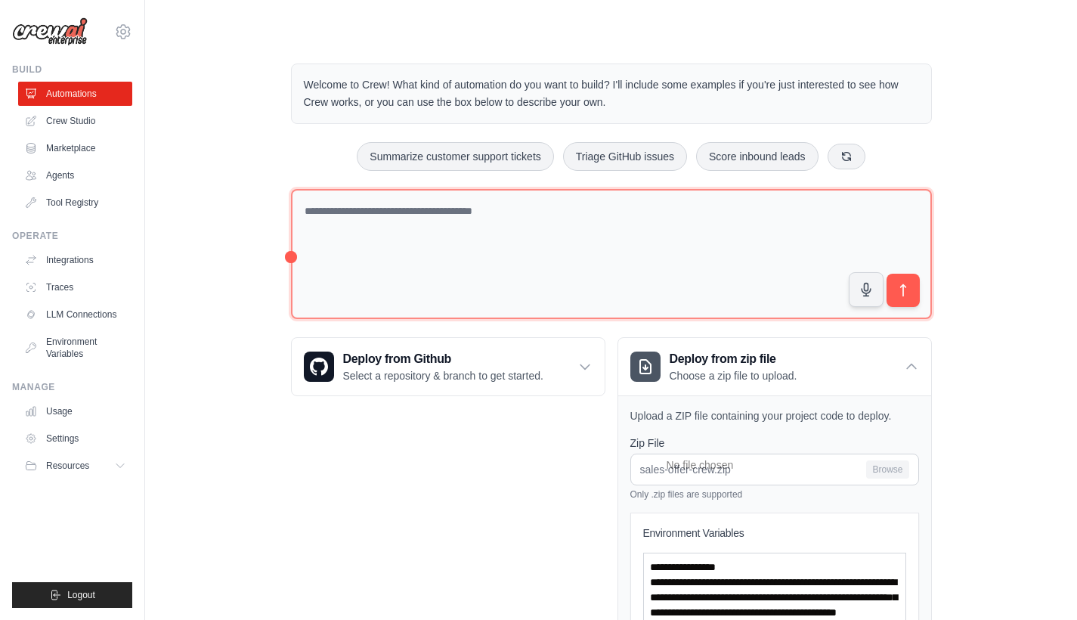
scroll to position [252, 0]
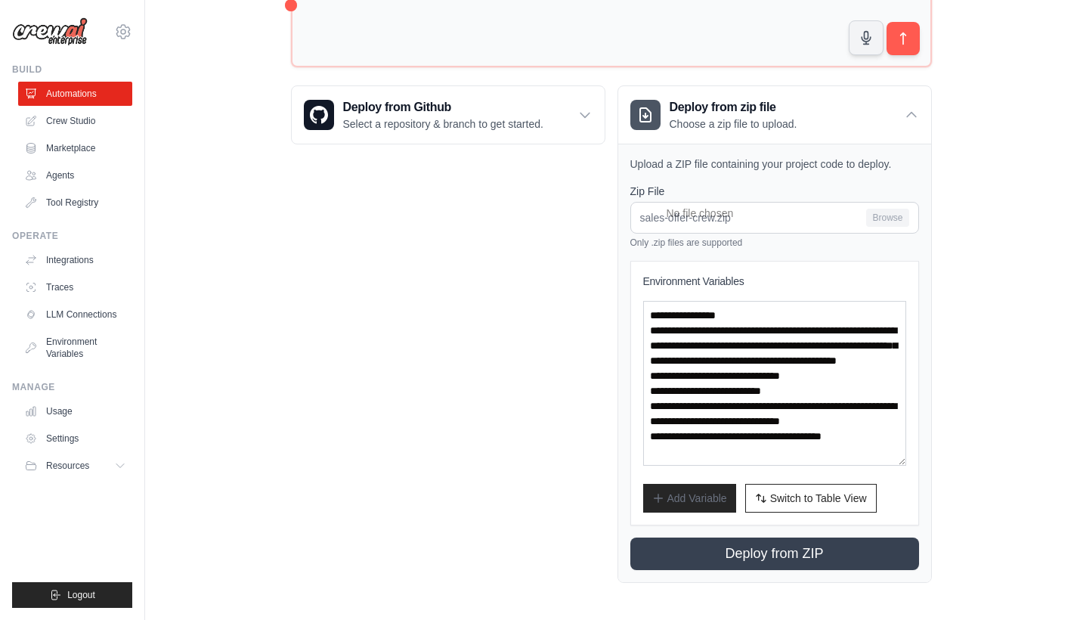
click at [822, 555] on p "Describe the automation you want to build, select an example option, or use the…" at bounding box center [906, 552] width 234 height 49
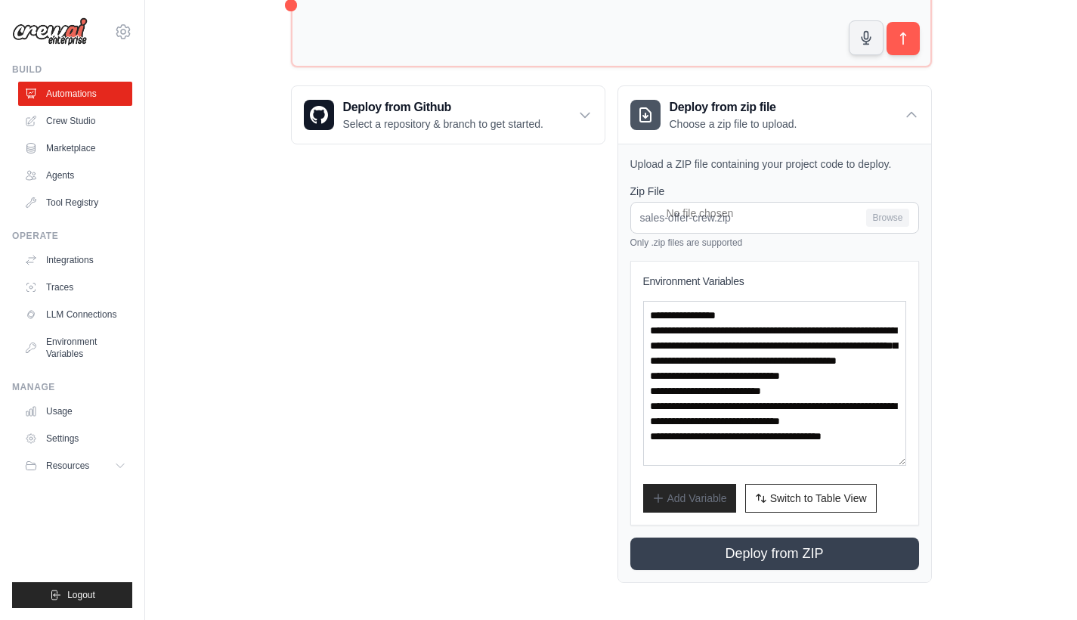
click at [822, 555] on p "Describe the automation you want to build, select an example option, or use the…" at bounding box center [906, 552] width 234 height 49
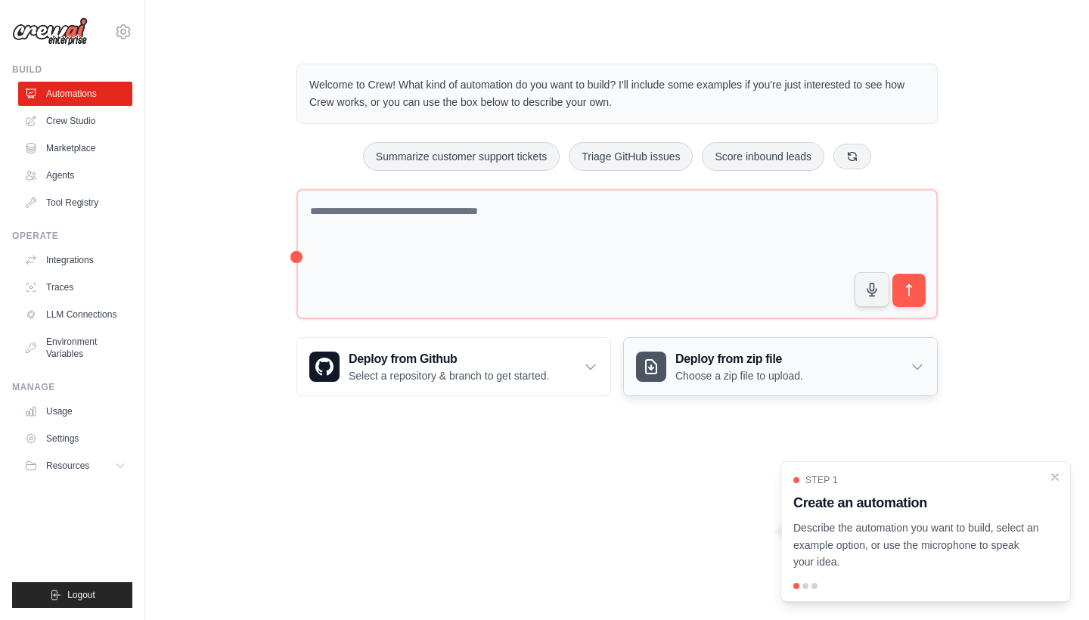
click at [733, 361] on h3 "Deploy from zip file" at bounding box center [739, 359] width 128 height 18
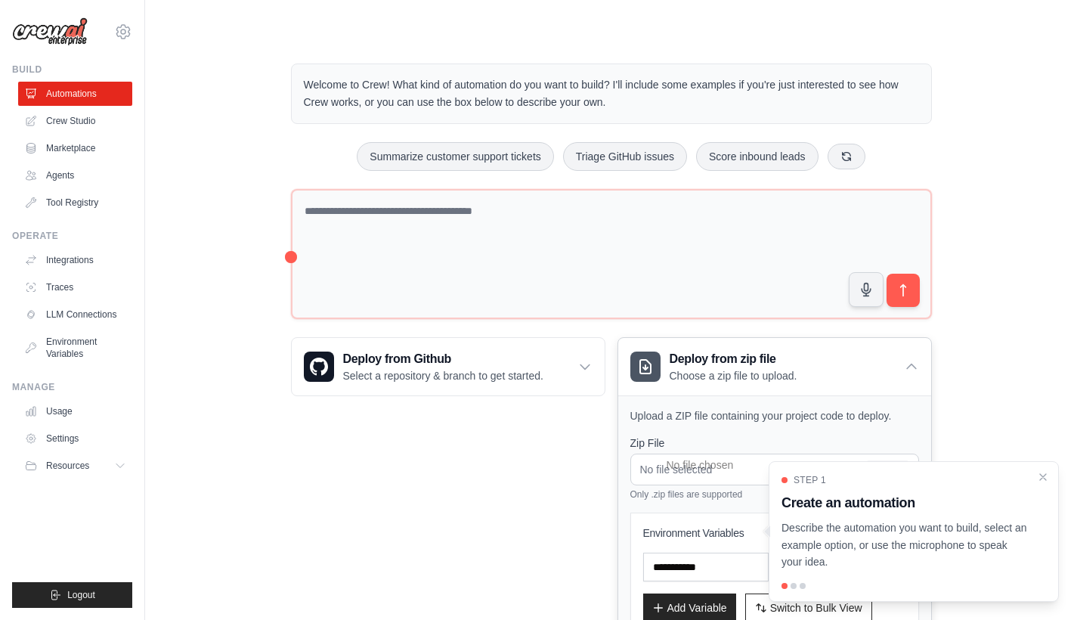
scroll to position [110, 0]
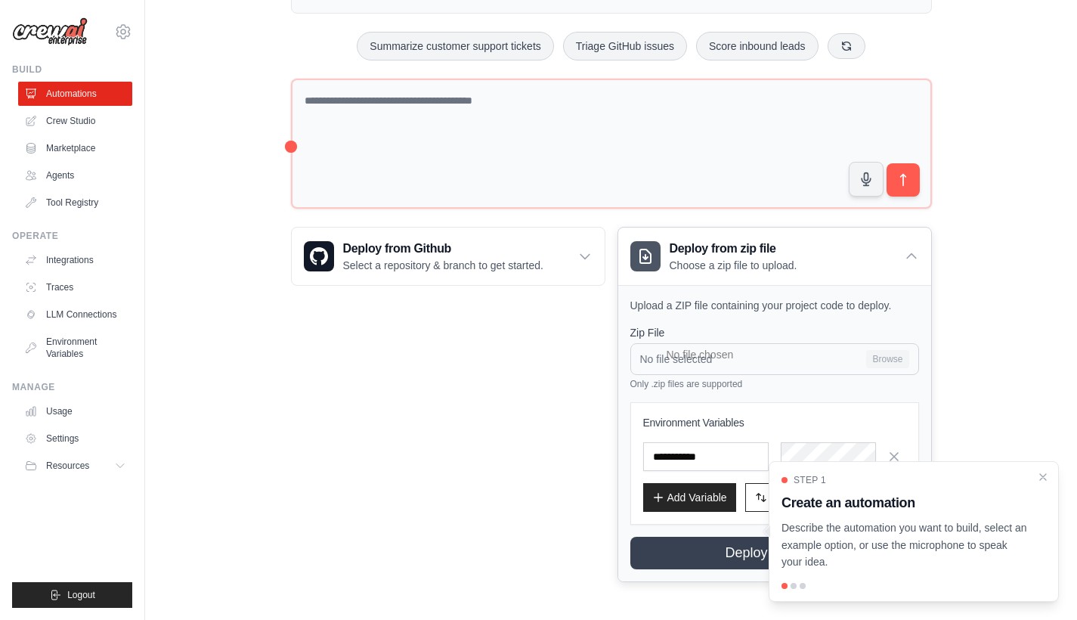
click at [767, 355] on input "No file selected Browse" at bounding box center [775, 359] width 289 height 32
type input "**********"
click at [1045, 478] on icon "Close walkthrough" at bounding box center [1043, 476] width 14 height 14
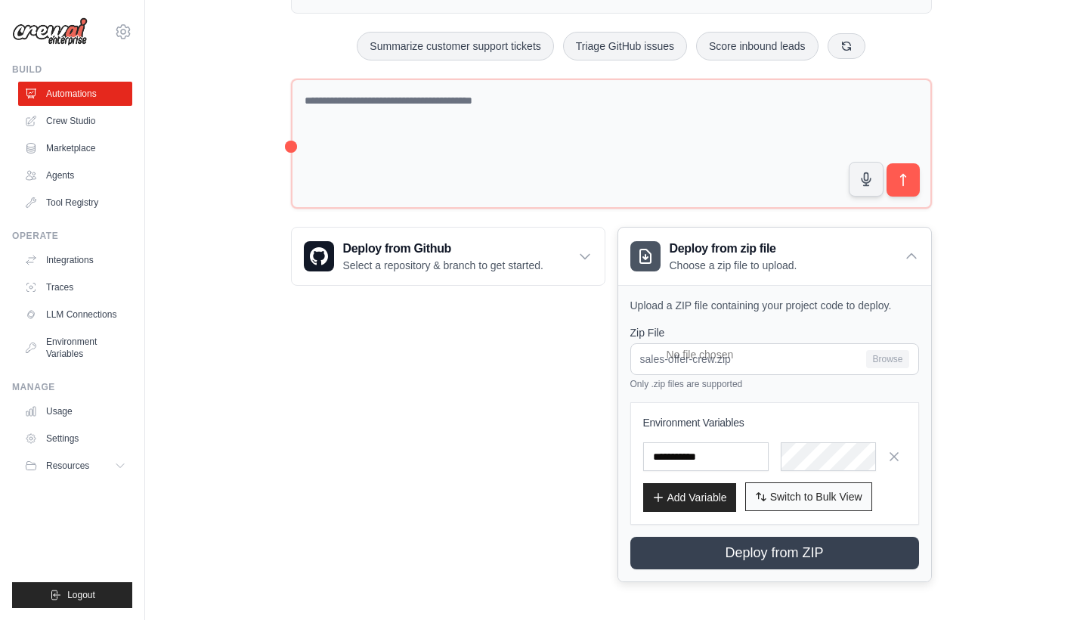
click at [824, 496] on span "Switch to Bulk View" at bounding box center [816, 496] width 92 height 15
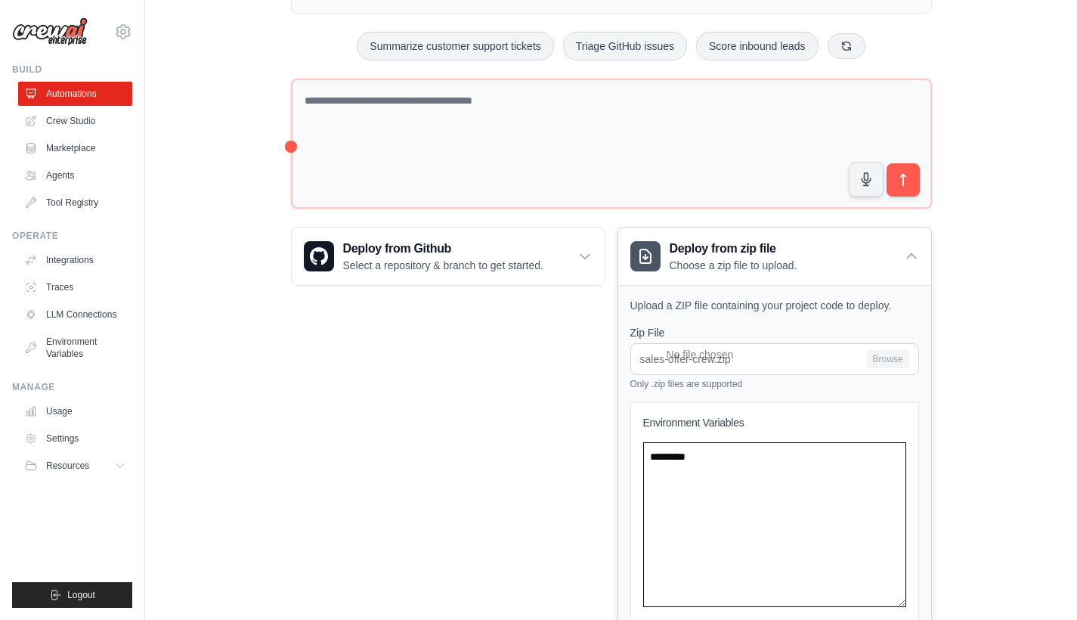
click at [749, 466] on textarea at bounding box center [774, 524] width 263 height 165
paste textarea "**********"
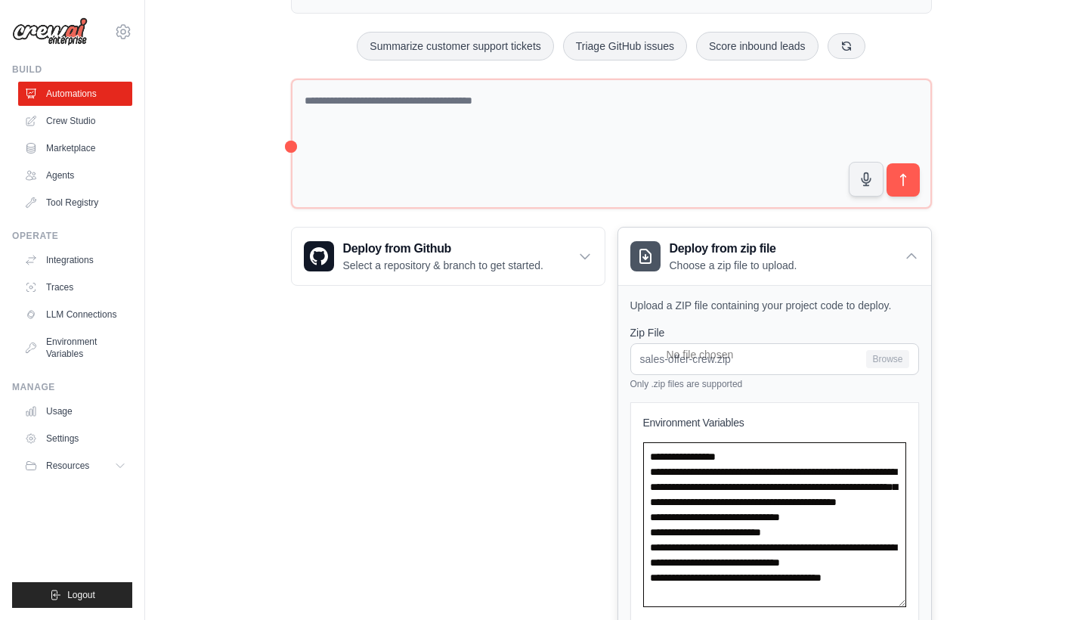
scroll to position [252, 0]
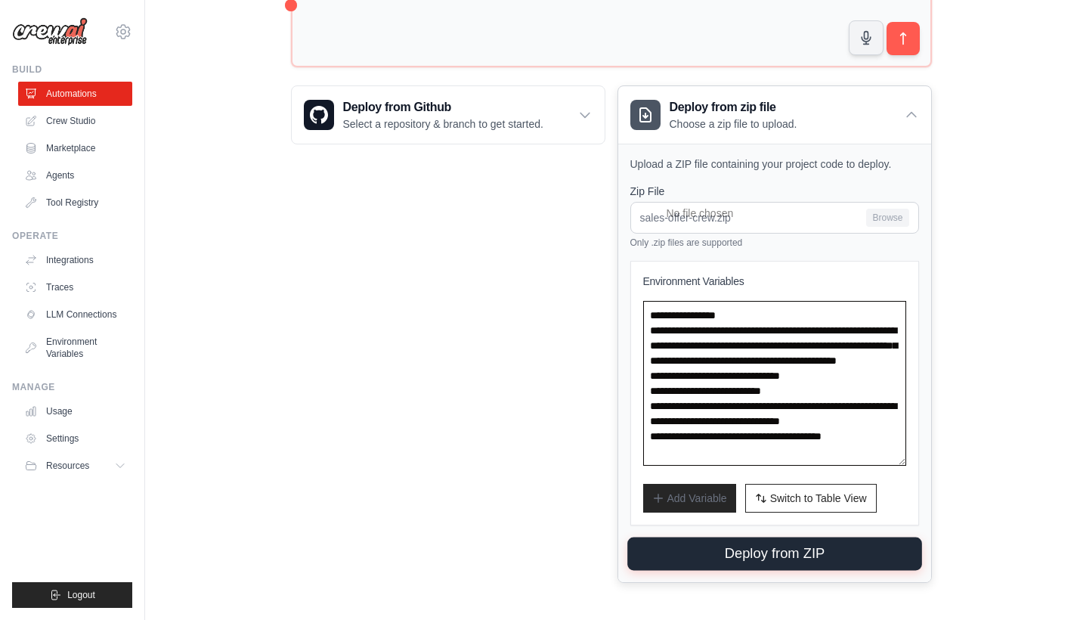
type textarea "**********"
click at [822, 553] on button "Deploy from ZIP" at bounding box center [774, 554] width 295 height 33
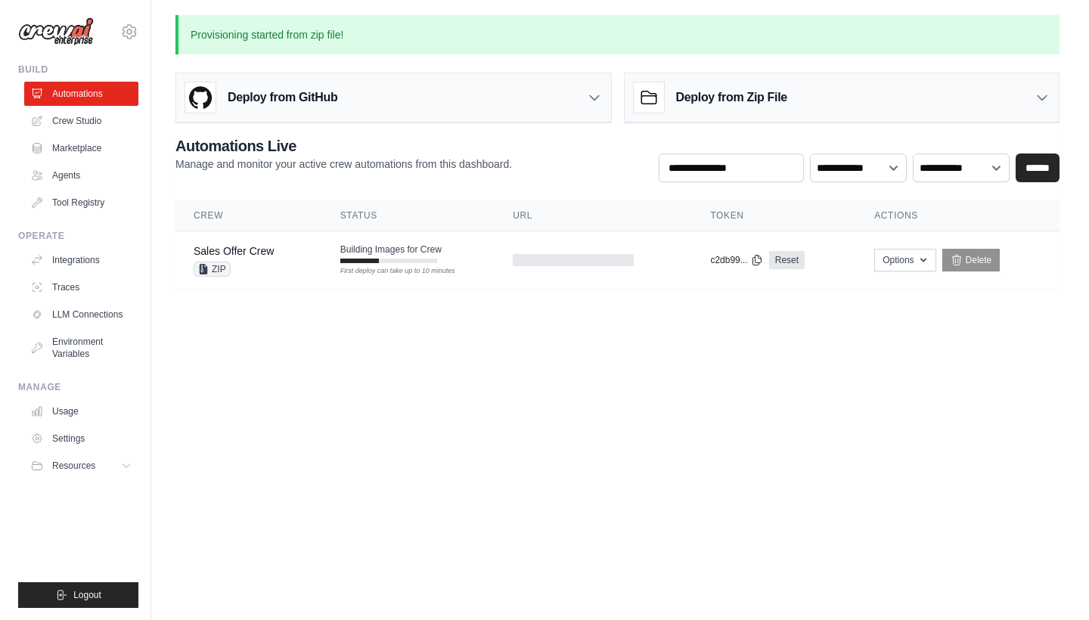
scroll to position [0, 0]
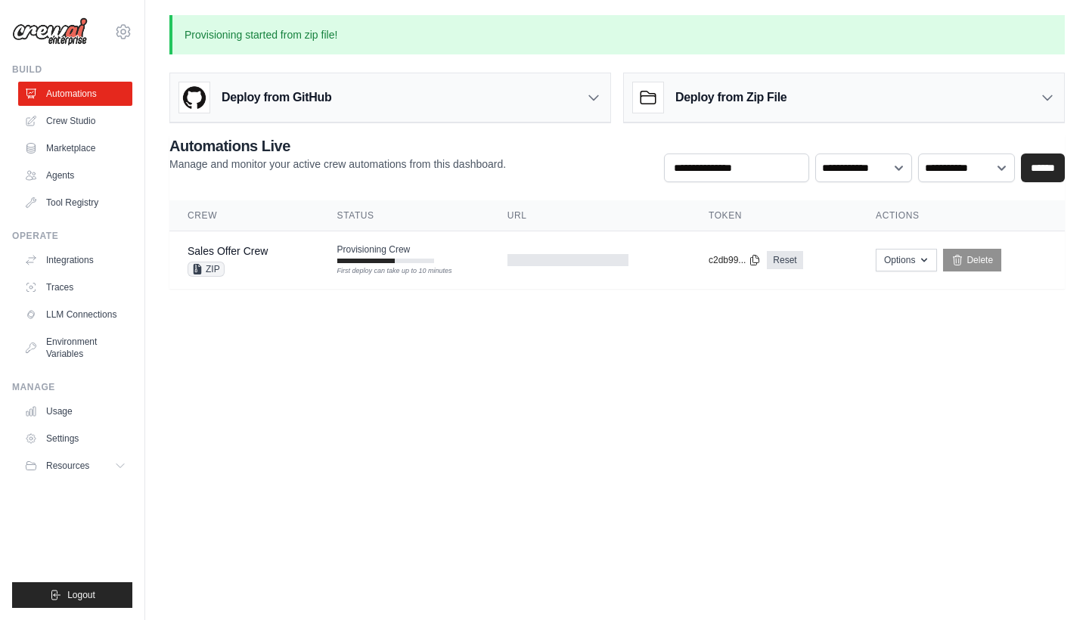
click at [729, 365] on body "[EMAIL_ADDRESS][PERSON_NAME][DOMAIN_NAME] Settings Build Automations Crew Studio" at bounding box center [544, 310] width 1089 height 620
click at [719, 369] on body "[EMAIL_ADDRESS][PERSON_NAME][DOMAIN_NAME] Settings Build Automations Crew Studio" at bounding box center [544, 310] width 1089 height 620
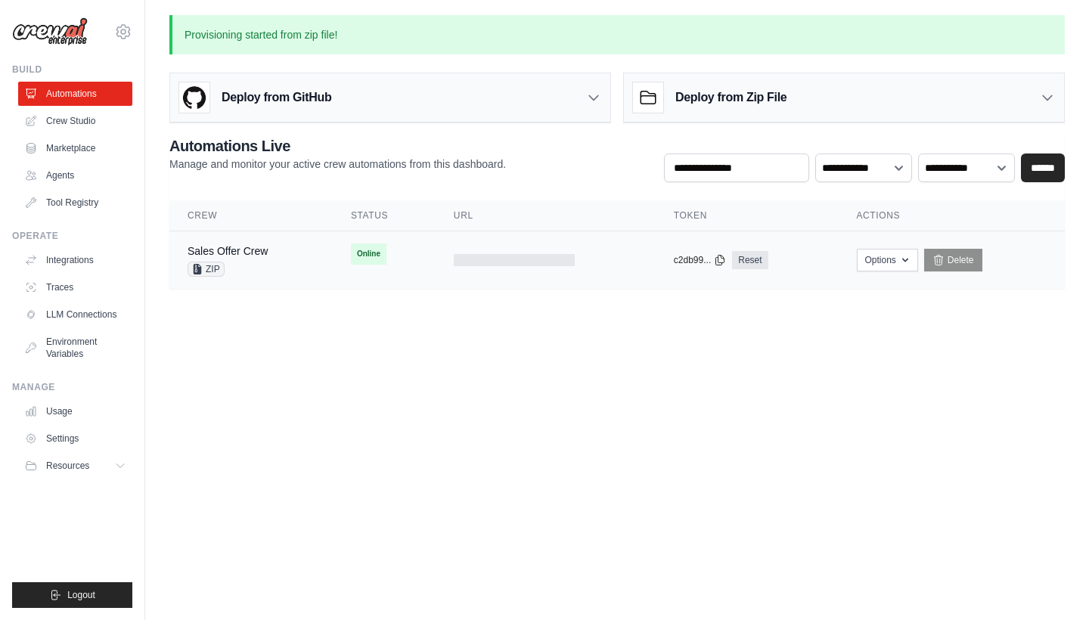
click at [367, 256] on span "Online" at bounding box center [369, 253] width 36 height 21
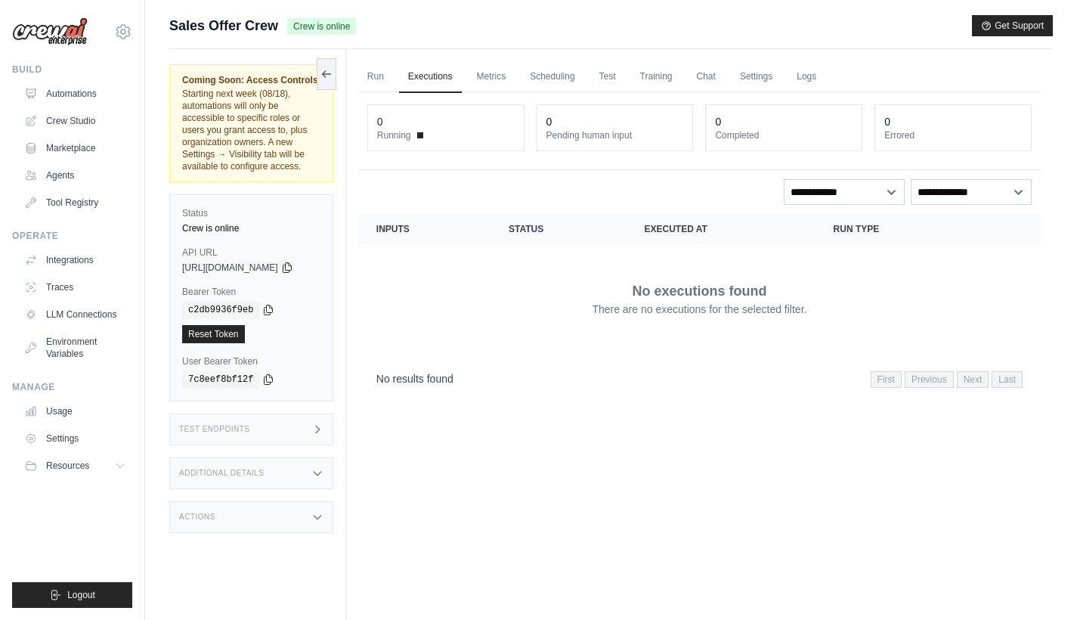
click at [293, 423] on div "Test Endpoints" at bounding box center [251, 430] width 164 height 32
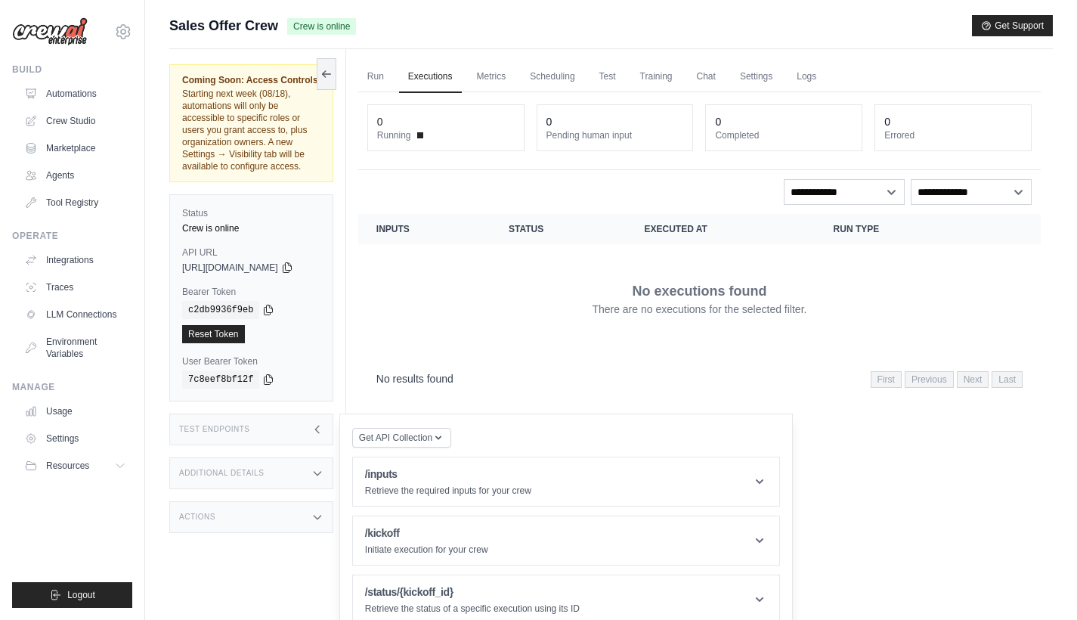
scroll to position [64, 0]
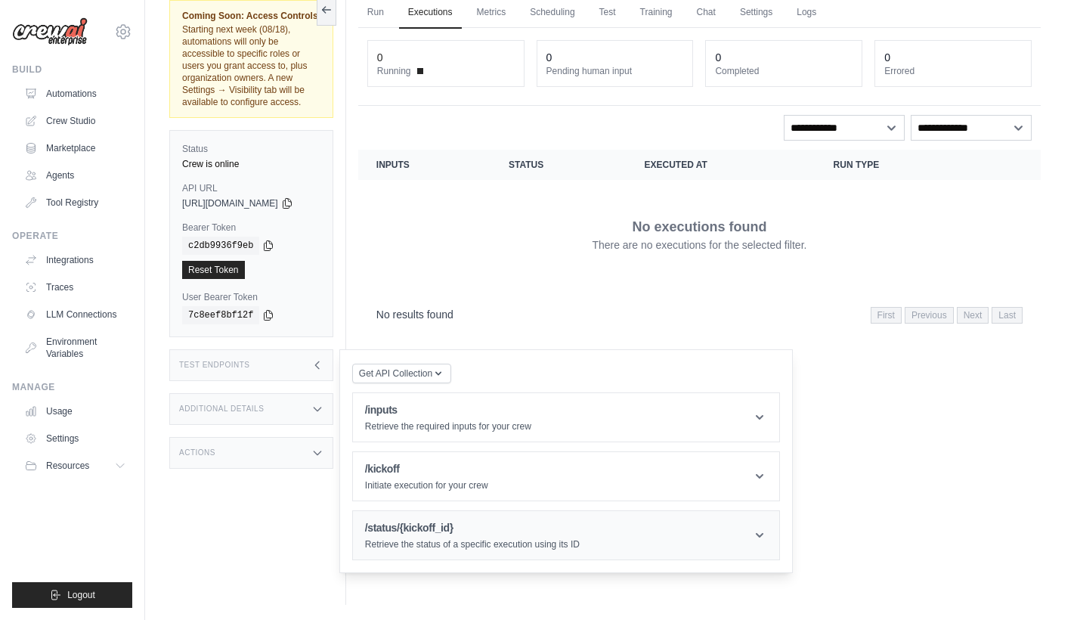
click at [539, 520] on h1 "/status/{kickoff_id}" at bounding box center [472, 527] width 215 height 15
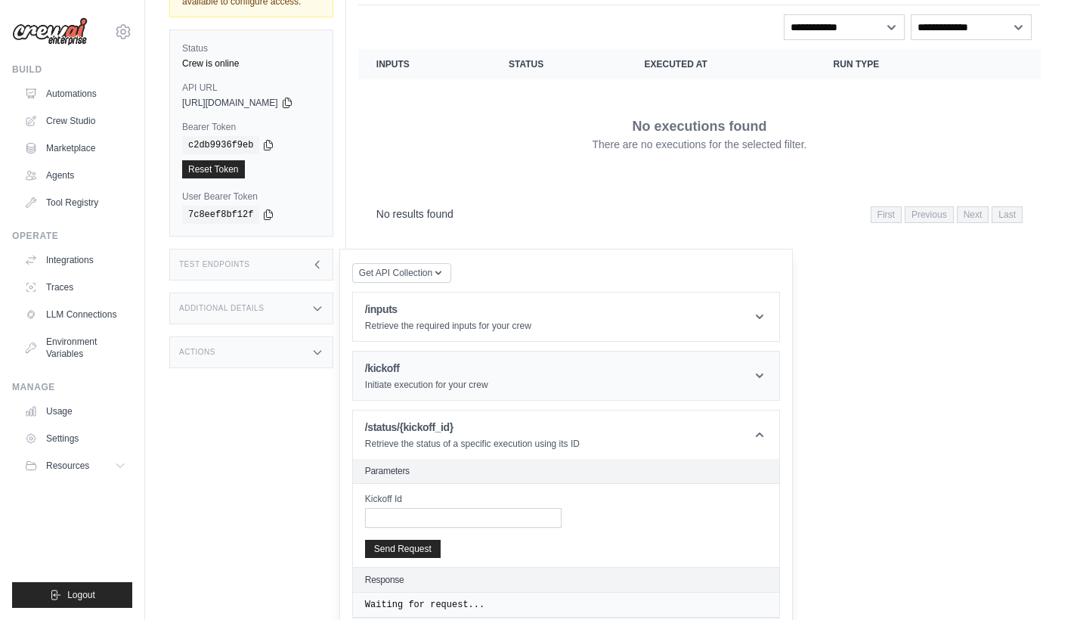
click at [538, 361] on header "/kickoff Initiate execution for your crew" at bounding box center [566, 376] width 426 height 48
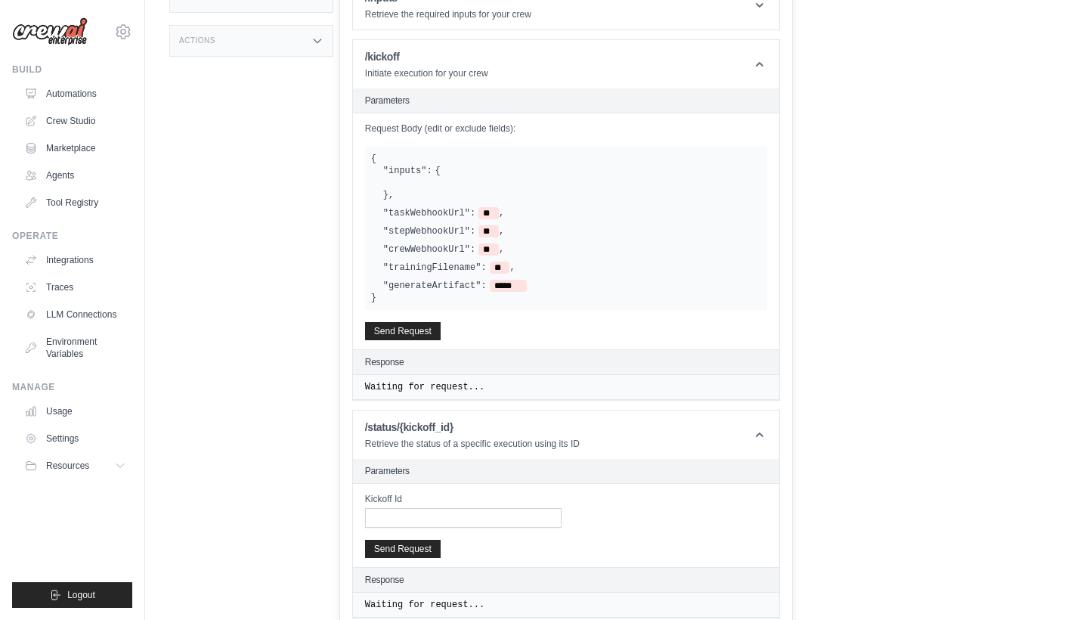
scroll to position [0, 0]
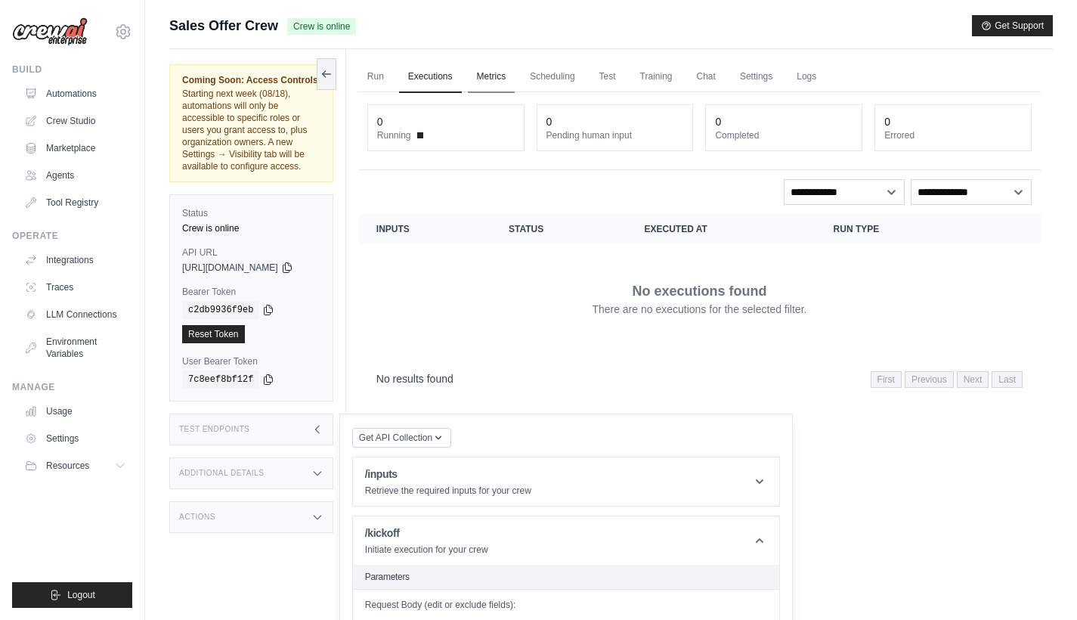
click at [510, 81] on link "Metrics" at bounding box center [492, 77] width 48 height 32
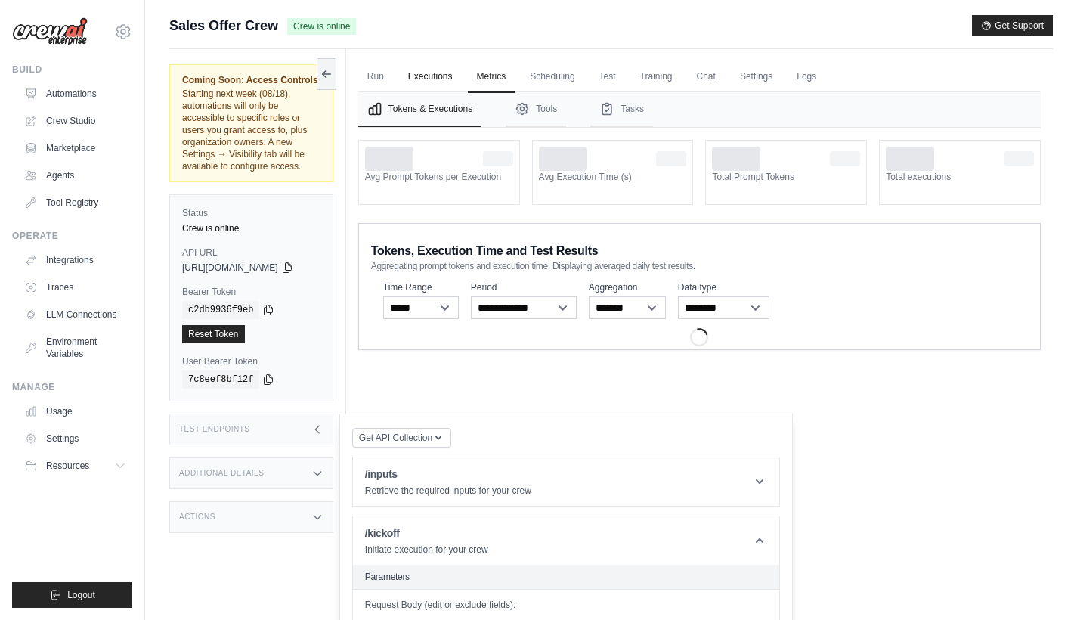
click at [438, 76] on link "Executions" at bounding box center [430, 77] width 63 height 32
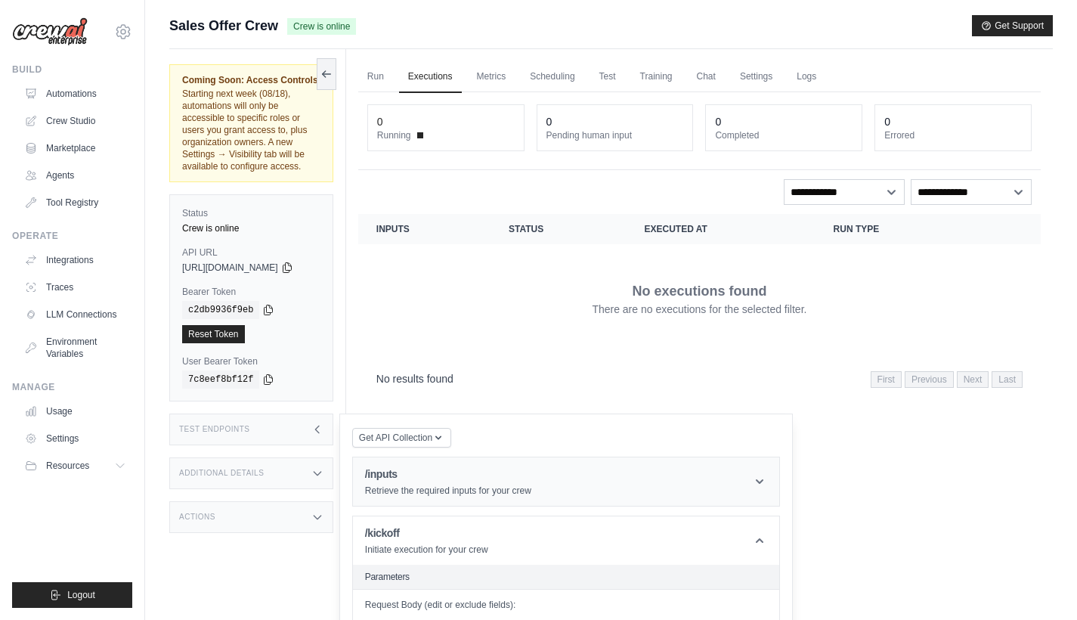
click at [516, 468] on h1 "/inputs" at bounding box center [448, 473] width 166 height 15
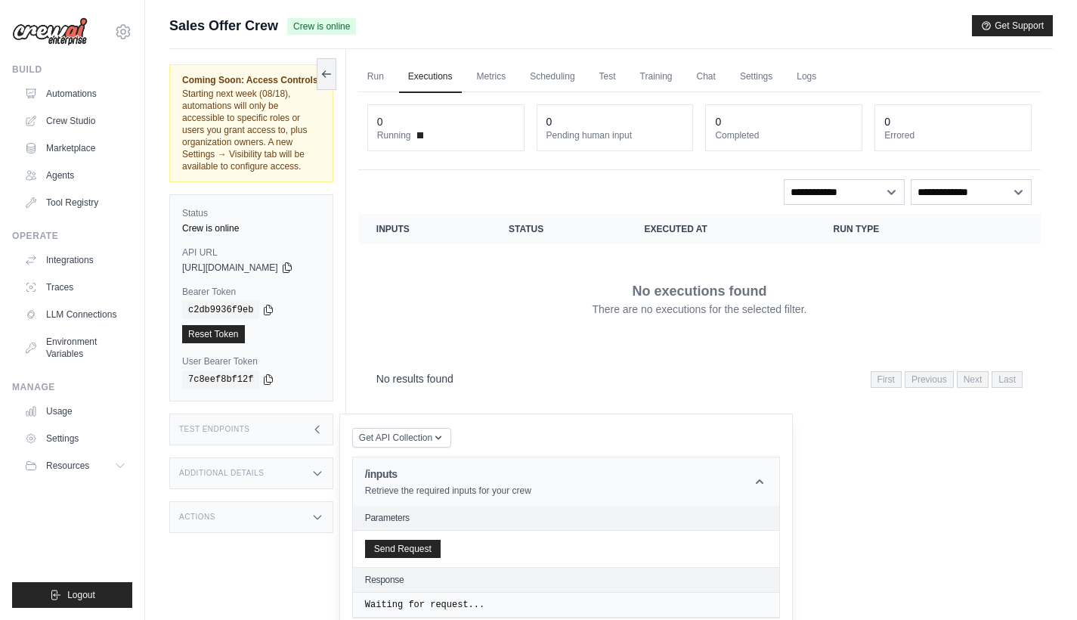
scroll to position [322, 0]
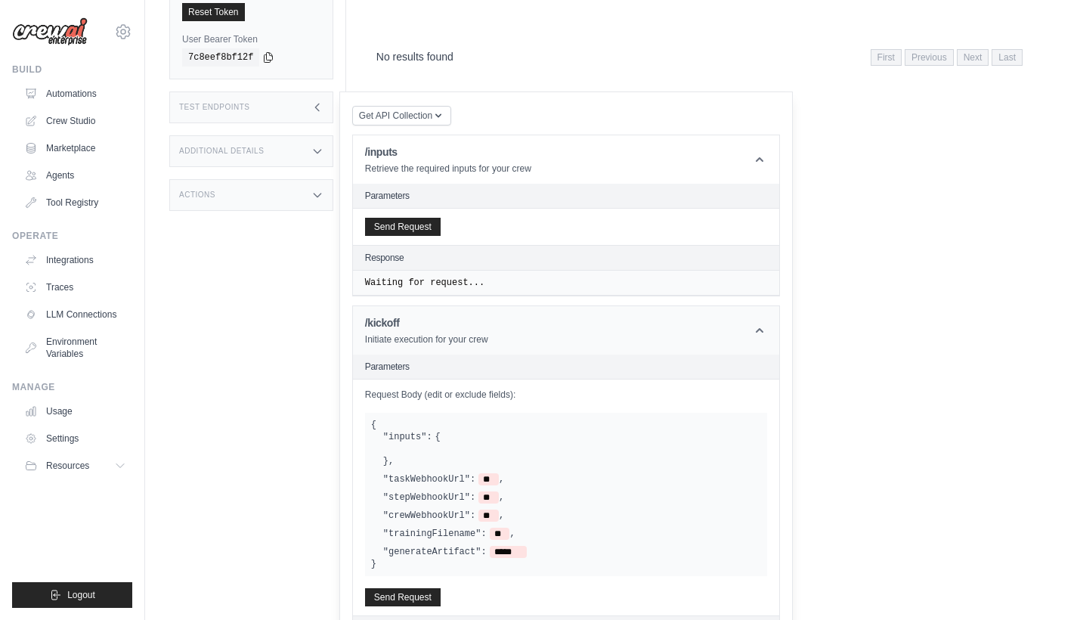
click at [534, 333] on header "/kickoff Initiate execution for your crew" at bounding box center [566, 330] width 426 height 48
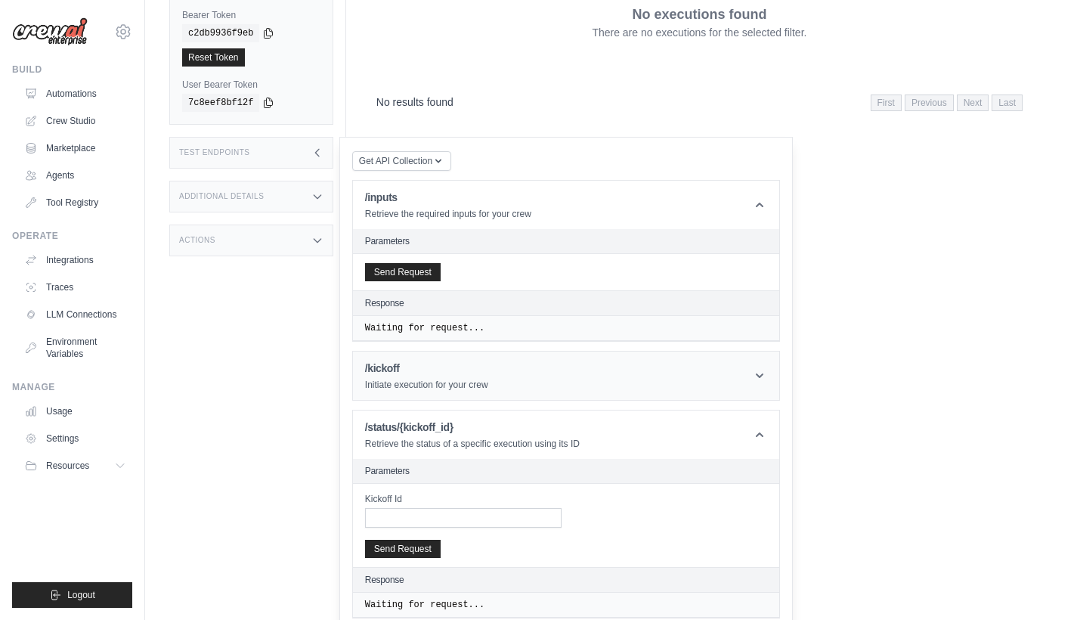
click at [528, 372] on header "/kickoff Initiate execution for your crew" at bounding box center [566, 376] width 426 height 48
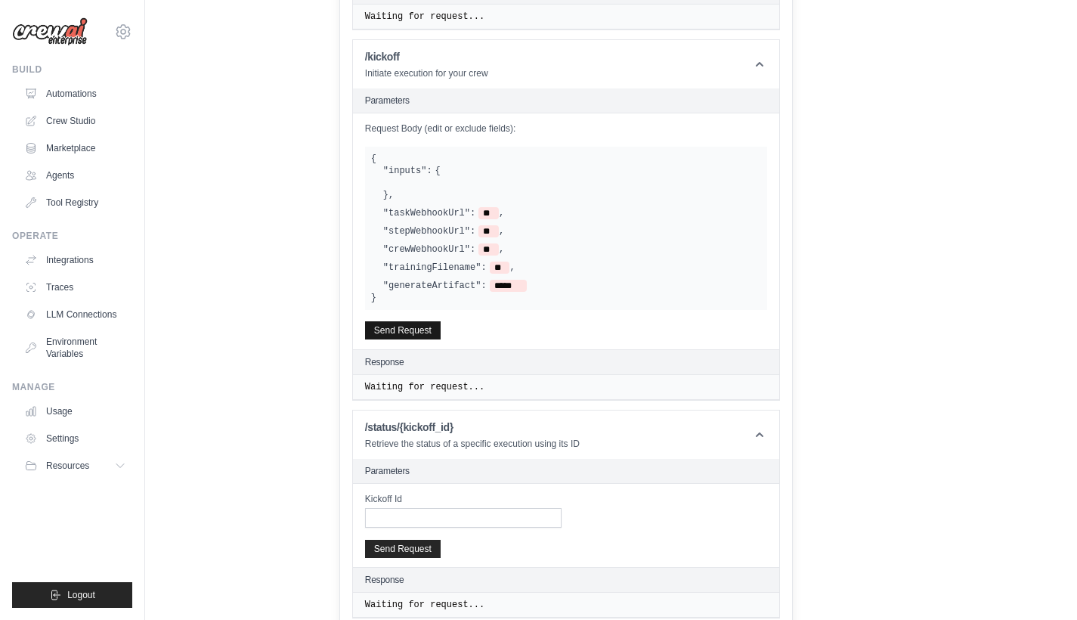
scroll to position [78, 0]
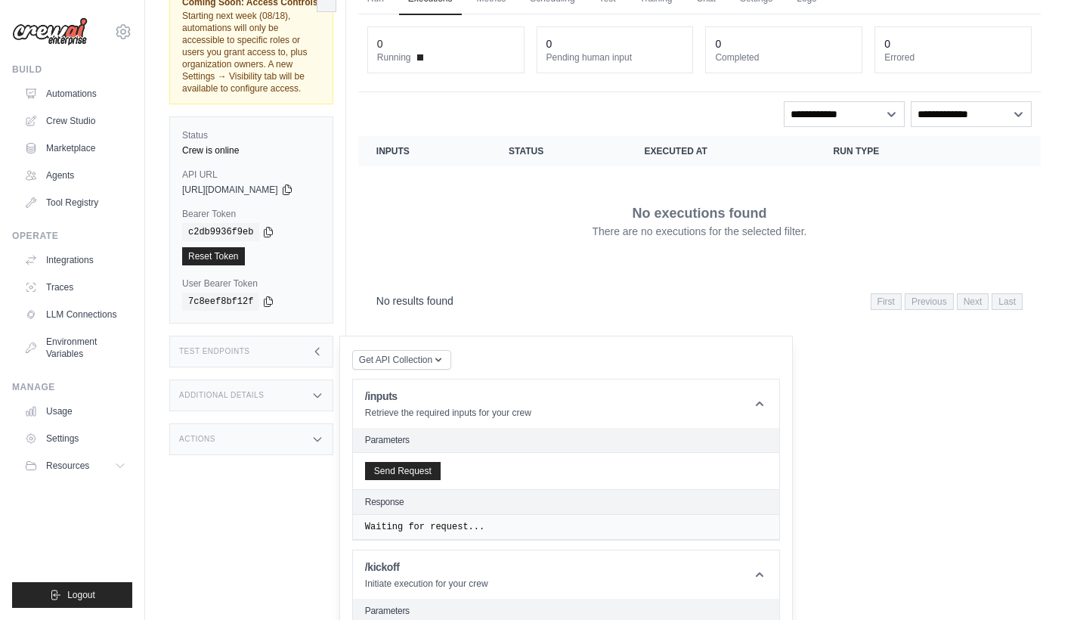
click at [248, 347] on h3 "Test Endpoints" at bounding box center [214, 351] width 71 height 9
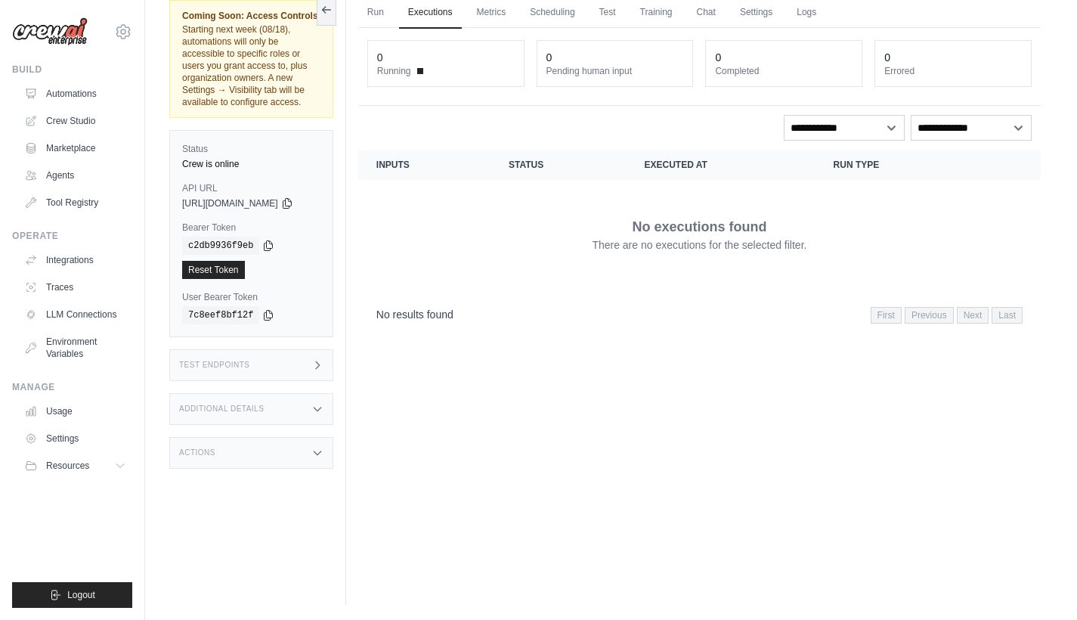
scroll to position [64, 0]
click at [249, 361] on h3 "Test Endpoints" at bounding box center [214, 365] width 71 height 9
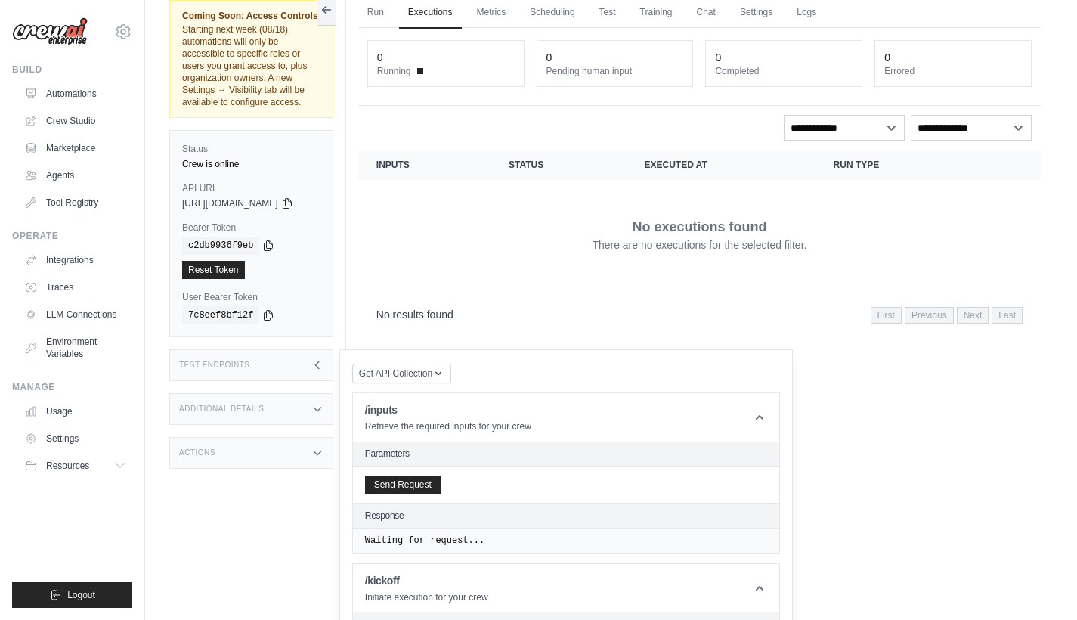
click at [266, 393] on div "Additional Details" at bounding box center [251, 409] width 164 height 32
click at [267, 536] on div "Actions" at bounding box center [251, 542] width 164 height 32
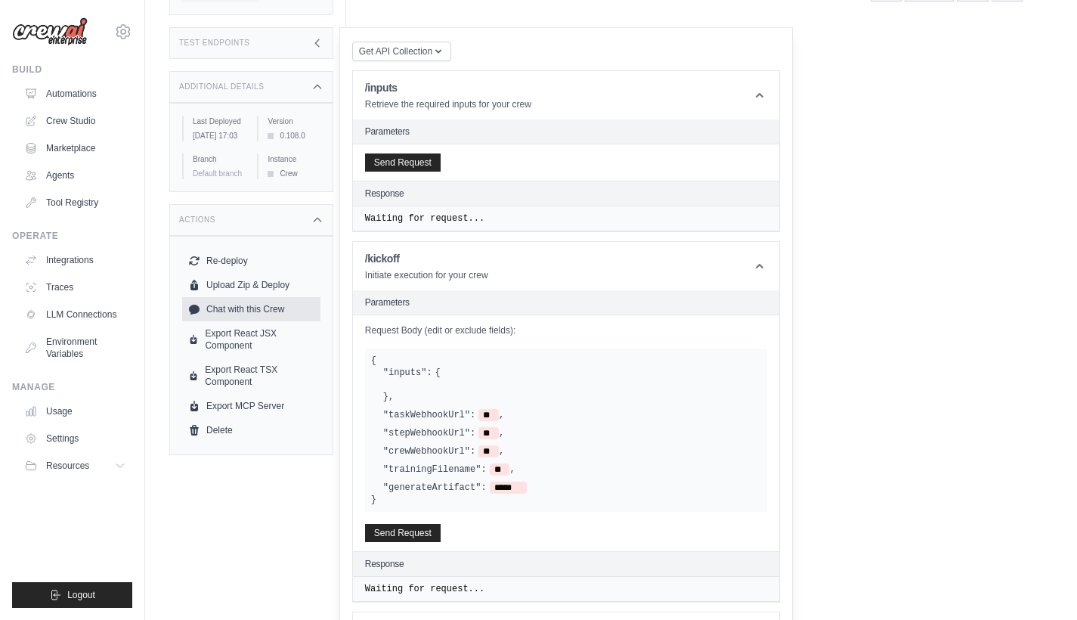
scroll to position [55, 0]
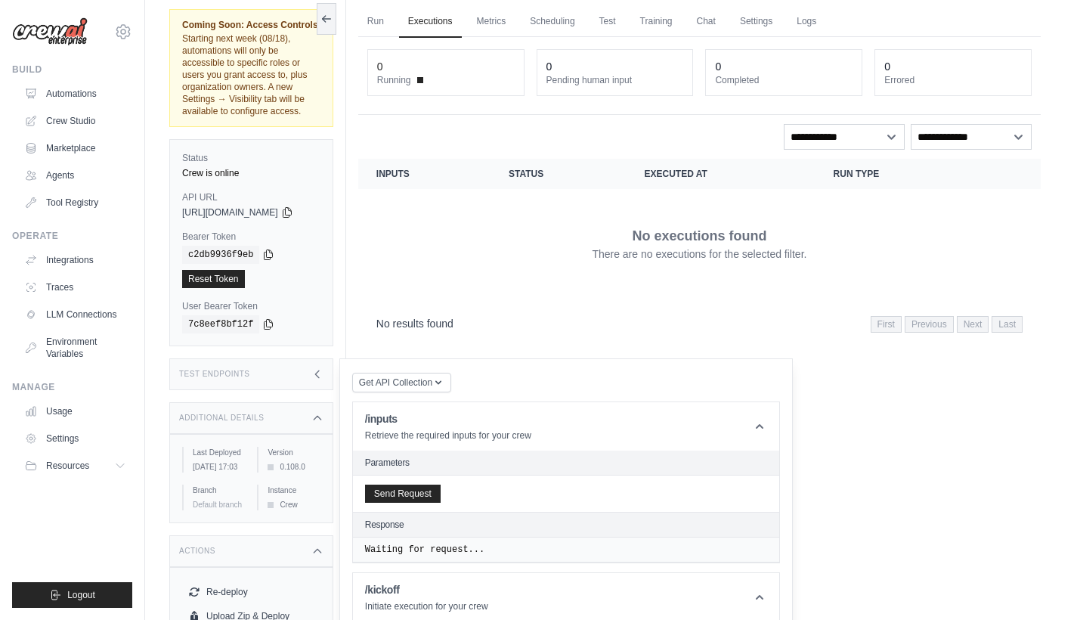
click at [273, 360] on div "Test Endpoints" at bounding box center [251, 374] width 164 height 32
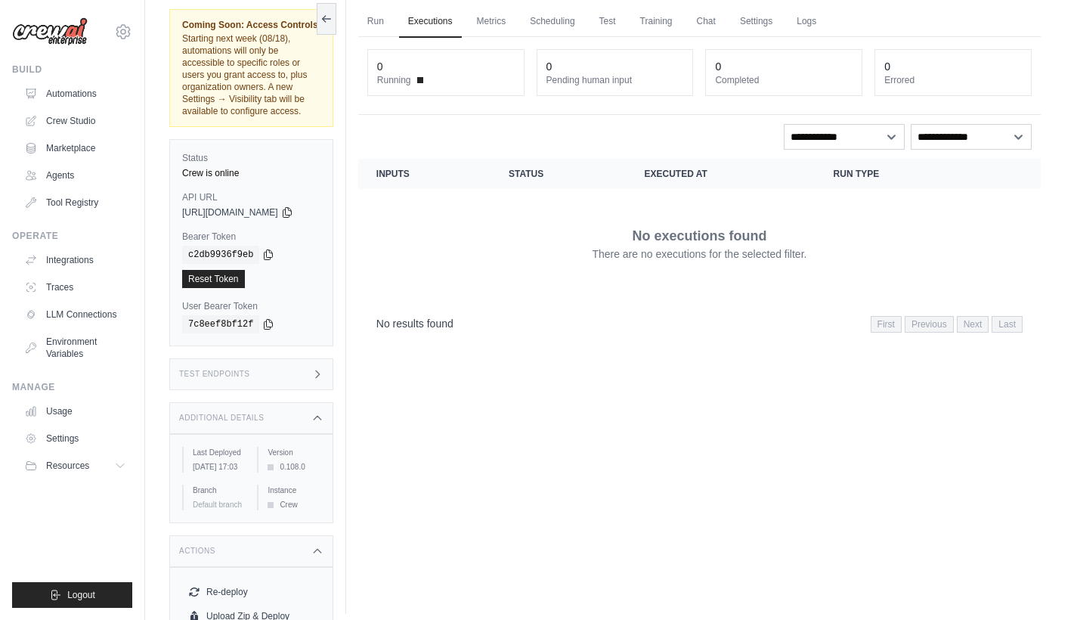
click at [286, 363] on div "Test Endpoints" at bounding box center [251, 374] width 164 height 32
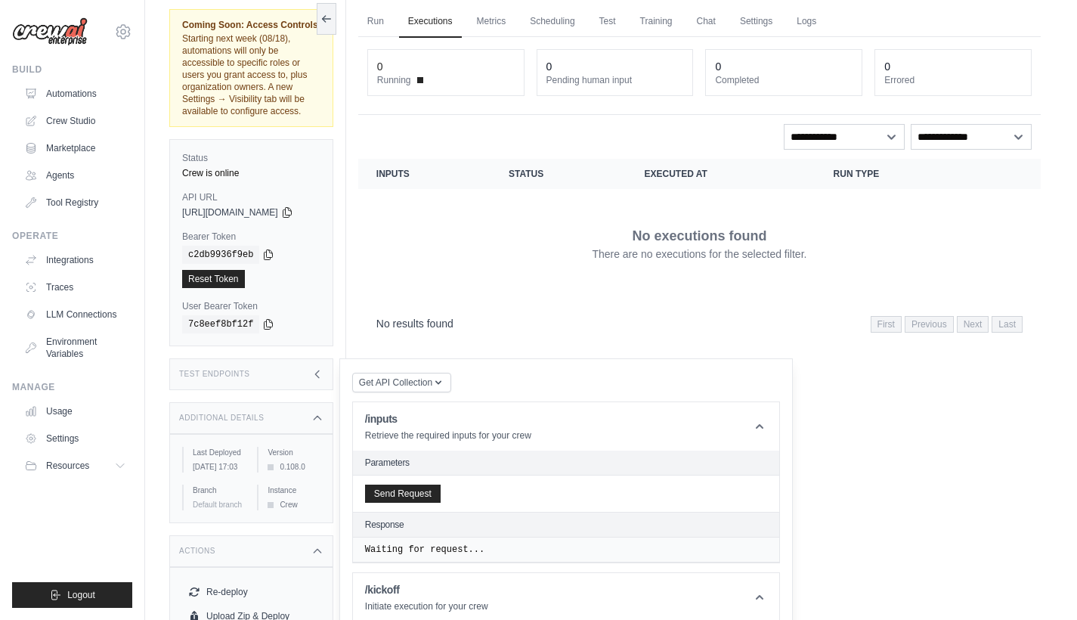
scroll to position [588, 0]
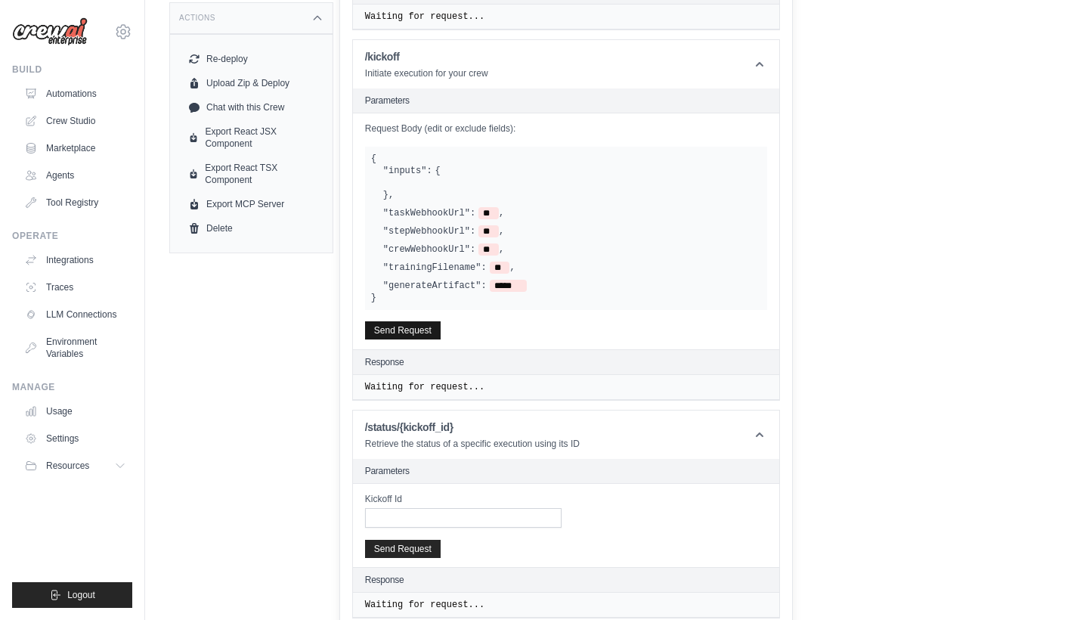
click at [428, 321] on button "Send Request" at bounding box center [403, 330] width 76 height 18
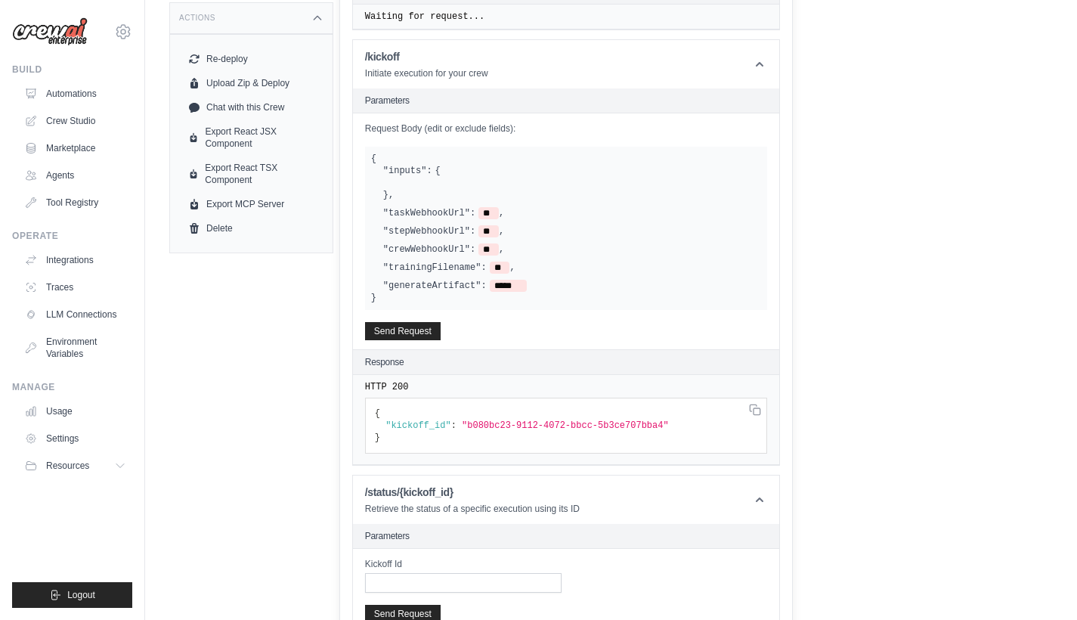
click at [597, 420] on span ""b080bc23-9112-4072-bbcc-5b3ce707bba4"" at bounding box center [565, 425] width 207 height 11
drag, startPoint x: 685, startPoint y: 414, endPoint x: 485, endPoint y: 417, distance: 200.4
click at [485, 420] on span ""b080bc23-9112-4072-bbcc-5b3ce707bba4"" at bounding box center [565, 425] width 207 height 11
copy span "b080bc23-9112-4072-bbcc-5b3ce707bba4"
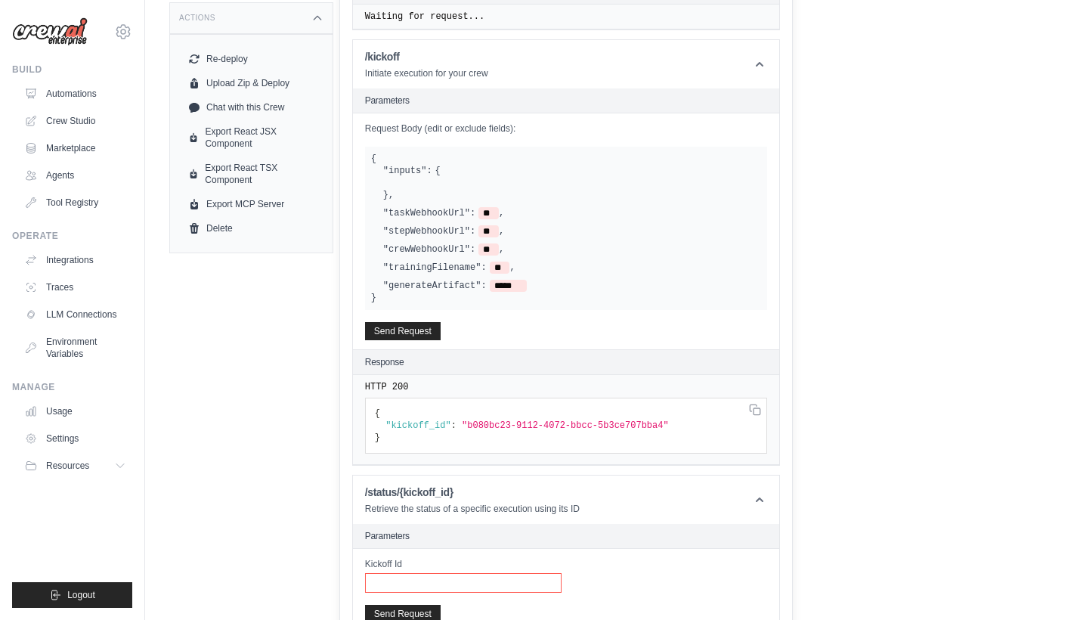
click at [449, 573] on input "Kickoff Id" at bounding box center [463, 583] width 197 height 20
paste input "**********"
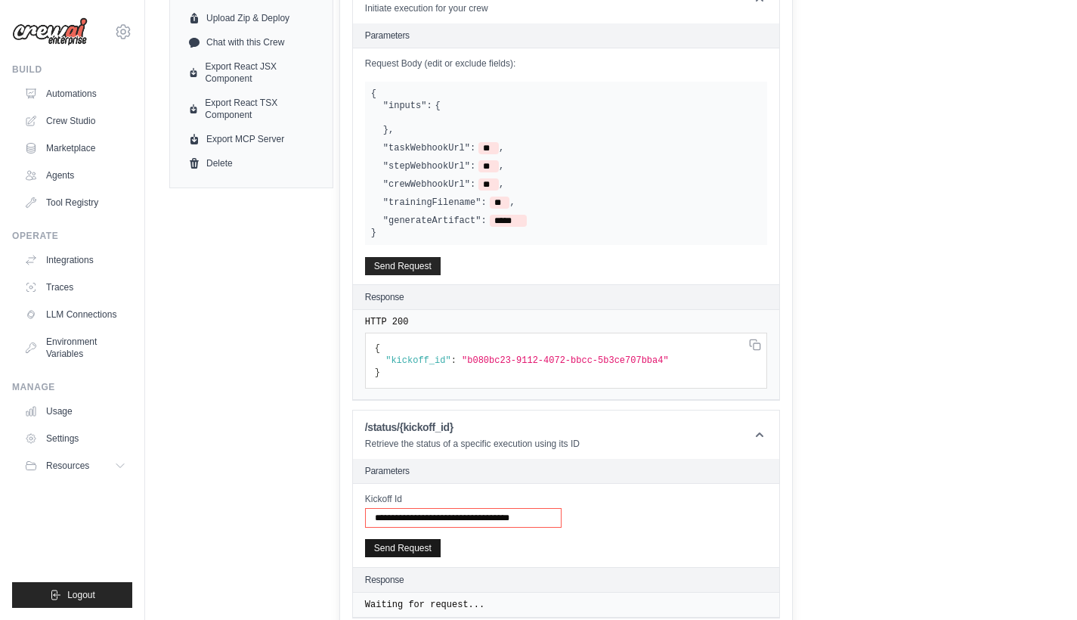
type input "**********"
click at [436, 539] on button "Send Request" at bounding box center [403, 548] width 76 height 18
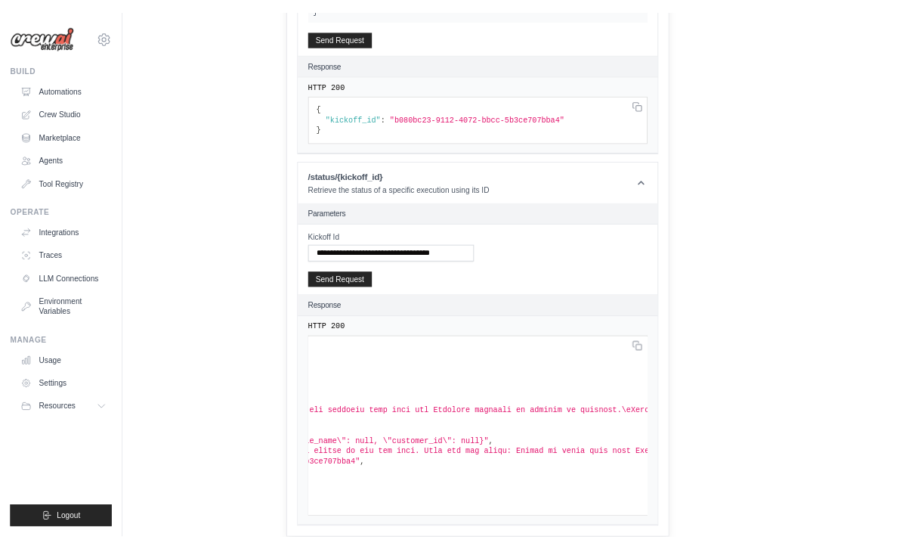
scroll to position [0, 0]
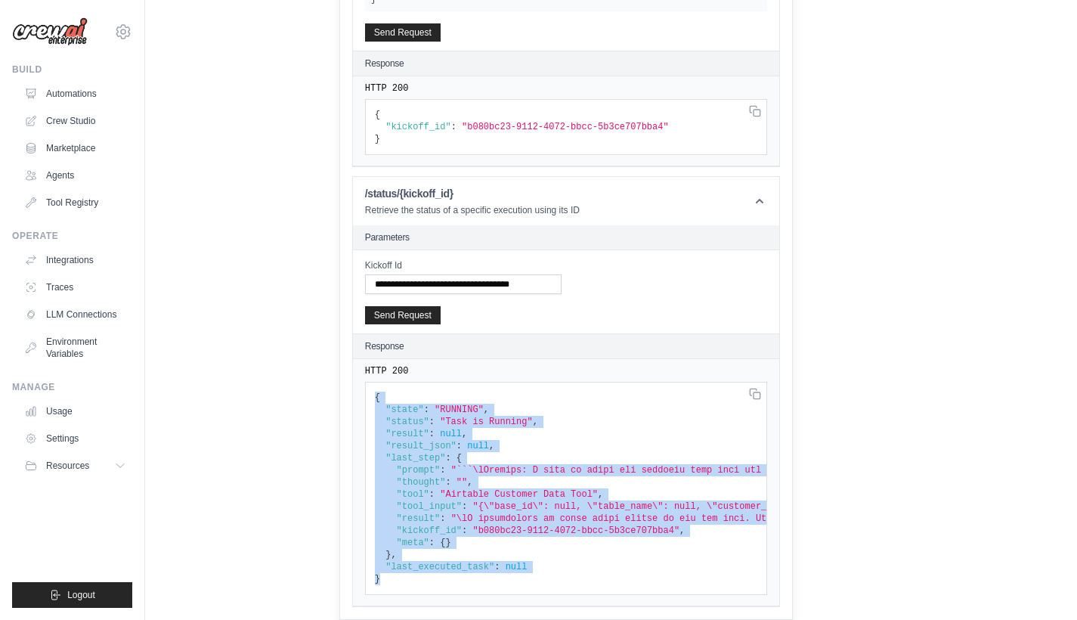
drag, startPoint x: 407, startPoint y: 567, endPoint x: 379, endPoint y: 376, distance: 193.4
click at [379, 155] on pre "{ "state" : "RUNNING" , "status" : "Task is Running" , "result" : null , "resul…" at bounding box center [566, 127] width 402 height 56
copy code "{ "state" : "RUNNING" , "status" : "Task is Running" , "result" : null , "resul…"
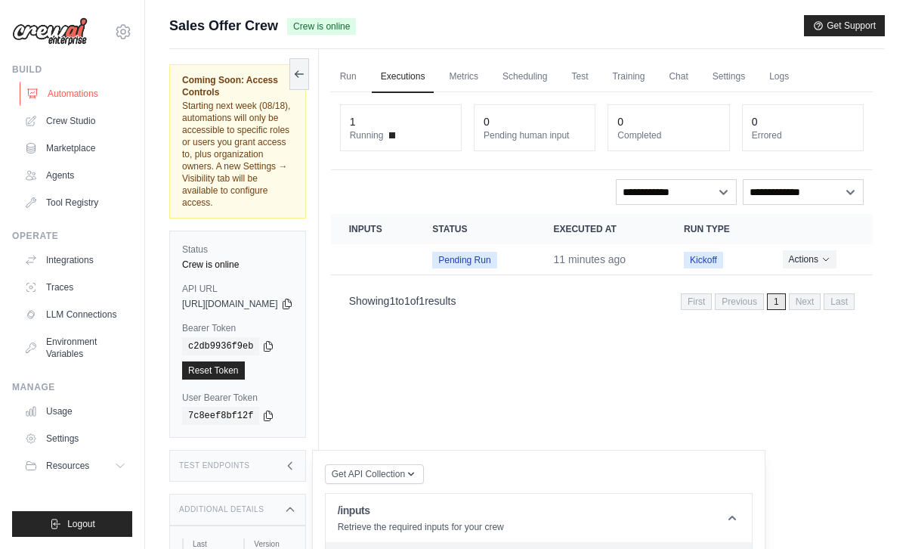
click at [79, 95] on link "Automations" at bounding box center [77, 94] width 114 height 24
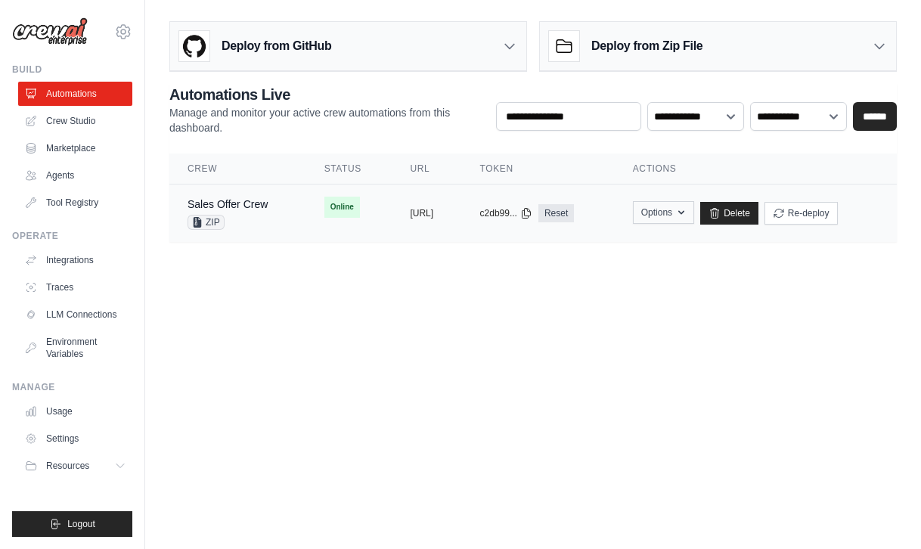
click at [687, 215] on icon "button" at bounding box center [681, 212] width 12 height 12
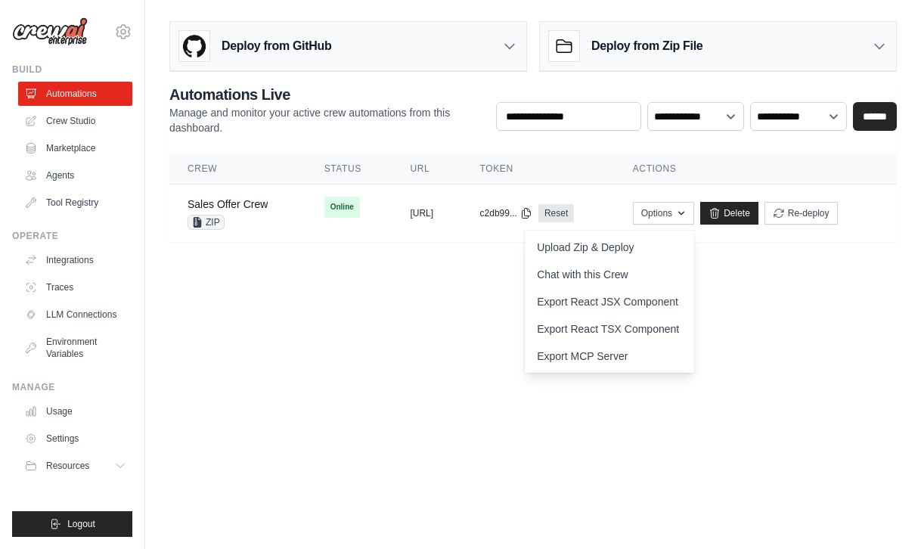
click at [520, 259] on main "**********" at bounding box center [533, 137] width 776 height 275
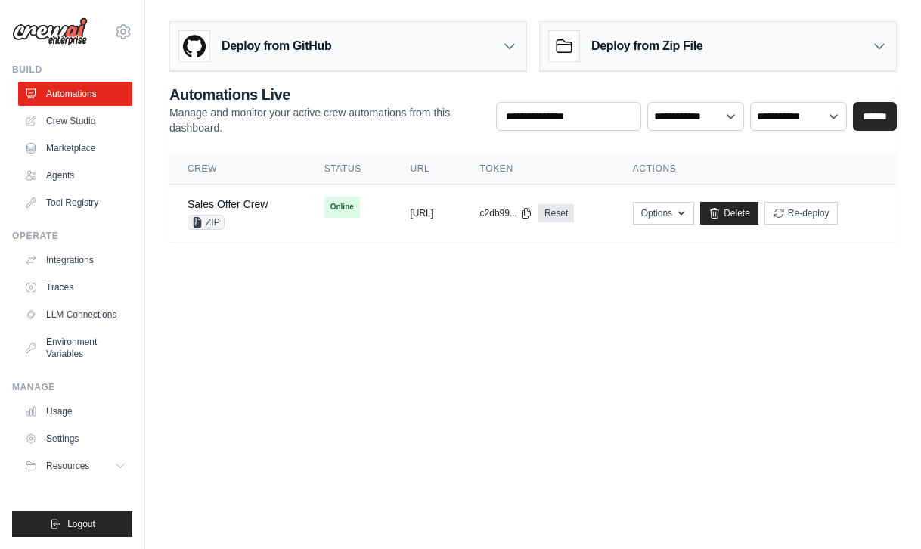
click at [699, 48] on h3 "Deploy from Zip File" at bounding box center [646, 46] width 111 height 18
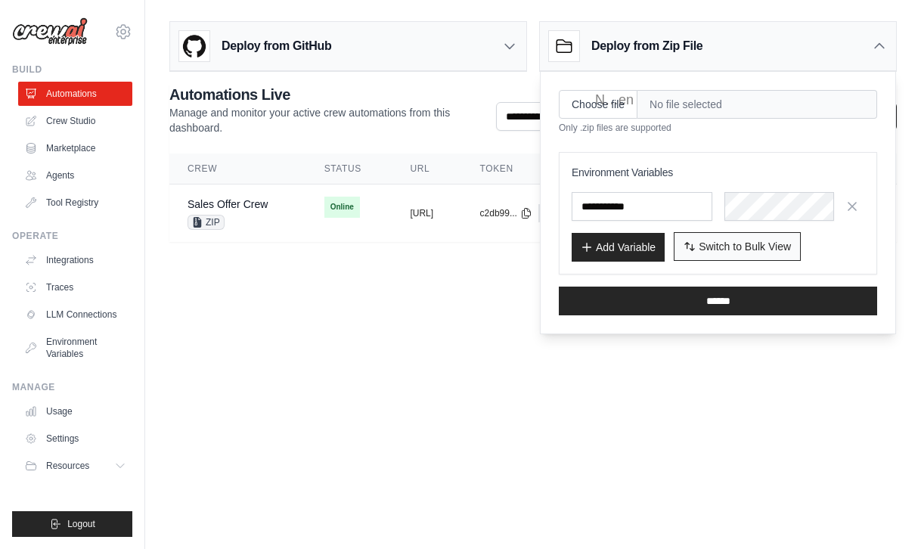
click at [753, 243] on span "Switch to Bulk View" at bounding box center [745, 246] width 92 height 15
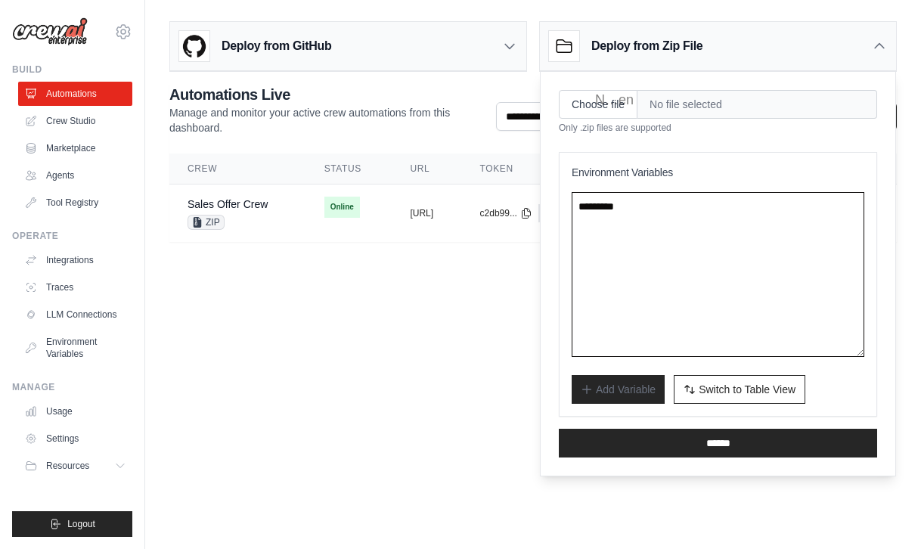
click at [674, 271] on textarea at bounding box center [718, 274] width 293 height 165
click at [626, 309] on textarea at bounding box center [718, 274] width 293 height 165
paste textarea "**********"
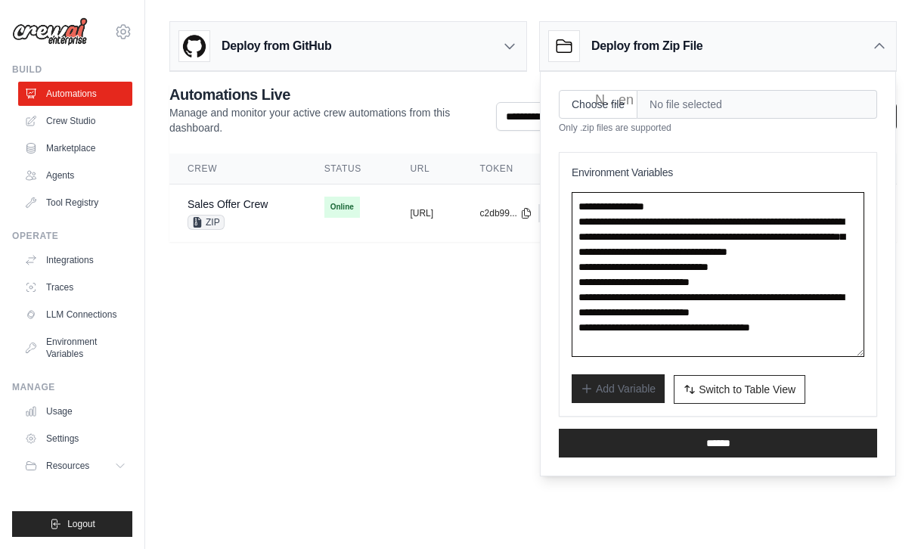
type textarea "**********"
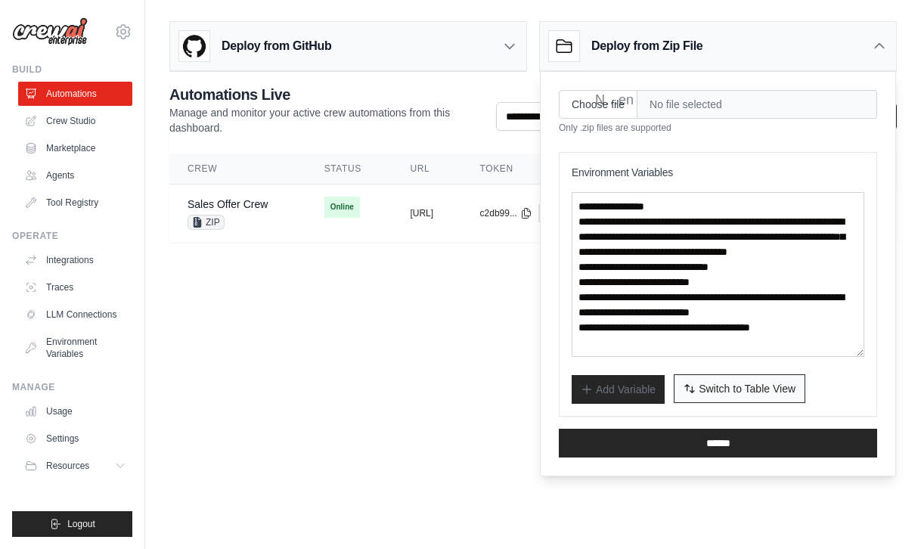
click at [728, 391] on span "Switch to Table View" at bounding box center [747, 388] width 97 height 15
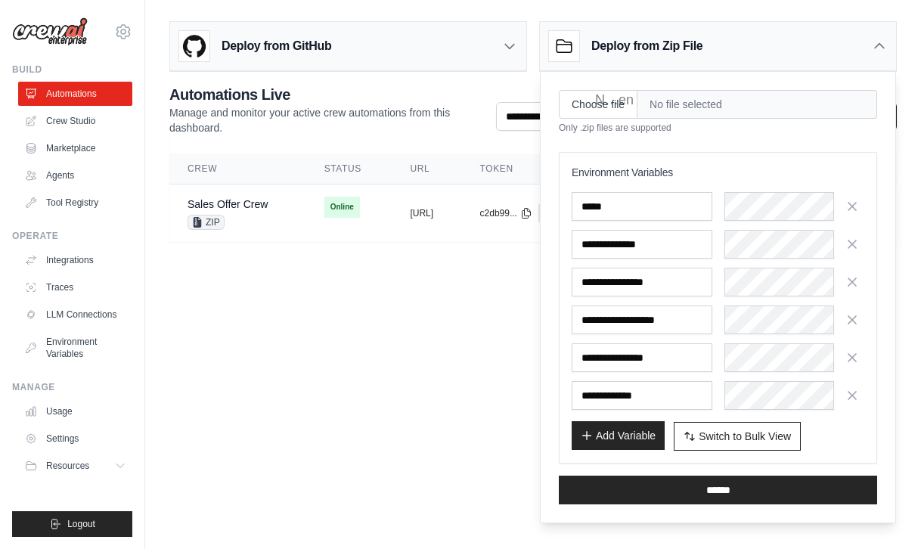
click at [606, 432] on button "Add Variable" at bounding box center [618, 435] width 93 height 29
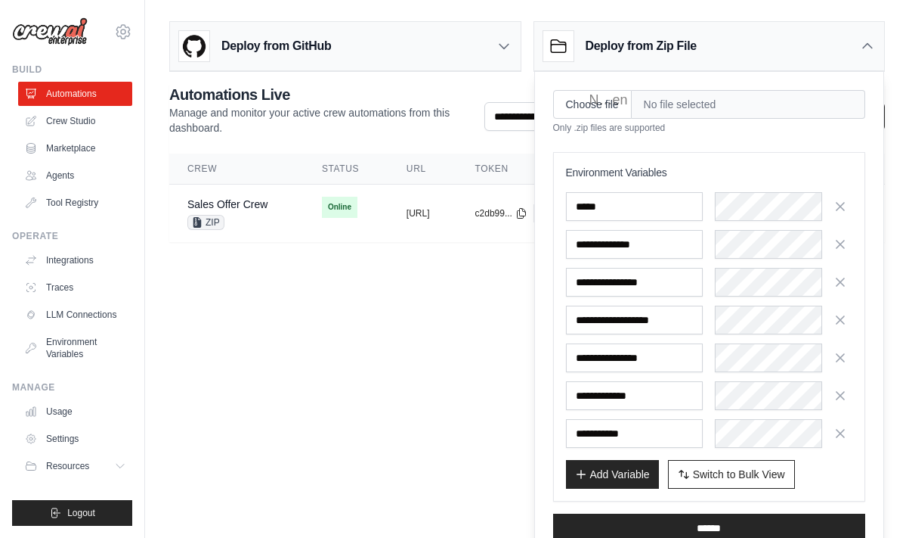
click at [867, 45] on icon at bounding box center [867, 46] width 15 height 15
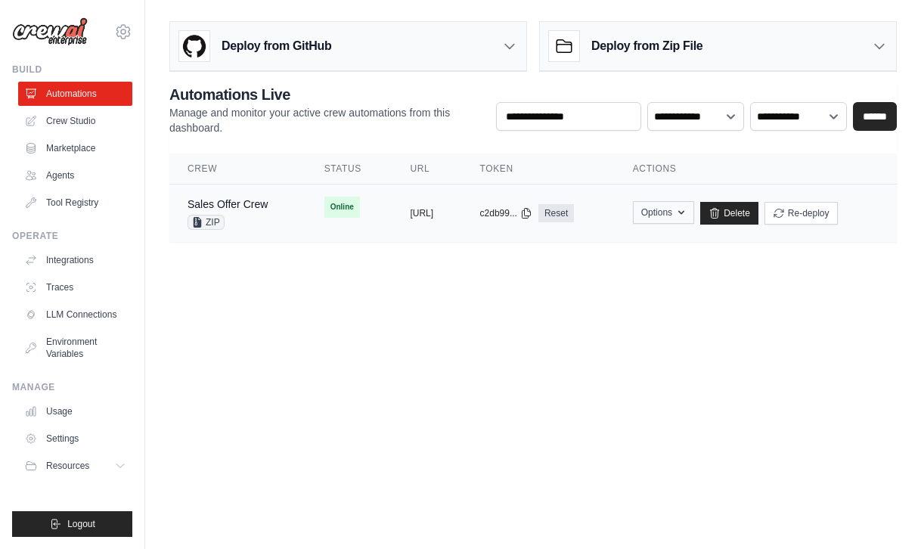
click at [687, 212] on icon "button" at bounding box center [681, 212] width 12 height 12
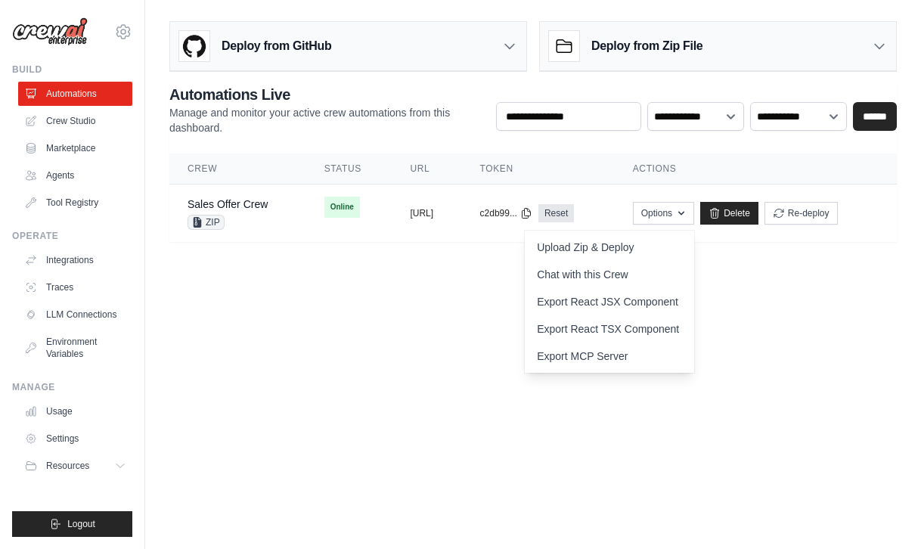
click at [810, 277] on body "suttipong.kull@gmail.com Settings Build Automations Crew Studio" at bounding box center [460, 274] width 921 height 549
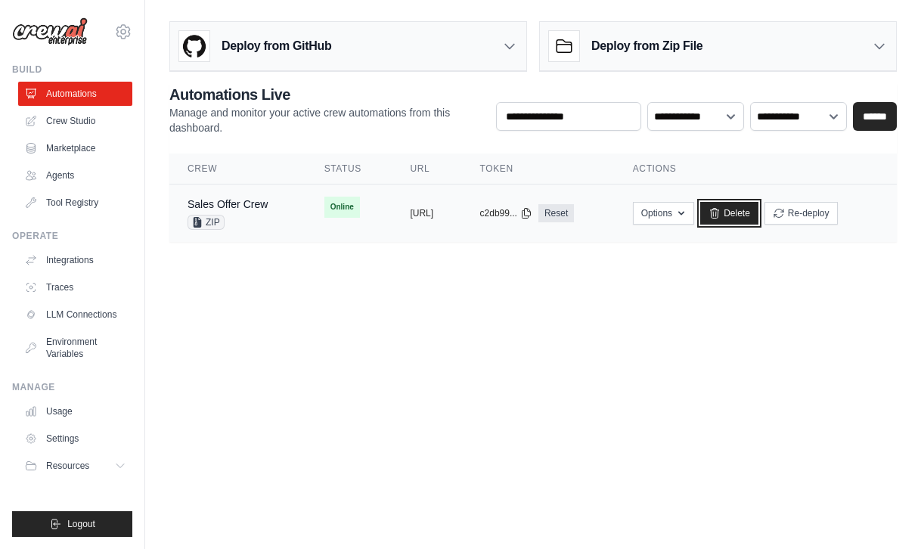
click at [754, 216] on div "Options Upload Zip & Deploy Chat with this Crew Export React JSX Component Expo…" at bounding box center [756, 213] width 246 height 23
click at [687, 215] on icon "button" at bounding box center [681, 212] width 12 height 12
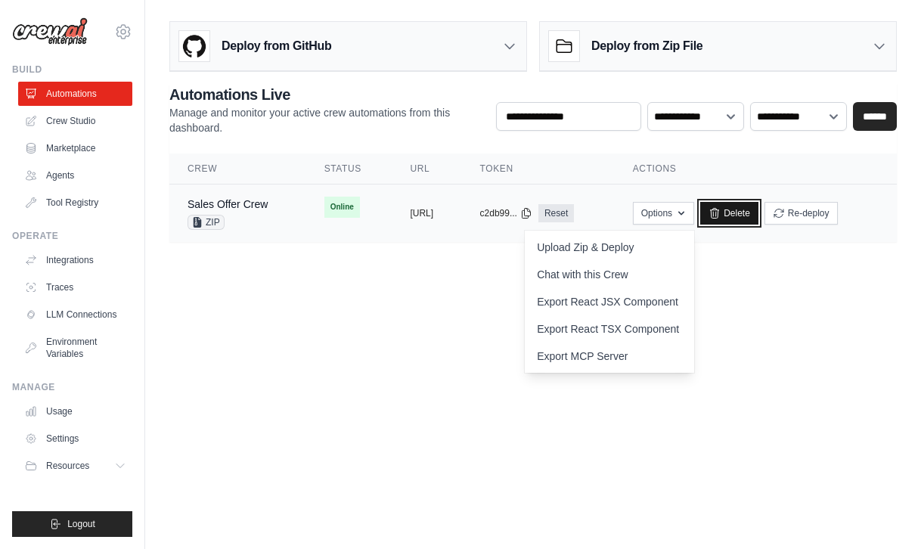
click at [720, 212] on icon at bounding box center [714, 213] width 12 height 12
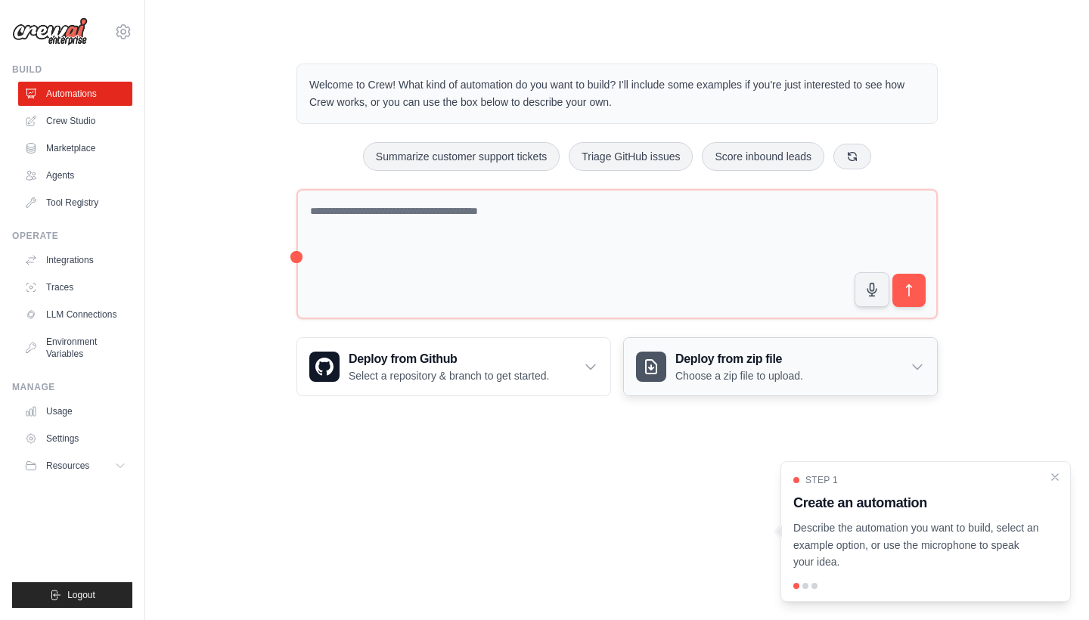
click at [766, 373] on p "Choose a zip file to upload." at bounding box center [739, 375] width 128 height 15
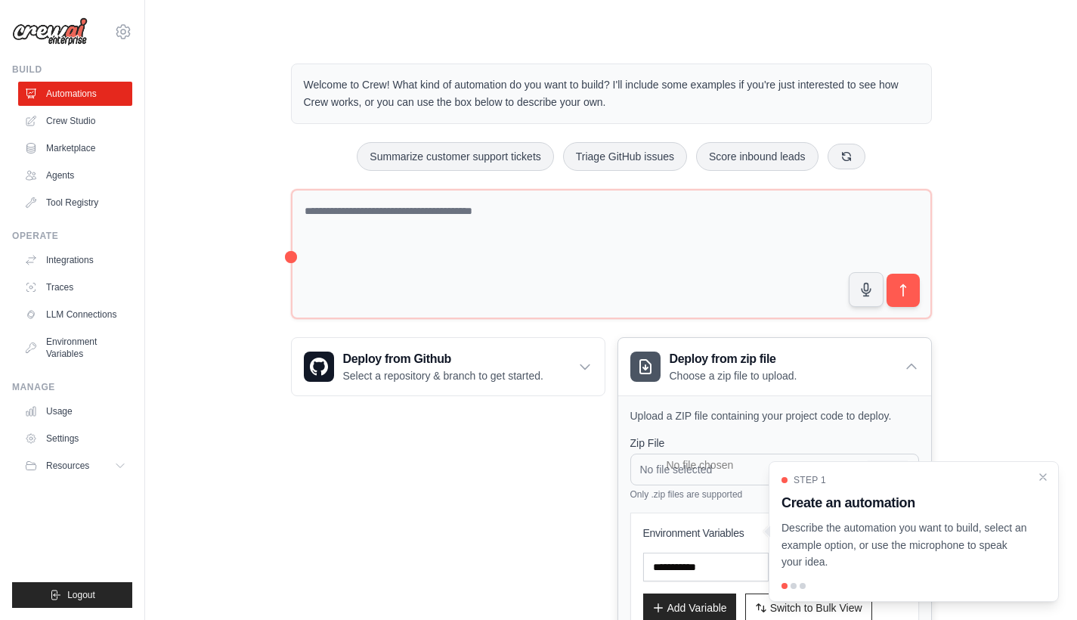
click at [707, 469] on input "No file selected Browse" at bounding box center [775, 470] width 289 height 32
type input "**********"
click at [1043, 479] on icon "Close walkthrough" at bounding box center [1043, 476] width 7 height 7
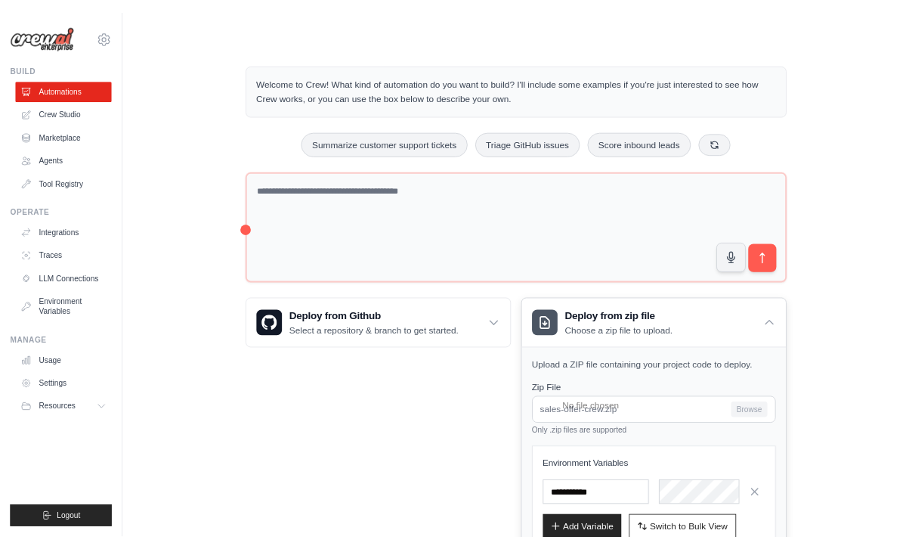
scroll to position [110, 0]
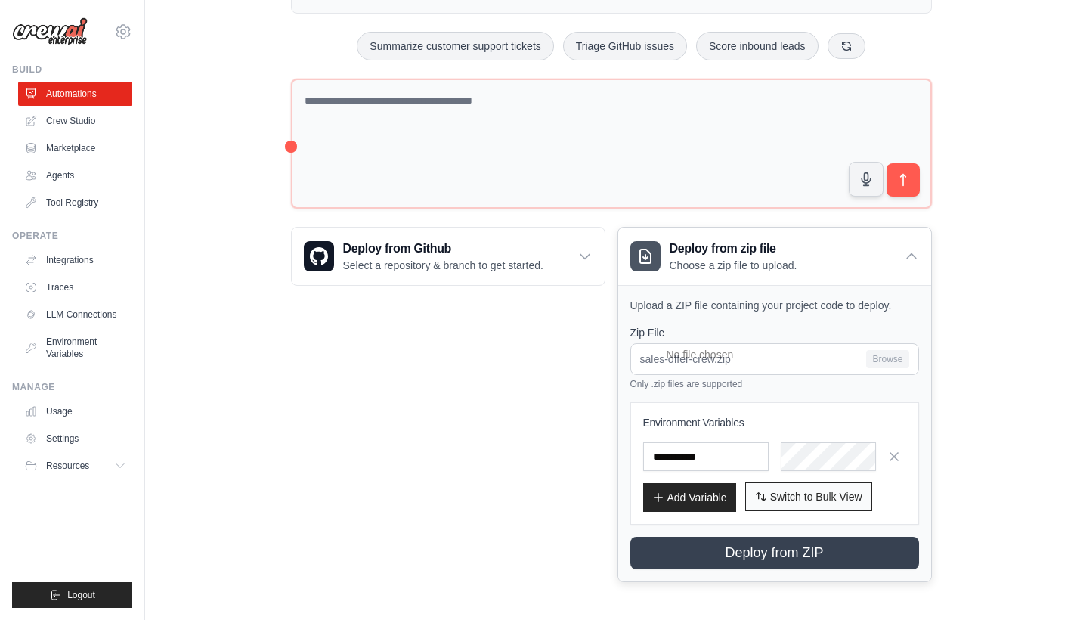
click at [797, 494] on span "Switch to Bulk View" at bounding box center [816, 496] width 92 height 15
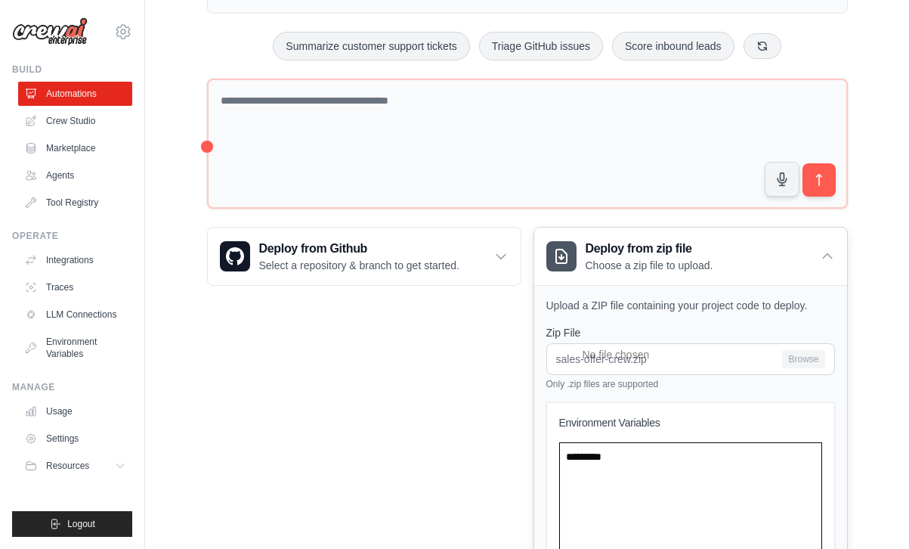
click at [612, 469] on textarea at bounding box center [690, 524] width 263 height 165
paste textarea "**********"
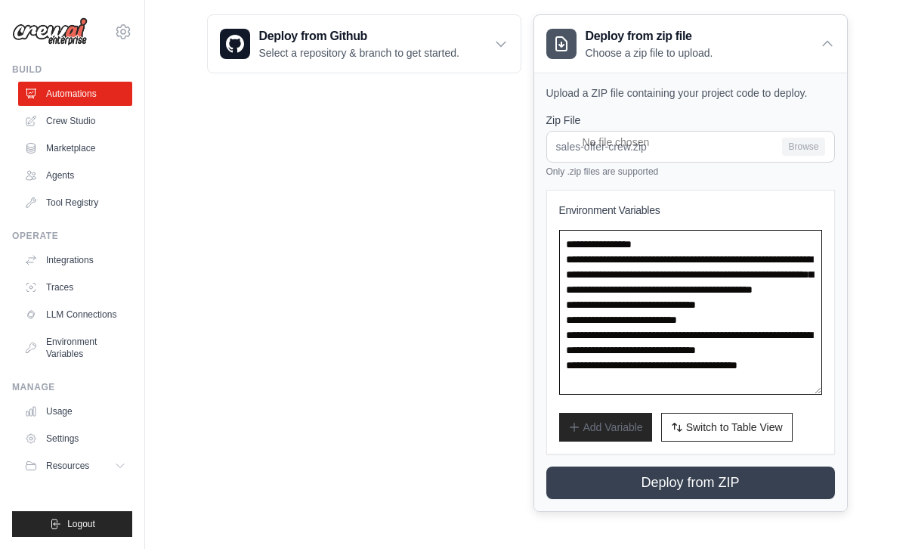
scroll to position [60, 0]
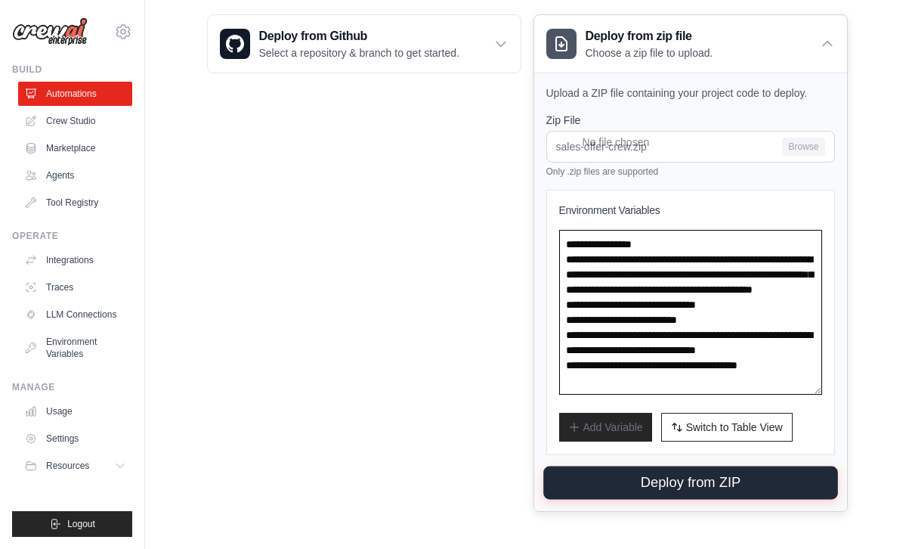
type textarea "**********"
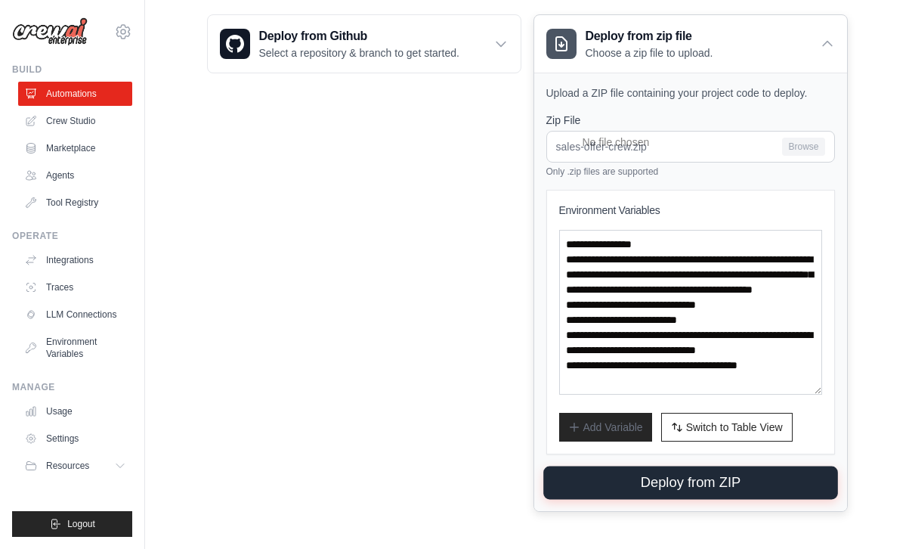
click at [699, 478] on button "Deploy from ZIP" at bounding box center [691, 482] width 295 height 33
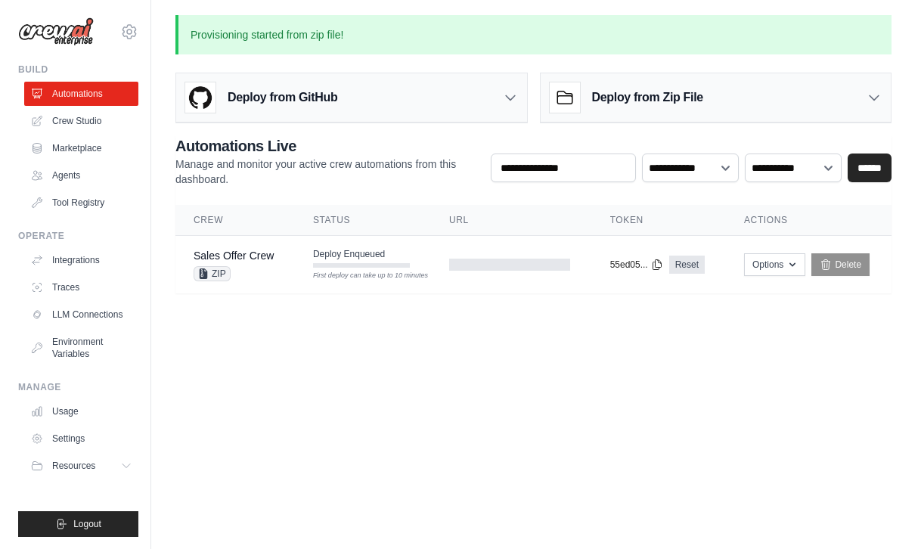
scroll to position [0, 0]
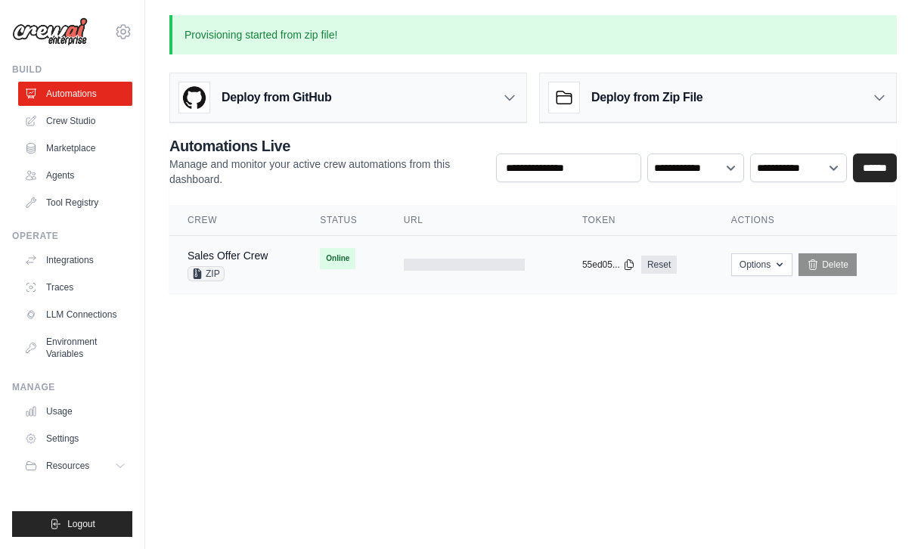
click at [349, 256] on span "Online" at bounding box center [338, 258] width 36 height 21
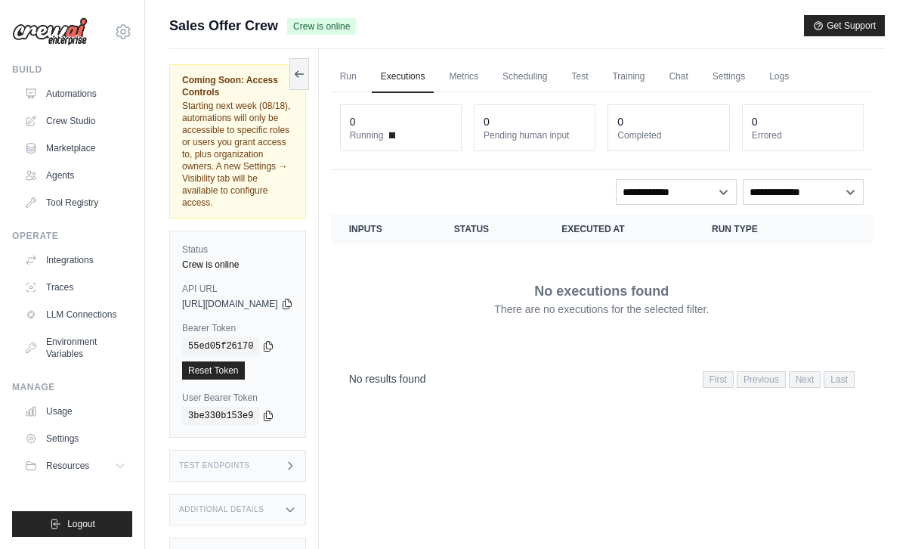
click at [304, 450] on div "Test Endpoints" at bounding box center [237, 466] width 137 height 32
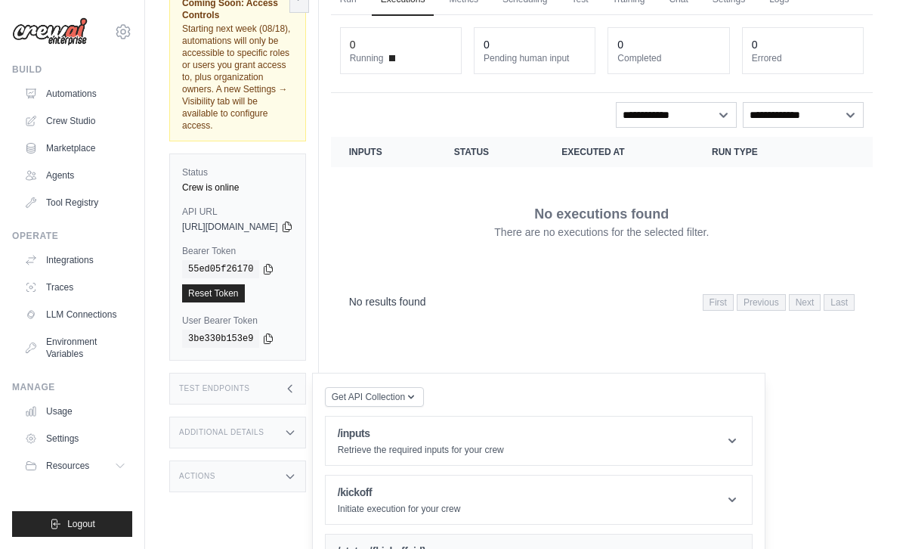
click at [534, 544] on h1 "/status/{kickoff_id}" at bounding box center [445, 551] width 215 height 15
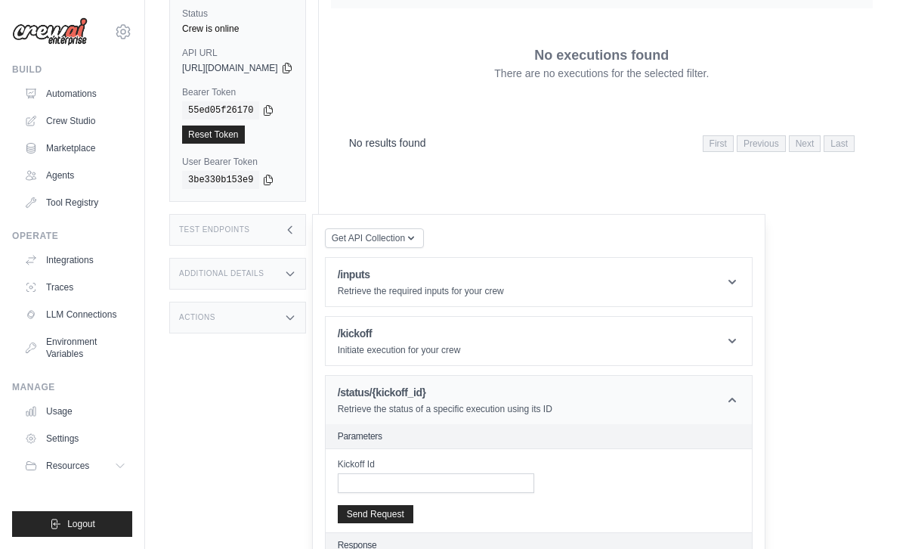
click at [459, 385] on h1 "/status/{kickoff_id}" at bounding box center [445, 392] width 215 height 15
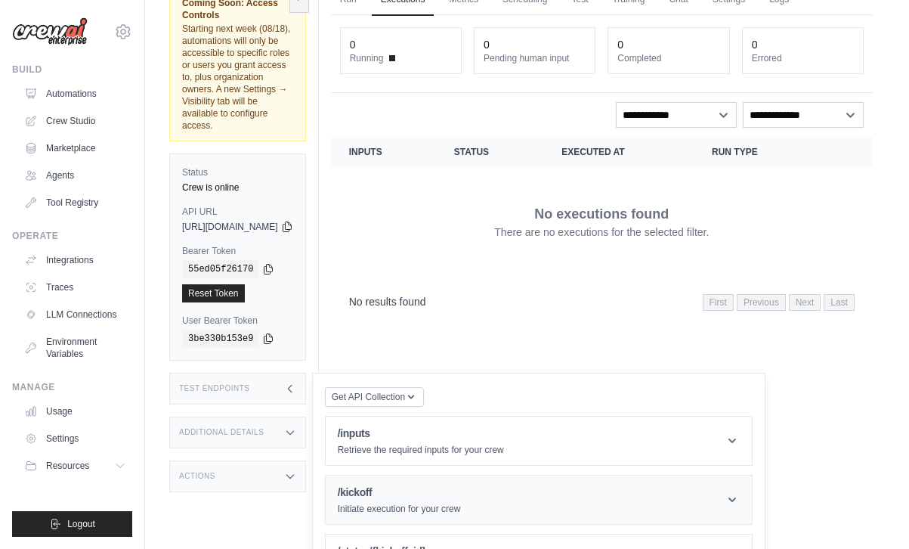
click at [474, 476] on header "/kickoff Initiate execution for your crew" at bounding box center [539, 500] width 426 height 48
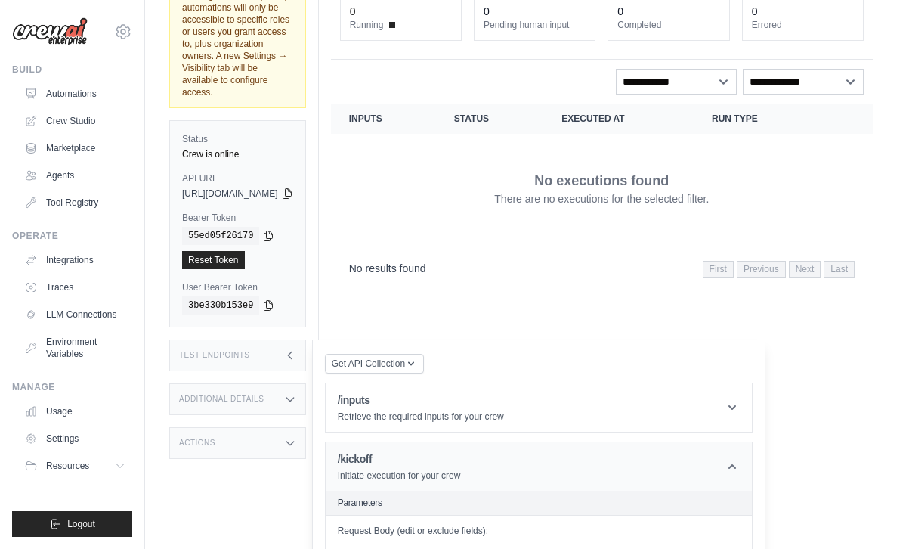
scroll to position [389, 0]
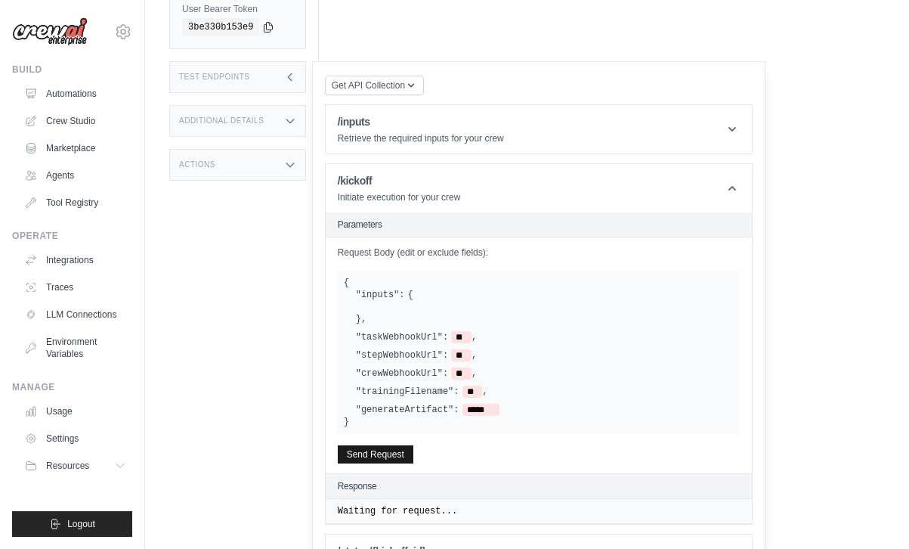
click at [414, 445] on button "Send Request" at bounding box center [376, 454] width 76 height 18
click at [507, 522] on pre "{ "kickoff_id" : "3c0fde84-c06e-44c3-abd1-fd7d7435cde9" }" at bounding box center [539, 550] width 402 height 56
drag, startPoint x: 684, startPoint y: 504, endPoint x: 483, endPoint y: 498, distance: 201.2
click at [483, 544] on span ""3c0fde84-c06e-44c3-abd1-fd7d7435cde9"" at bounding box center [538, 549] width 207 height 11
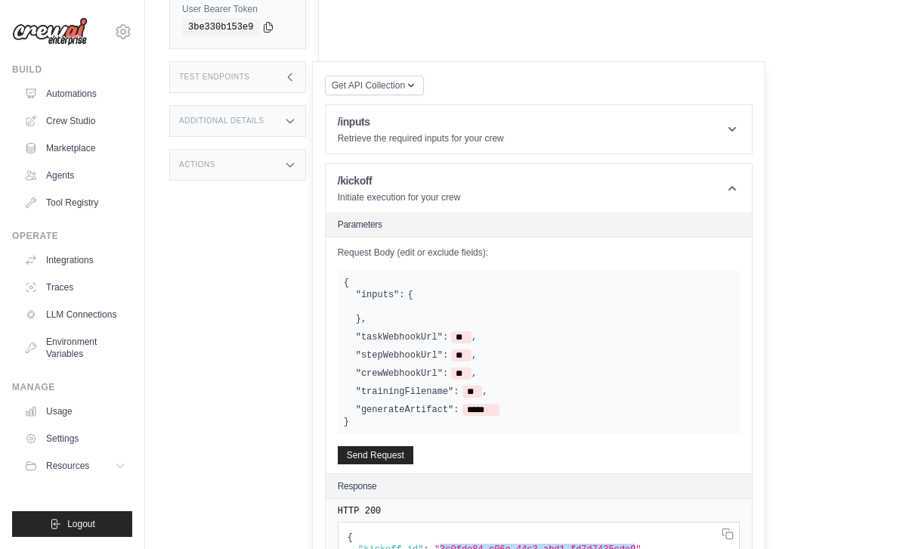
copy span "3c0fde84-c06e-44c3-abd1-fd7d7435cde9"
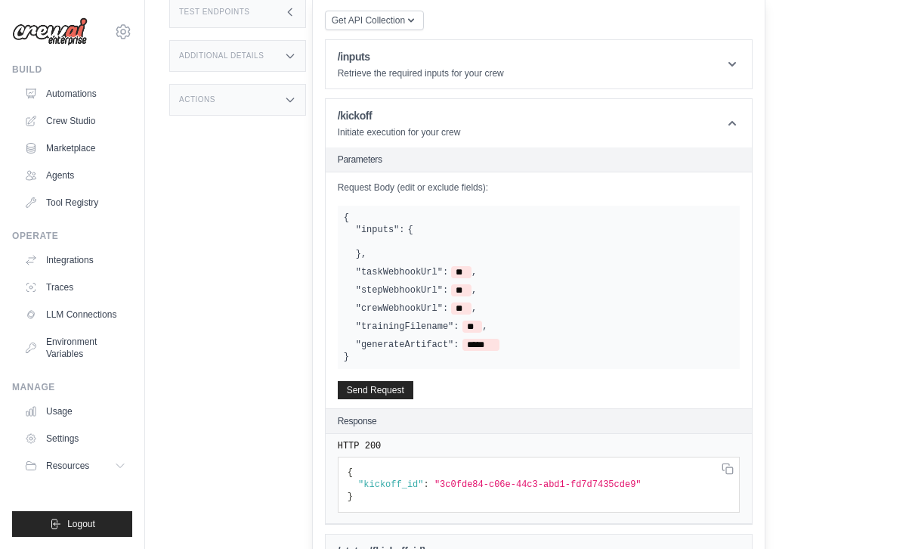
click at [493, 544] on div "/status/{kickoff_id} Retrieve the status of a specific execution using its ID" at bounding box center [445, 559] width 215 height 30
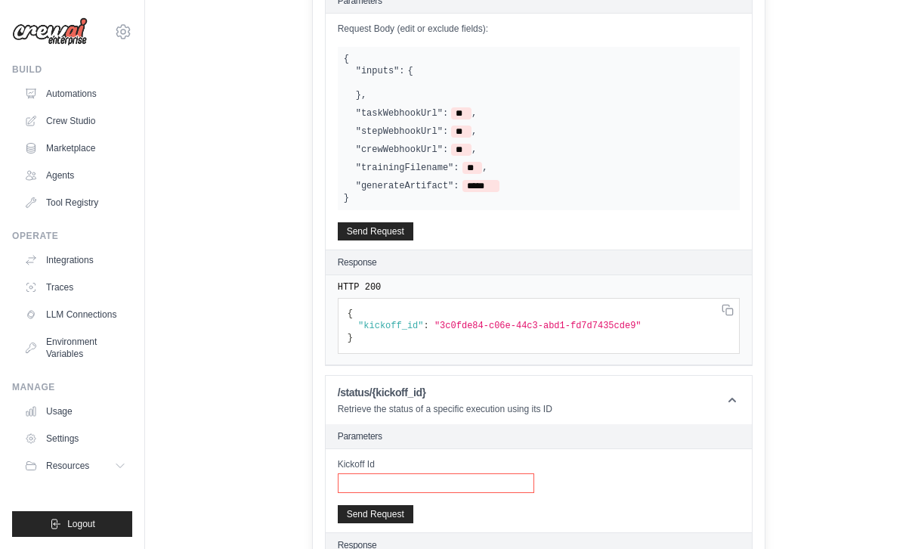
click at [471, 473] on input "Kickoff Id" at bounding box center [436, 483] width 197 height 20
paste input "**********"
type input "**********"
click at [0, 0] on div "**********" at bounding box center [0, 0] width 0 height 0
click at [401, 504] on button "Send Request" at bounding box center [376, 513] width 76 height 18
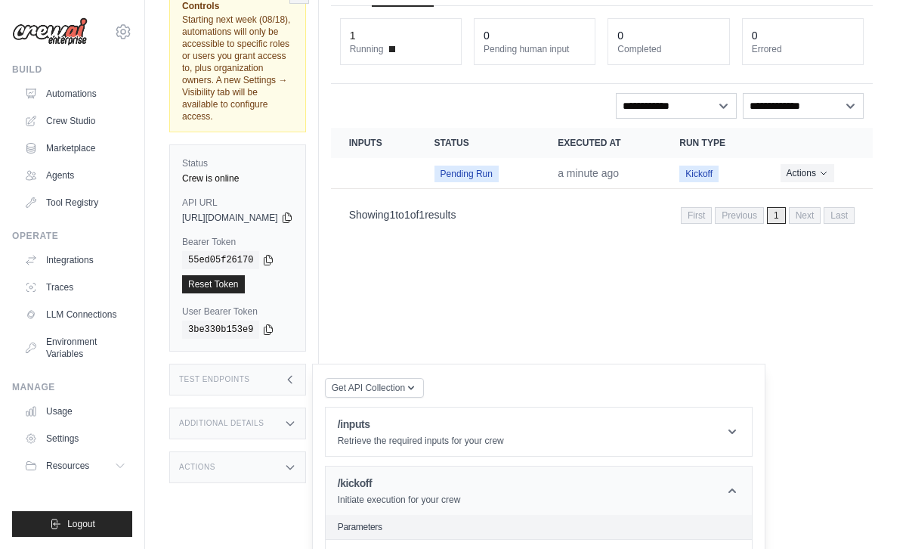
scroll to position [0, 0]
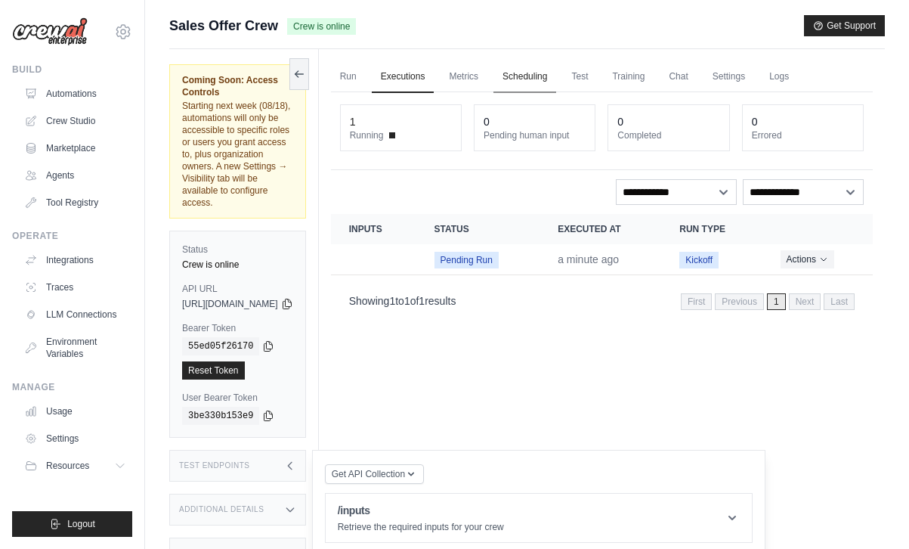
click at [556, 76] on link "Scheduling" at bounding box center [525, 77] width 63 height 32
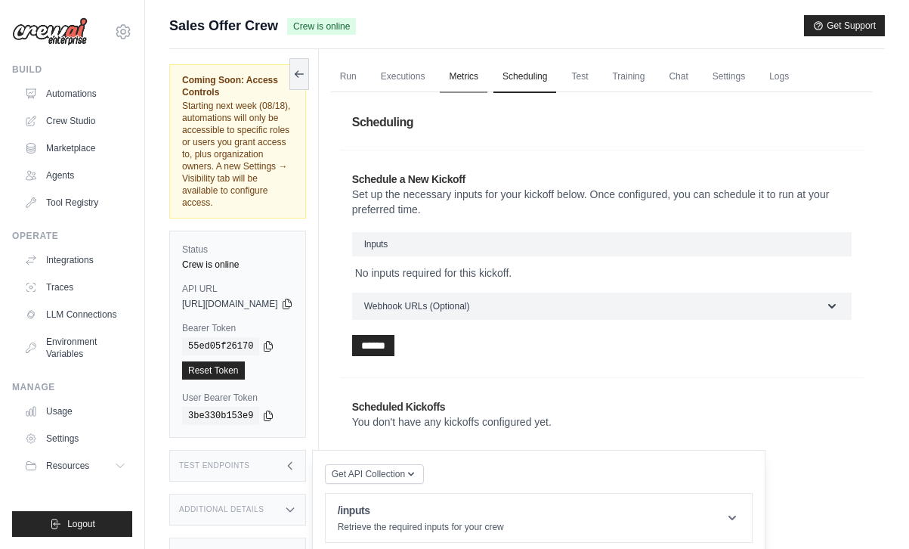
click at [488, 80] on link "Metrics" at bounding box center [464, 77] width 48 height 32
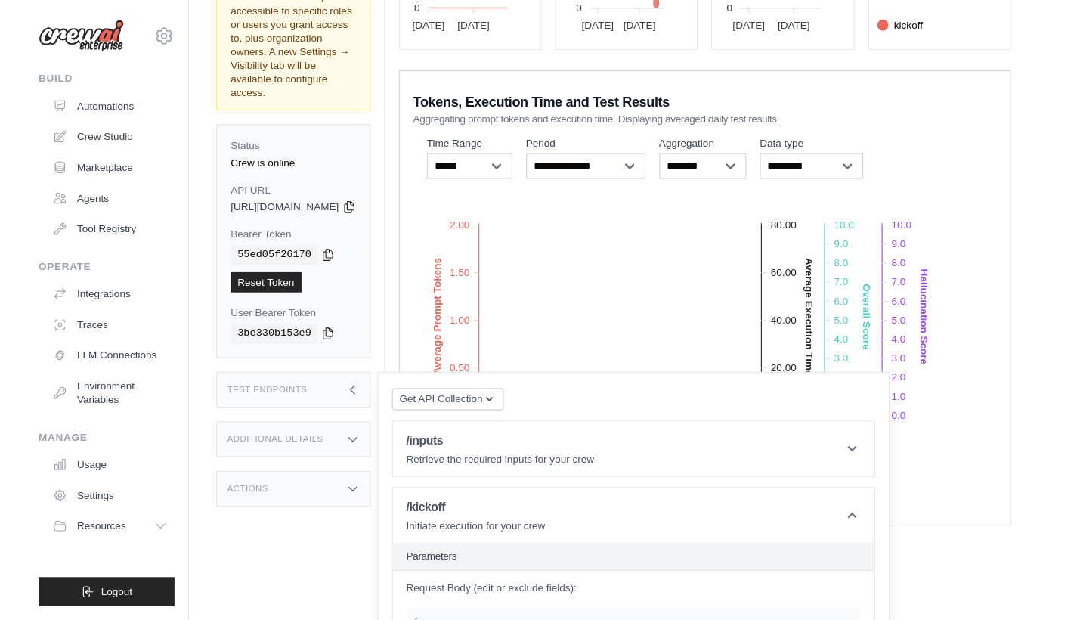
scroll to position [254, 0]
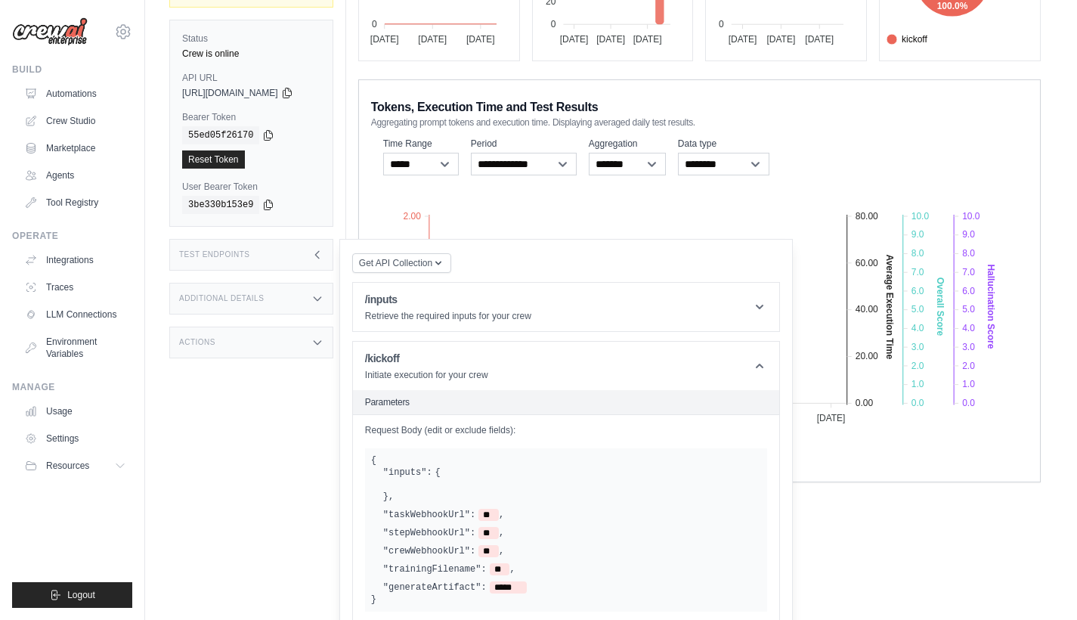
click at [332, 239] on div "Test Endpoints" at bounding box center [251, 255] width 164 height 32
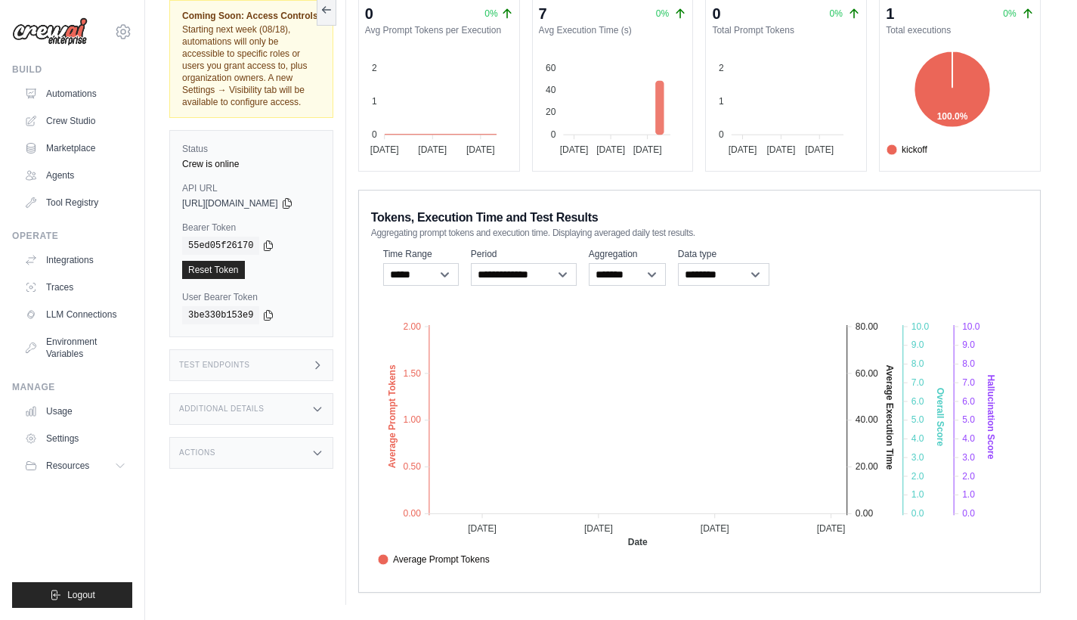
scroll to position [144, 0]
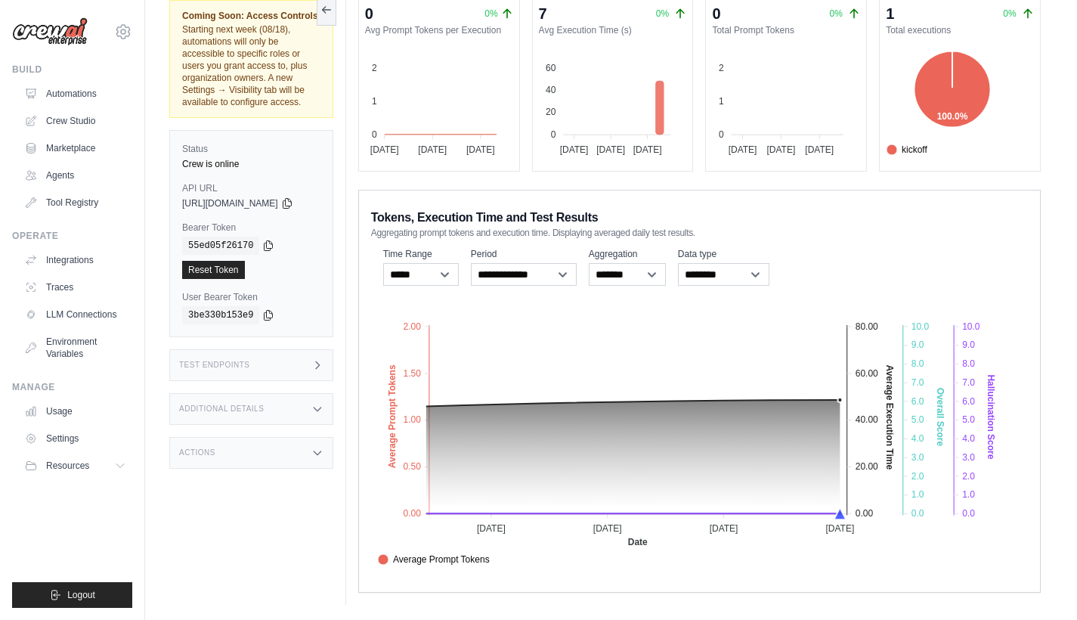
click at [909, 420] on icon "Average Prompt Tokens Average Execution Time Score [MEDICAL_DATA] Score Crew Ve…" at bounding box center [693, 436] width 644 height 265
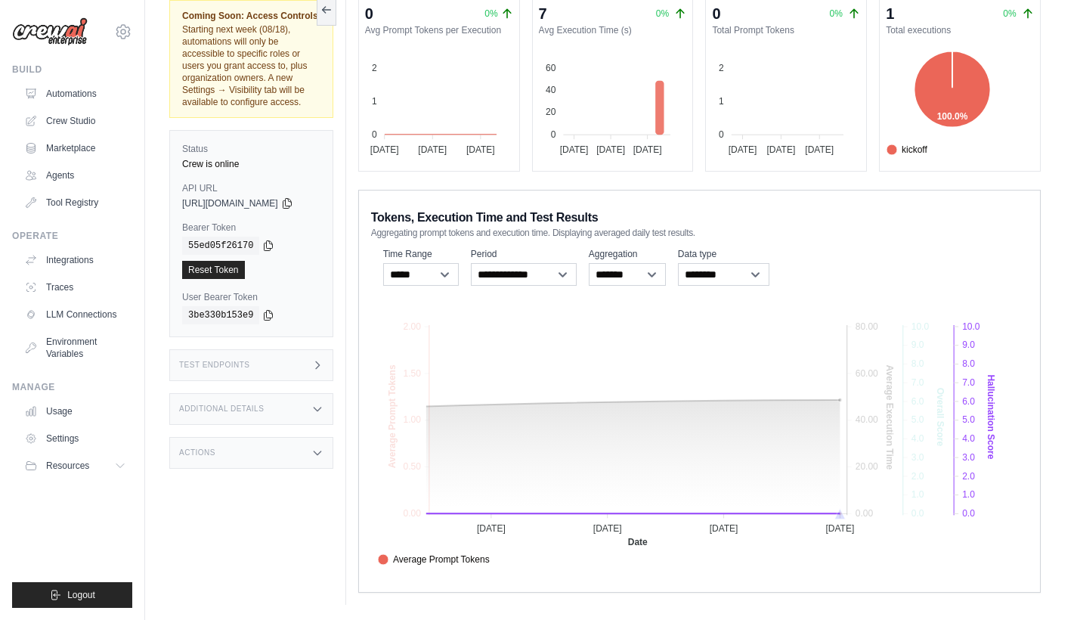
click at [471, 548] on span "Hallucination Score" at bounding box center [424, 610] width 93 height 14
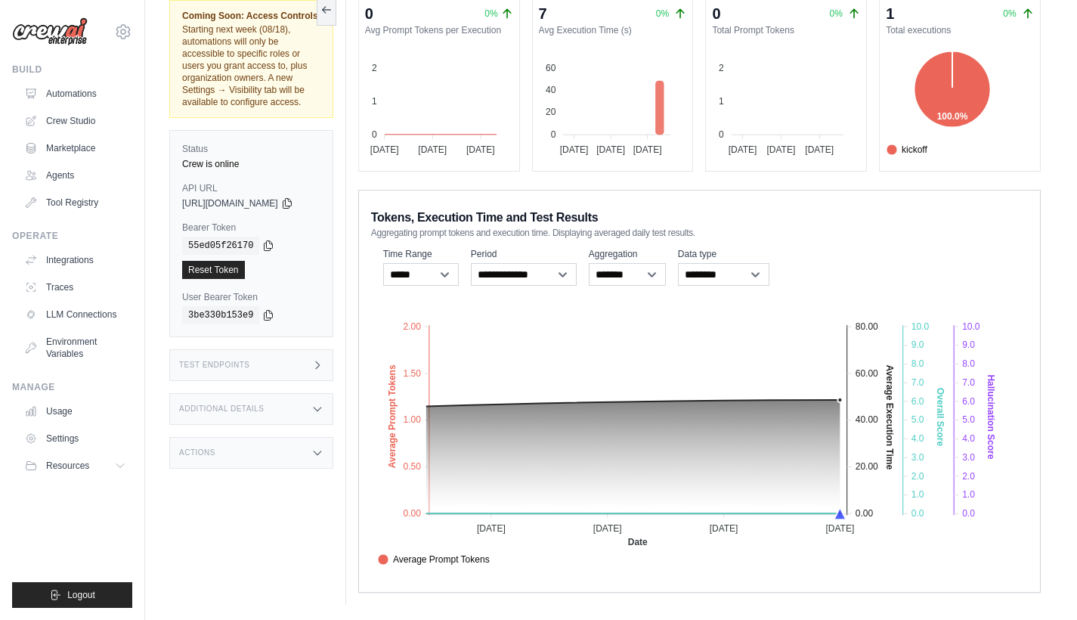
click at [471, 548] on span "Hallucination Score" at bounding box center [424, 610] width 93 height 14
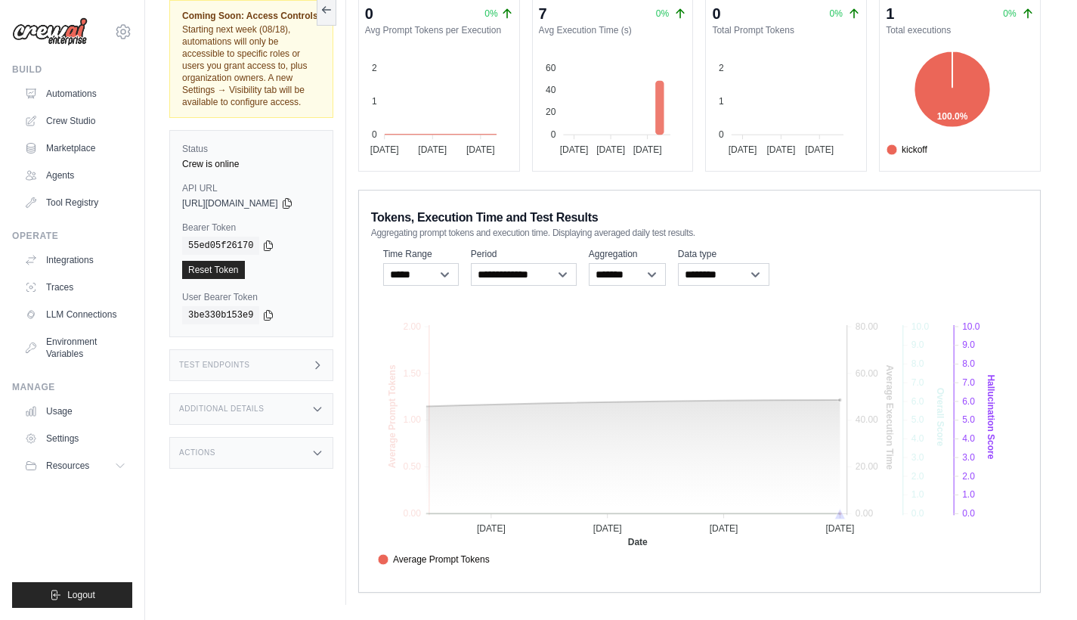
click at [471, 548] on span "Hallucination Score" at bounding box center [424, 610] width 93 height 14
